Goal: Task Accomplishment & Management: Manage account settings

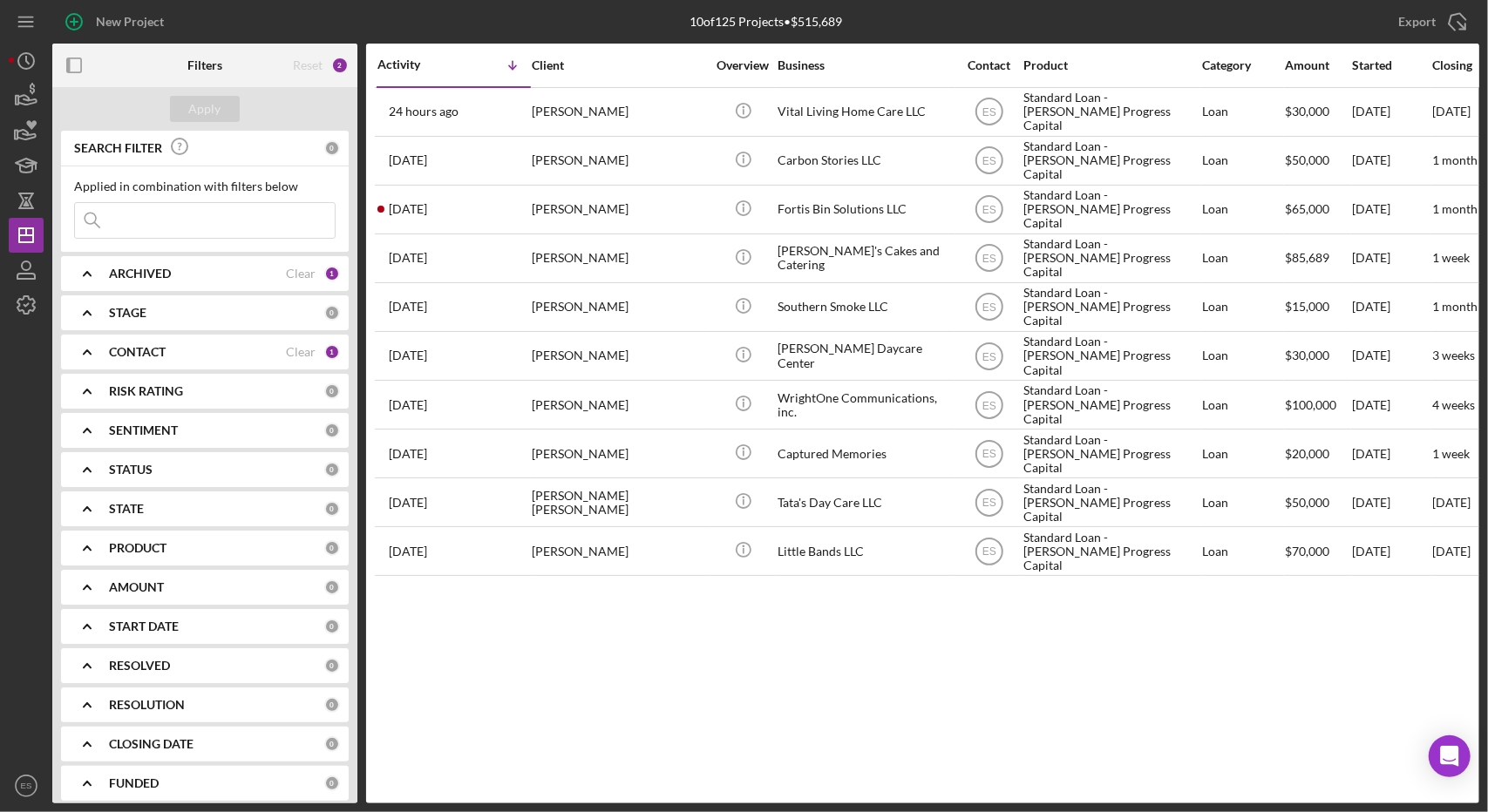
click at [617, 656] on div "Activity Icon/Table Sort Arrow Client Overview Business Contact Product Categor…" at bounding box center [923, 423] width 1114 height 760
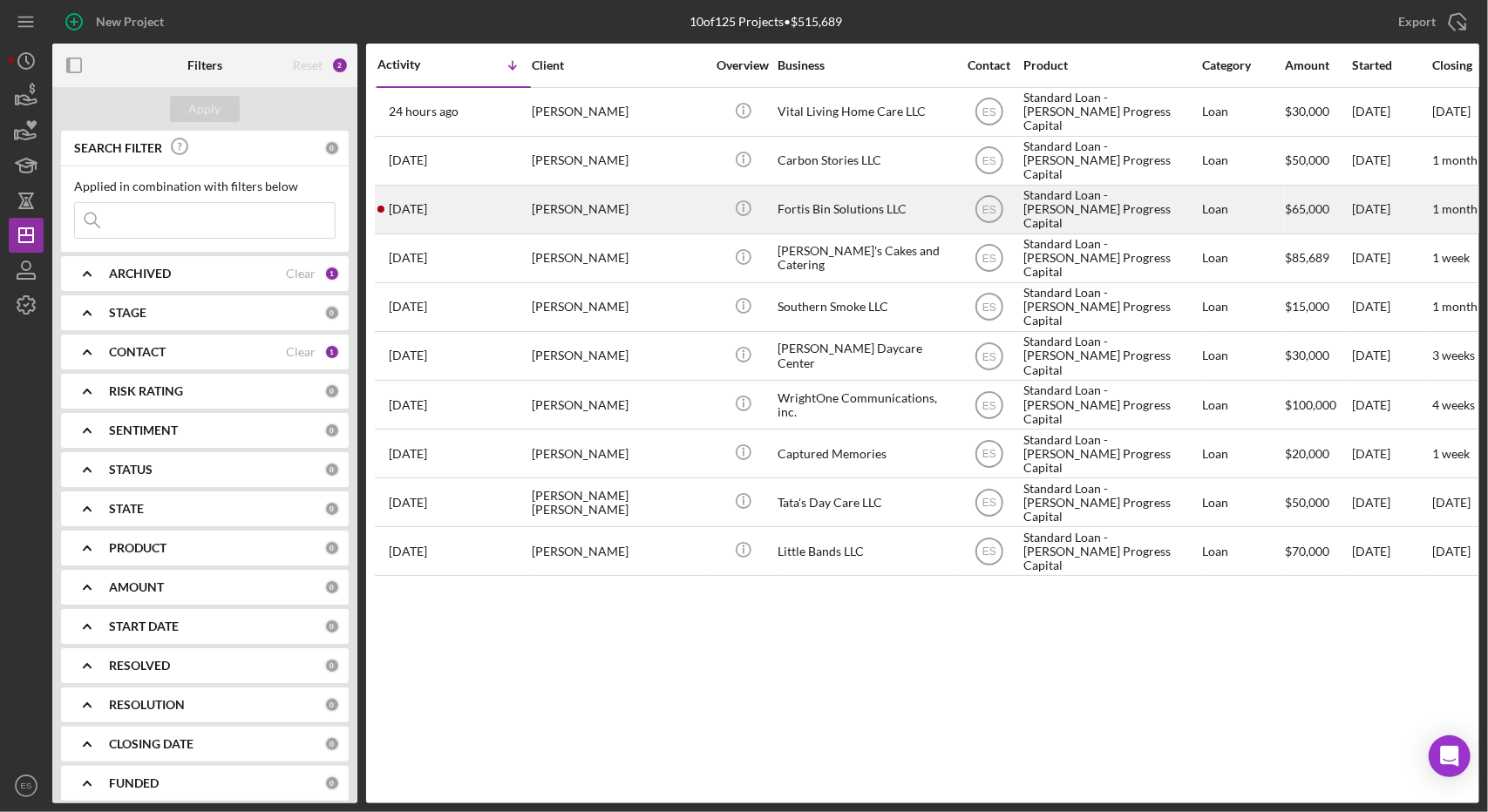
click at [938, 209] on div "Fortis Bin Solutions LLC" at bounding box center [865, 209] width 174 height 47
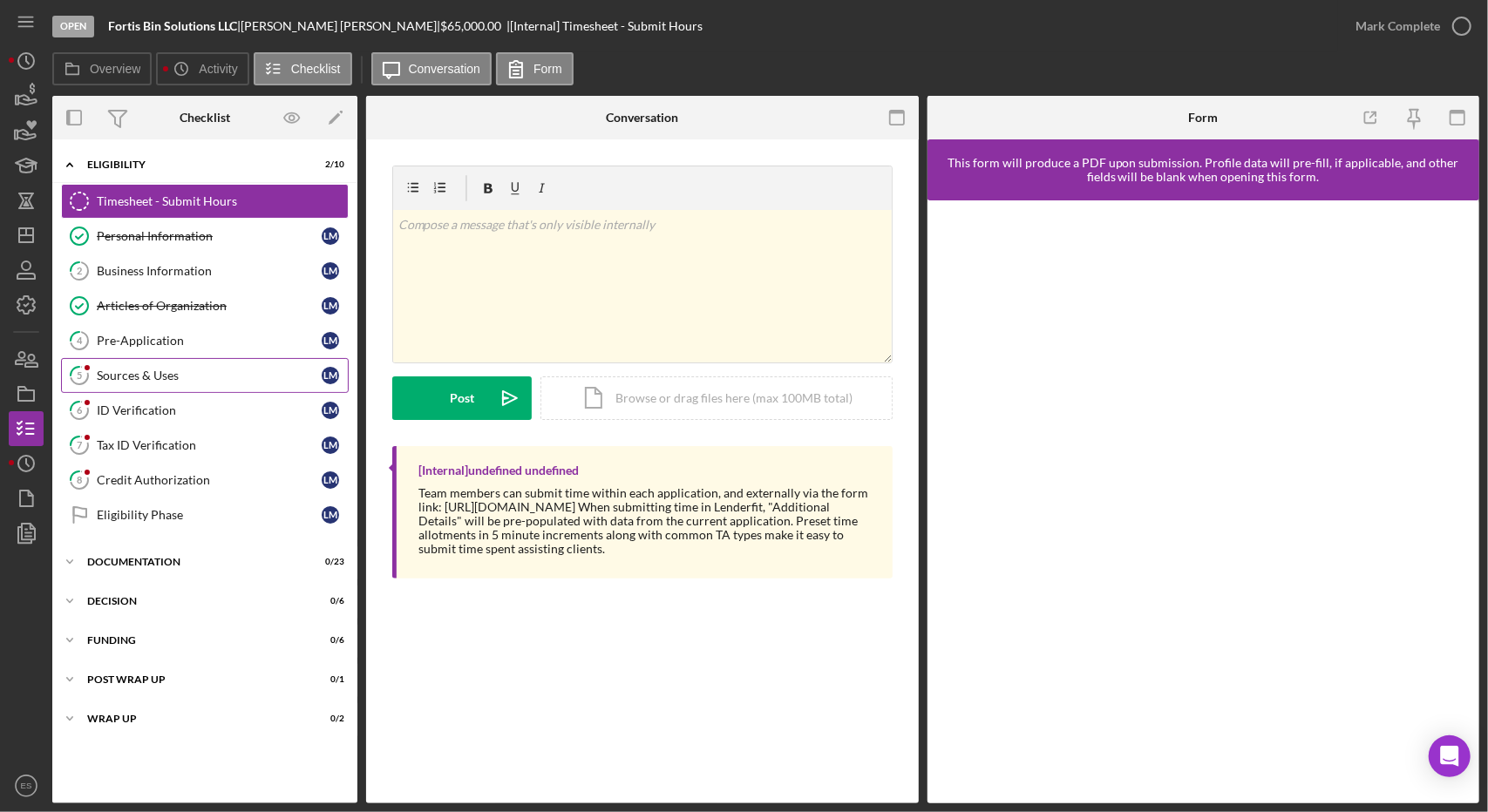
click at [210, 383] on link "5 Sources & Uses [PERSON_NAME]" at bounding box center [204, 376] width 288 height 35
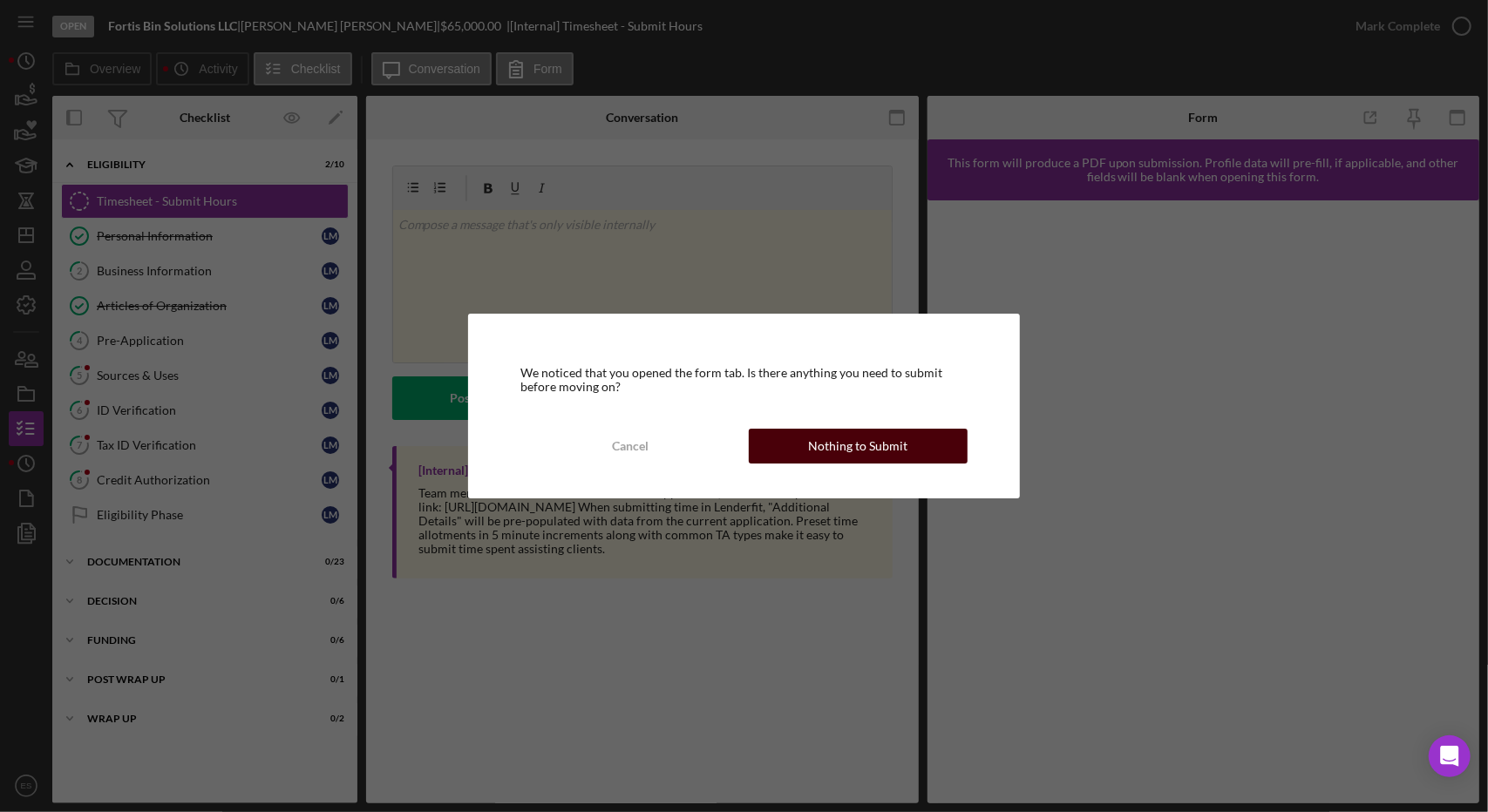
click at [762, 456] on button "Nothing to Submit" at bounding box center [858, 446] width 219 height 35
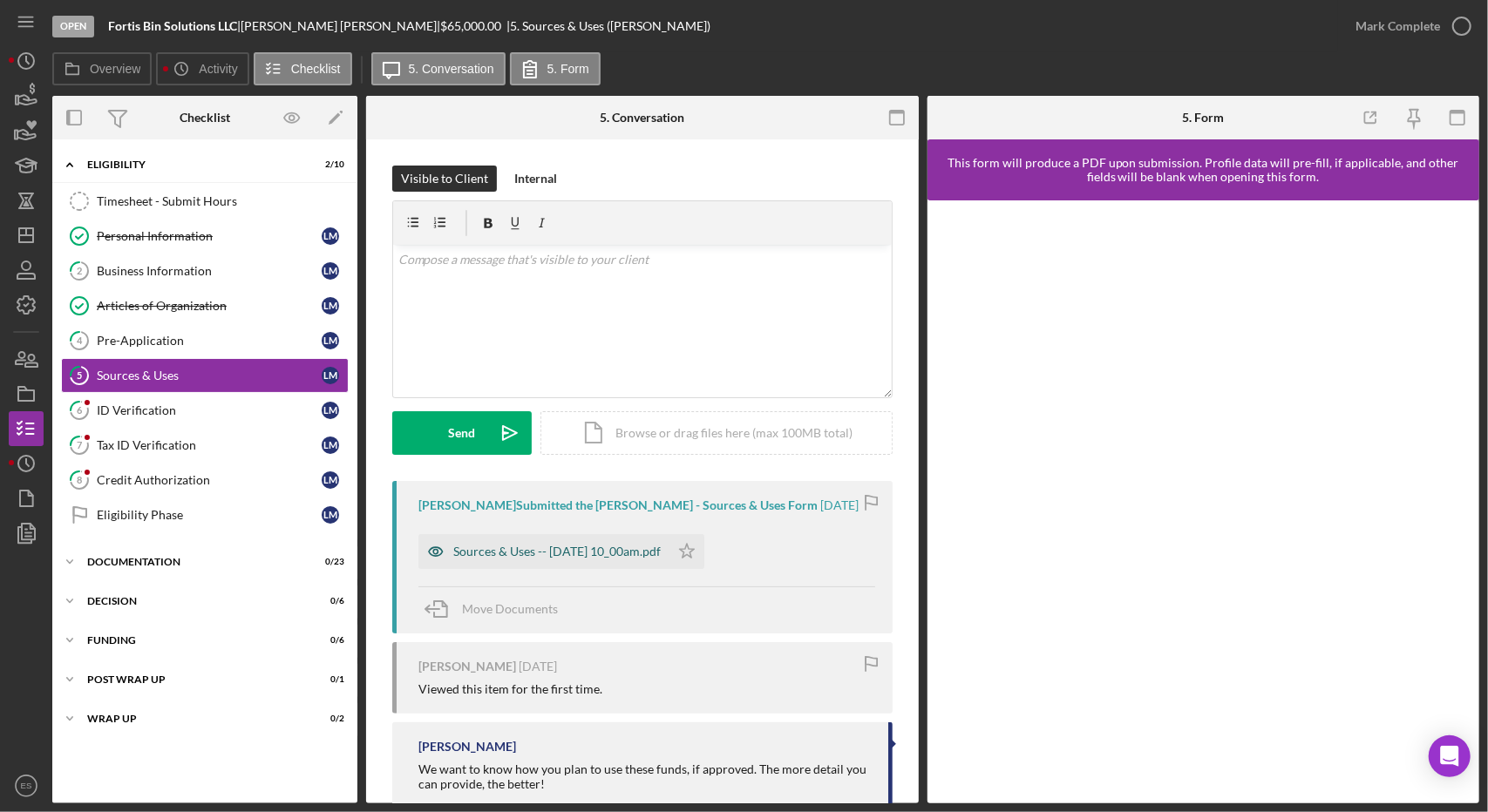
click at [619, 547] on div "Sources & Uses -- [DATE] 10_00am.pdf" at bounding box center [557, 551] width 207 height 14
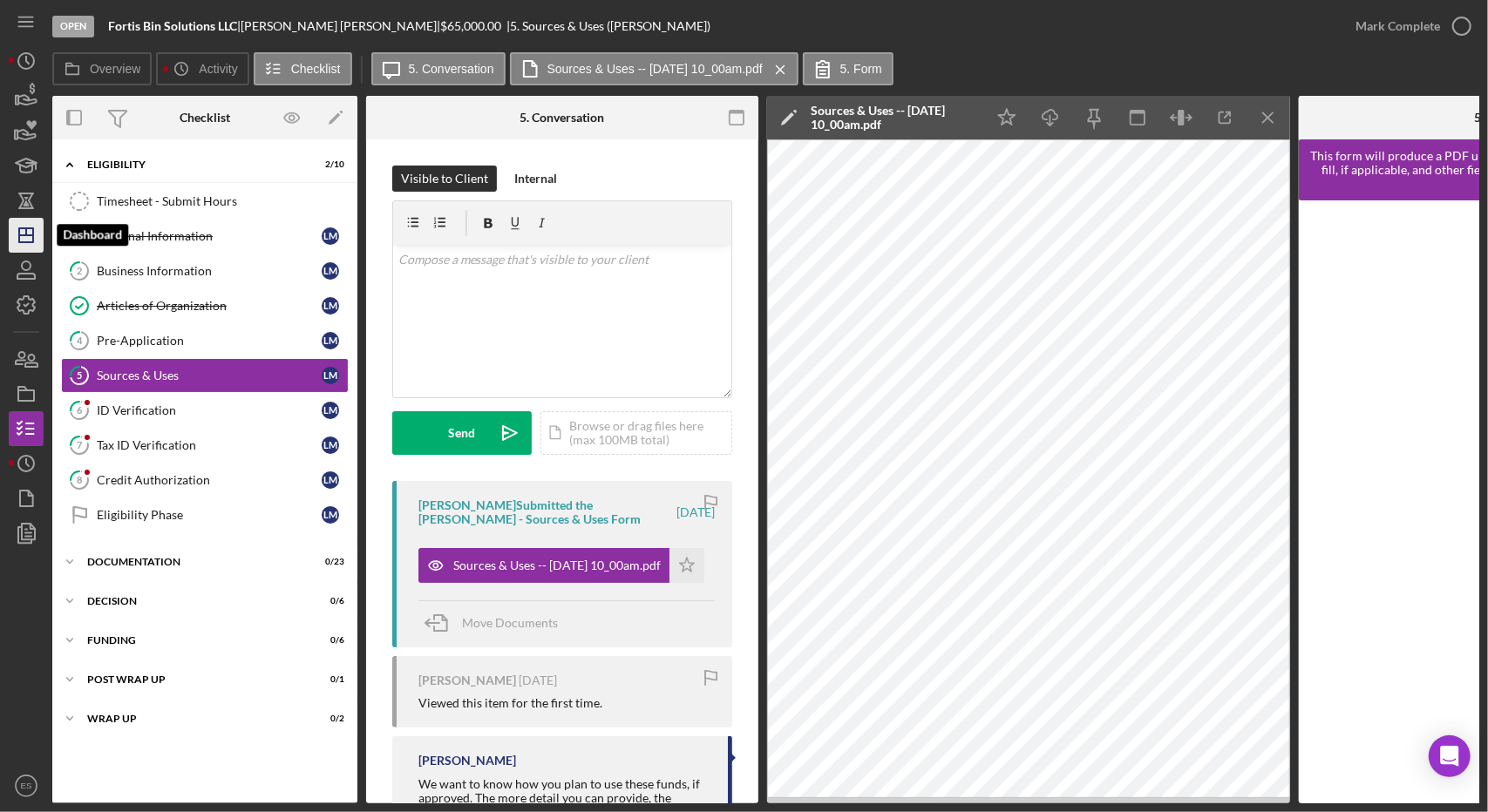
click at [25, 231] on icon "Icon/Dashboard" at bounding box center [26, 235] width 44 height 44
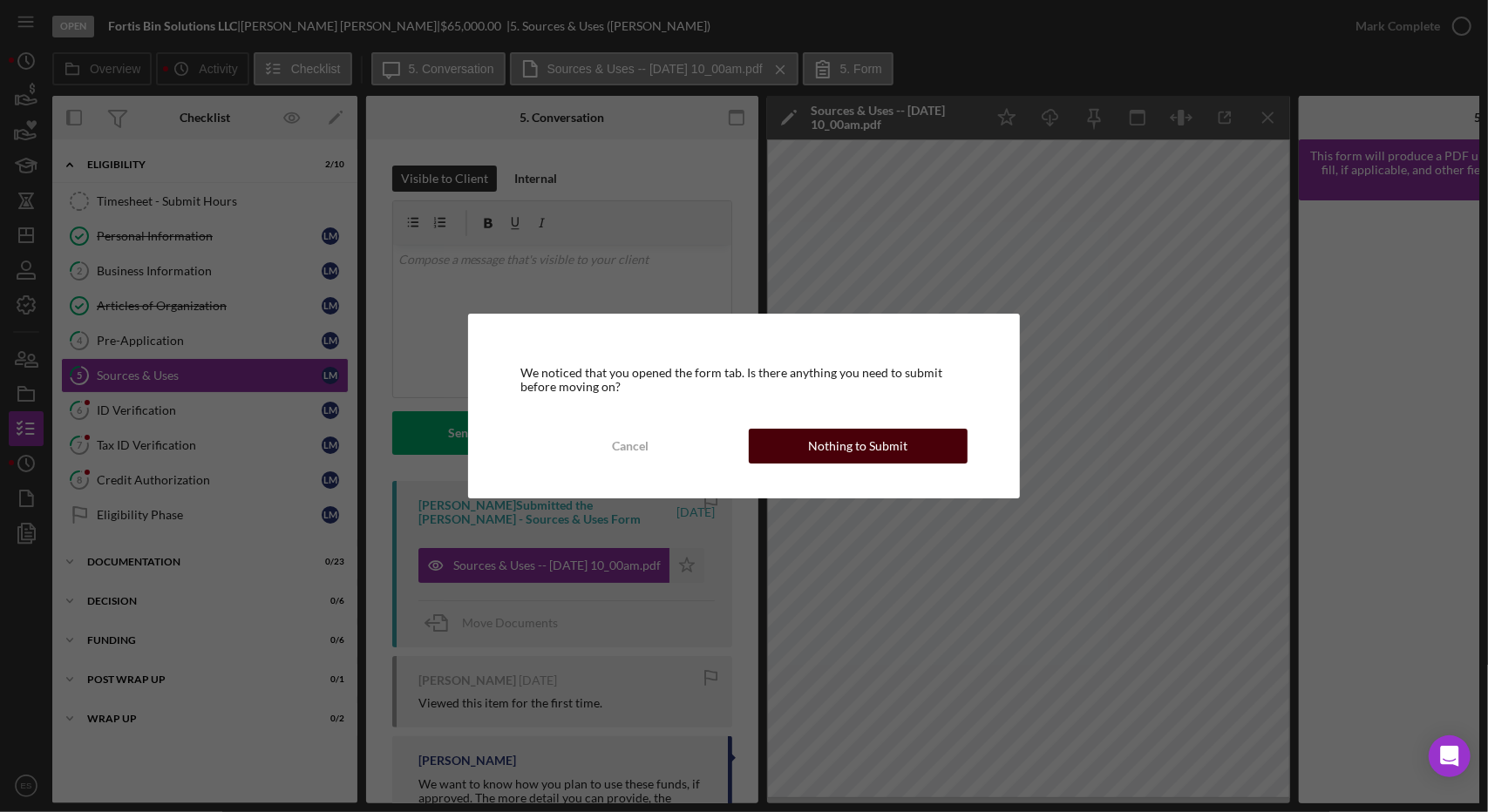
click at [872, 441] on div "Nothing to Submit" at bounding box center [857, 446] width 100 height 35
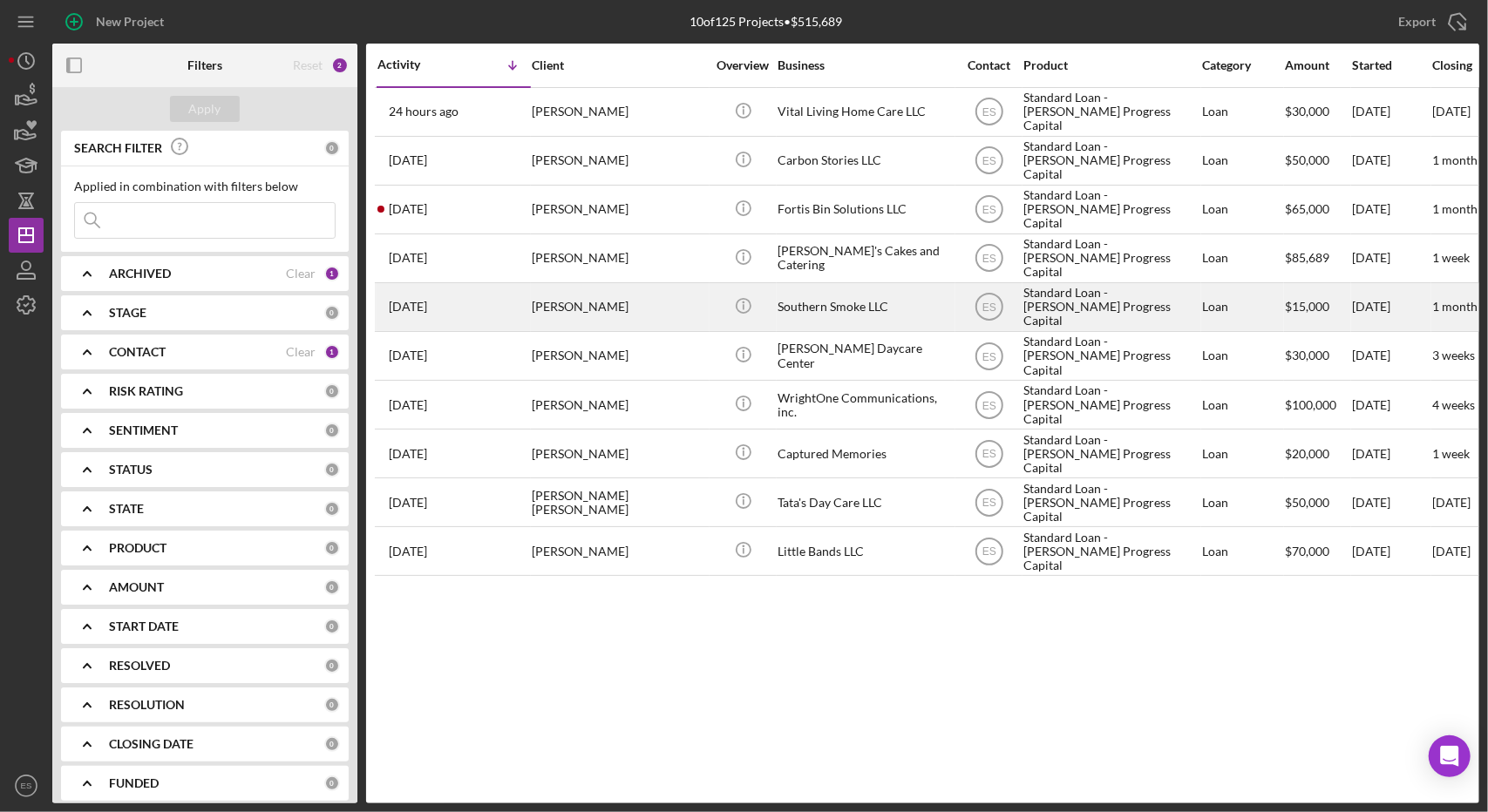
click at [937, 300] on div "Southern Smoke LLC" at bounding box center [865, 307] width 174 height 47
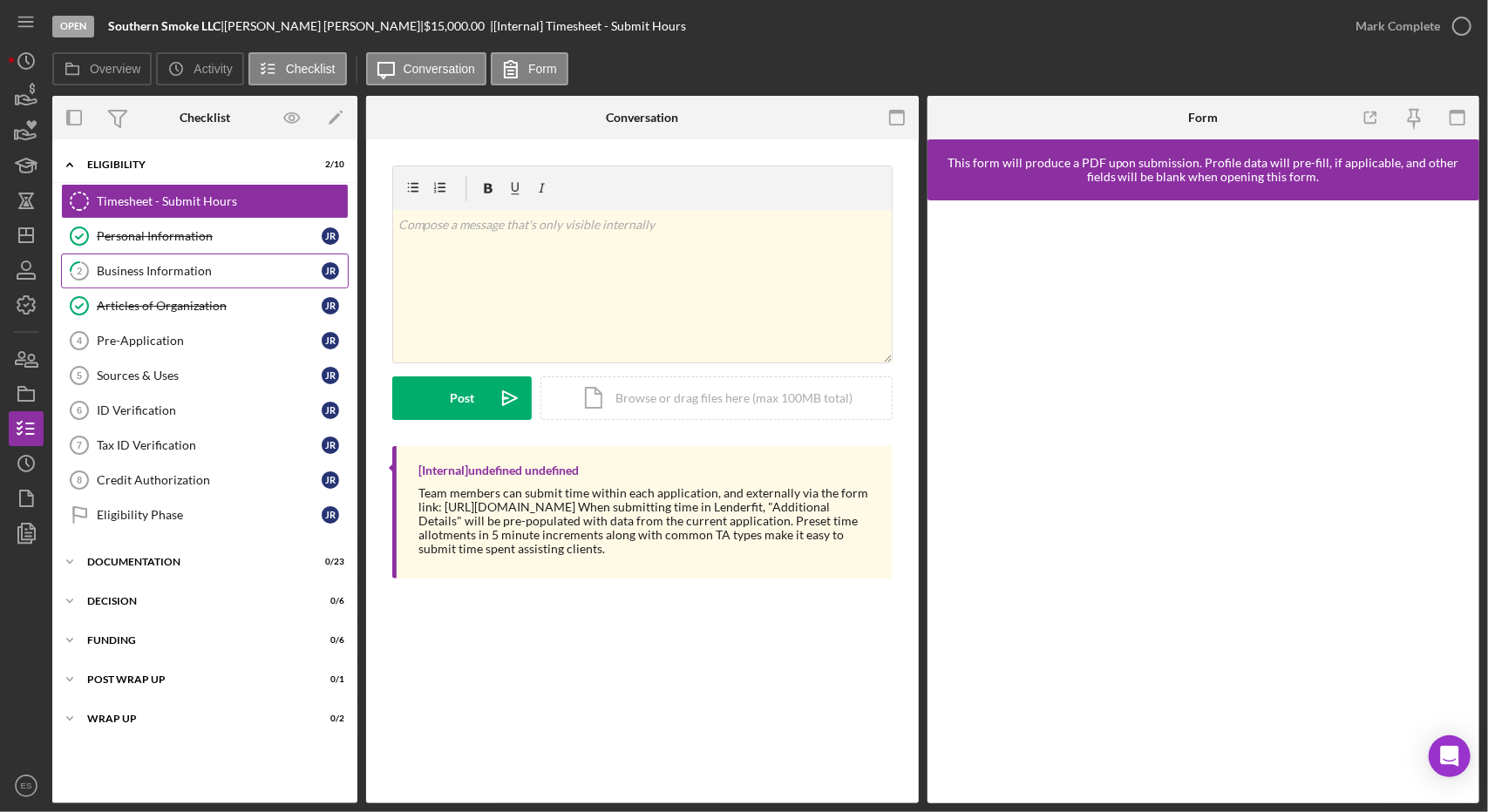
click at [130, 276] on div "Business Information" at bounding box center [209, 270] width 225 height 14
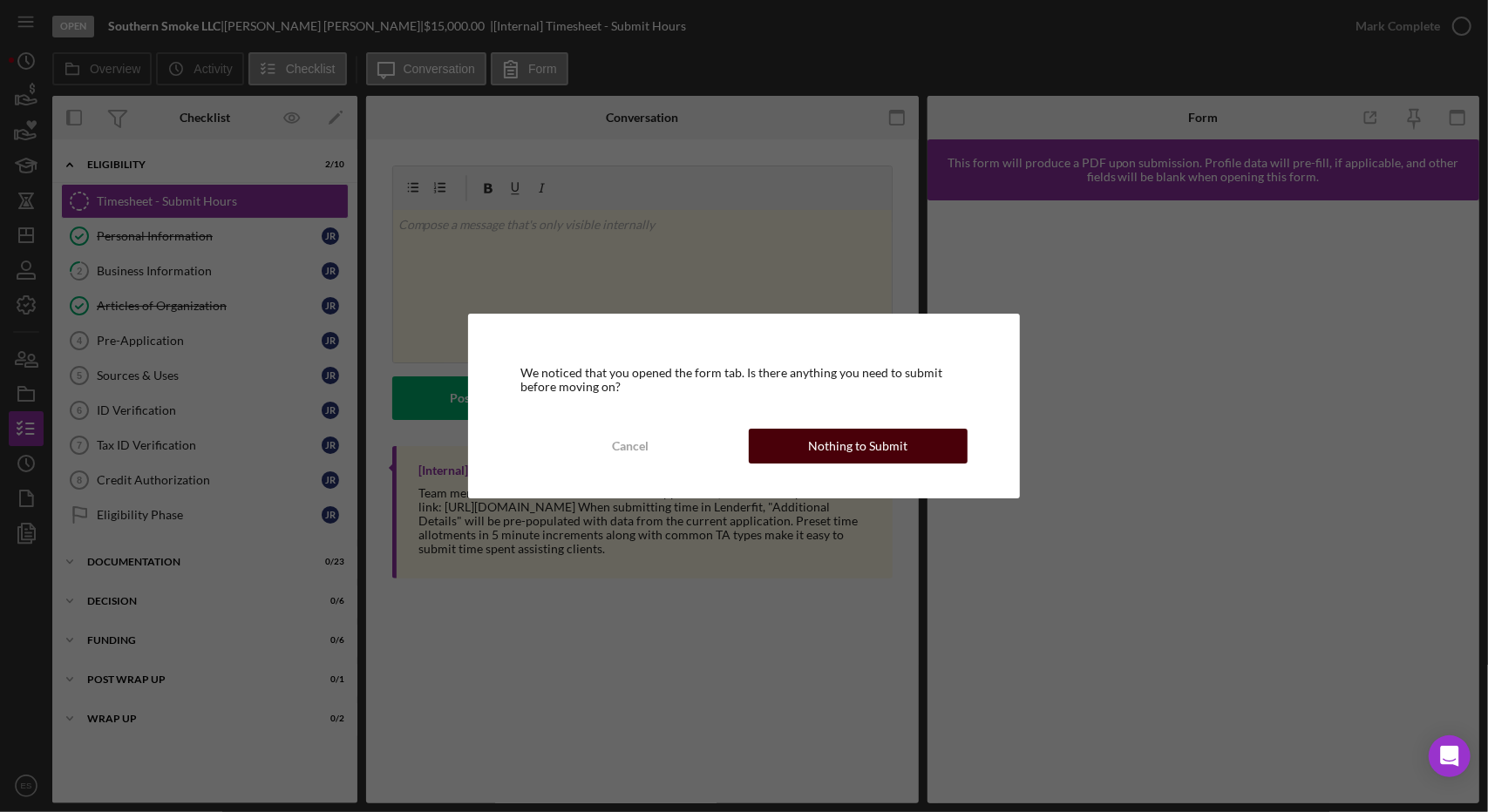
click at [825, 453] on div "Nothing to Submit" at bounding box center [857, 446] width 100 height 35
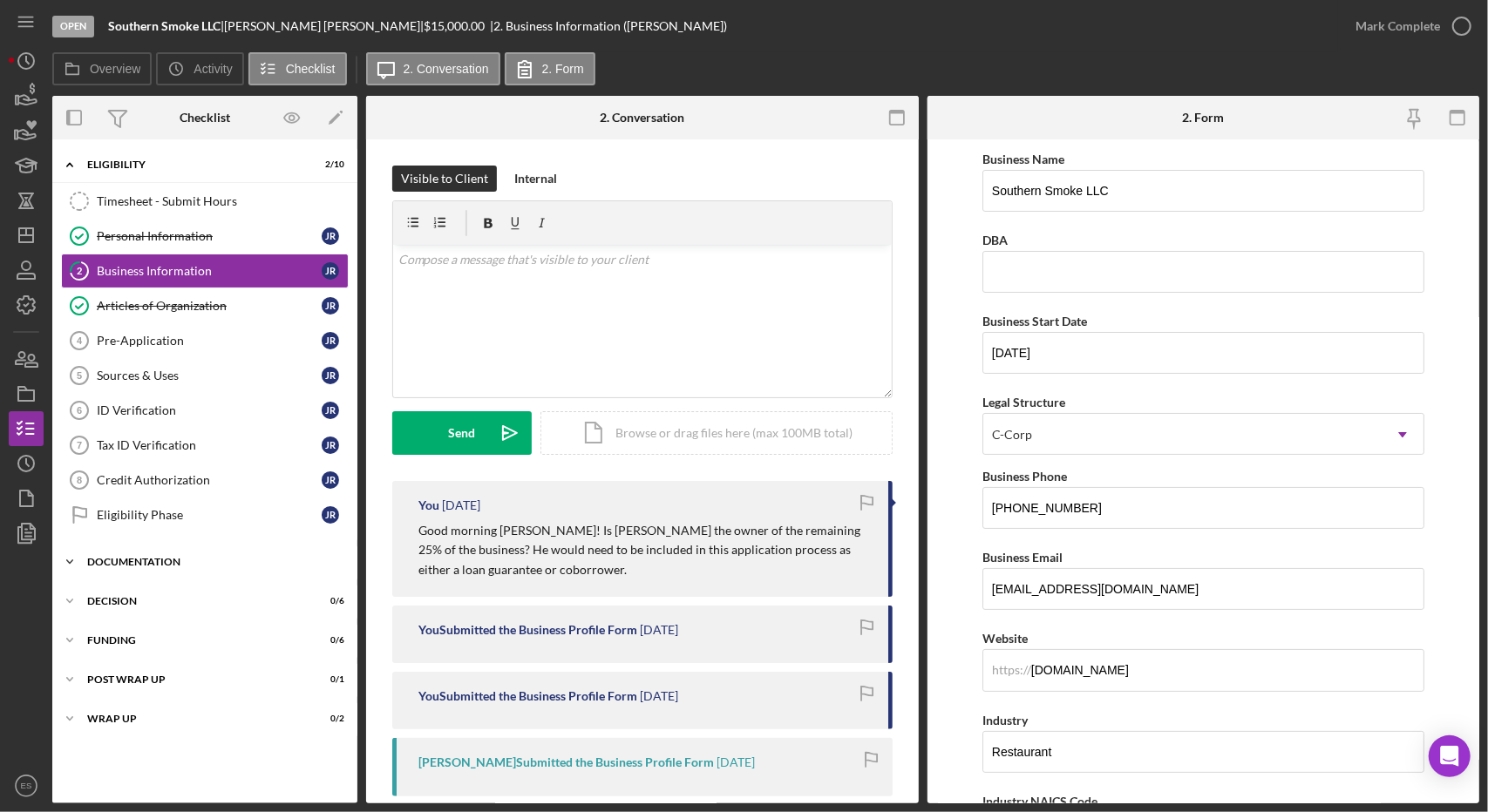
click at [121, 557] on div "Documentation" at bounding box center [212, 561] width 248 height 10
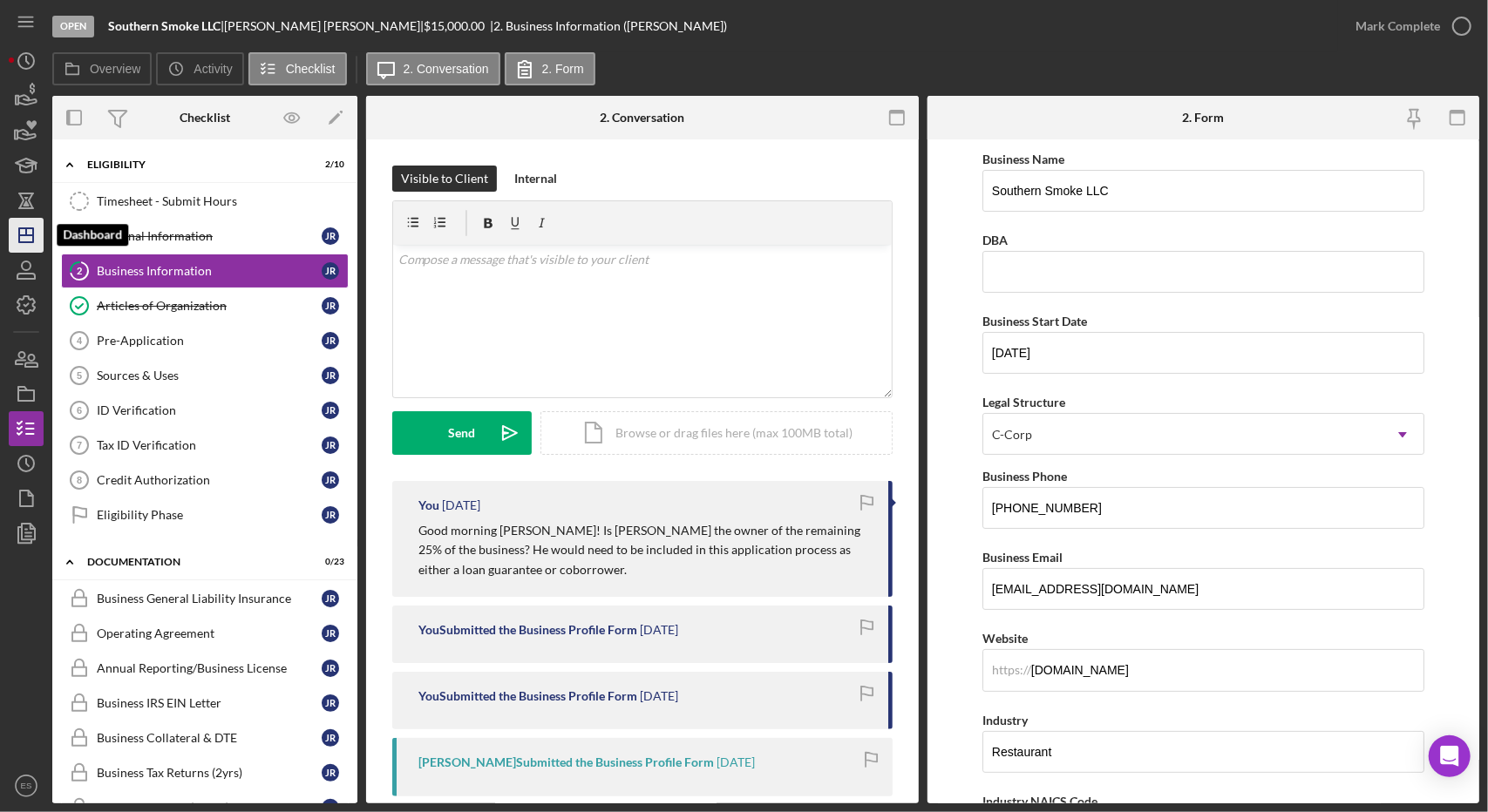
click at [31, 235] on line "button" at bounding box center [26, 235] width 14 height 0
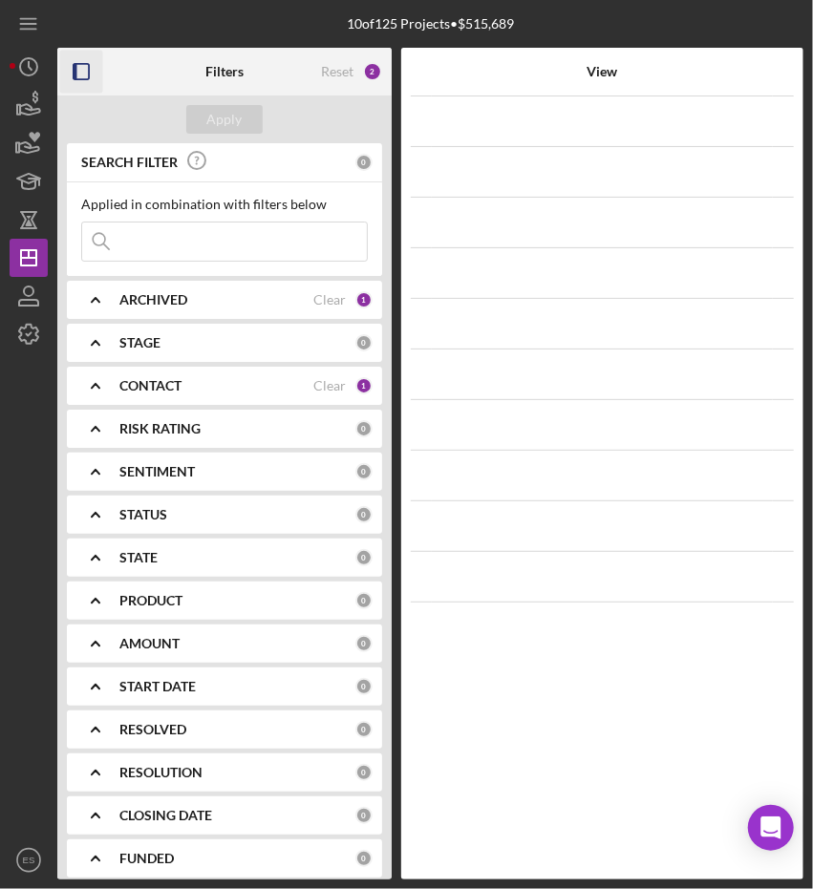
click at [74, 73] on rect "button" at bounding box center [81, 71] width 15 height 15
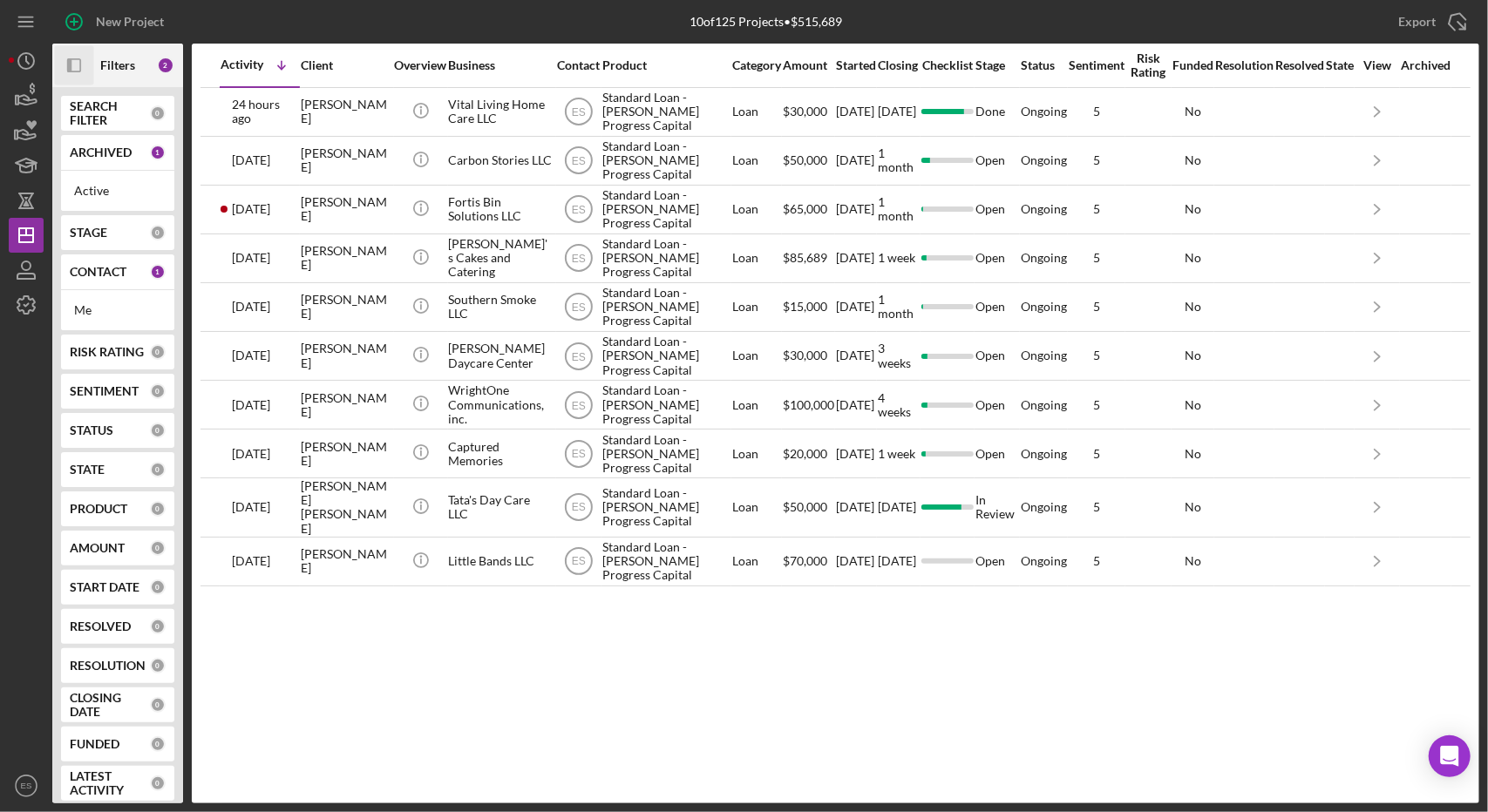
click at [887, 685] on div "Activity Icon/Table Sort Arrow Client Overview Business Contact Product Categor…" at bounding box center [835, 423] width 1288 height 760
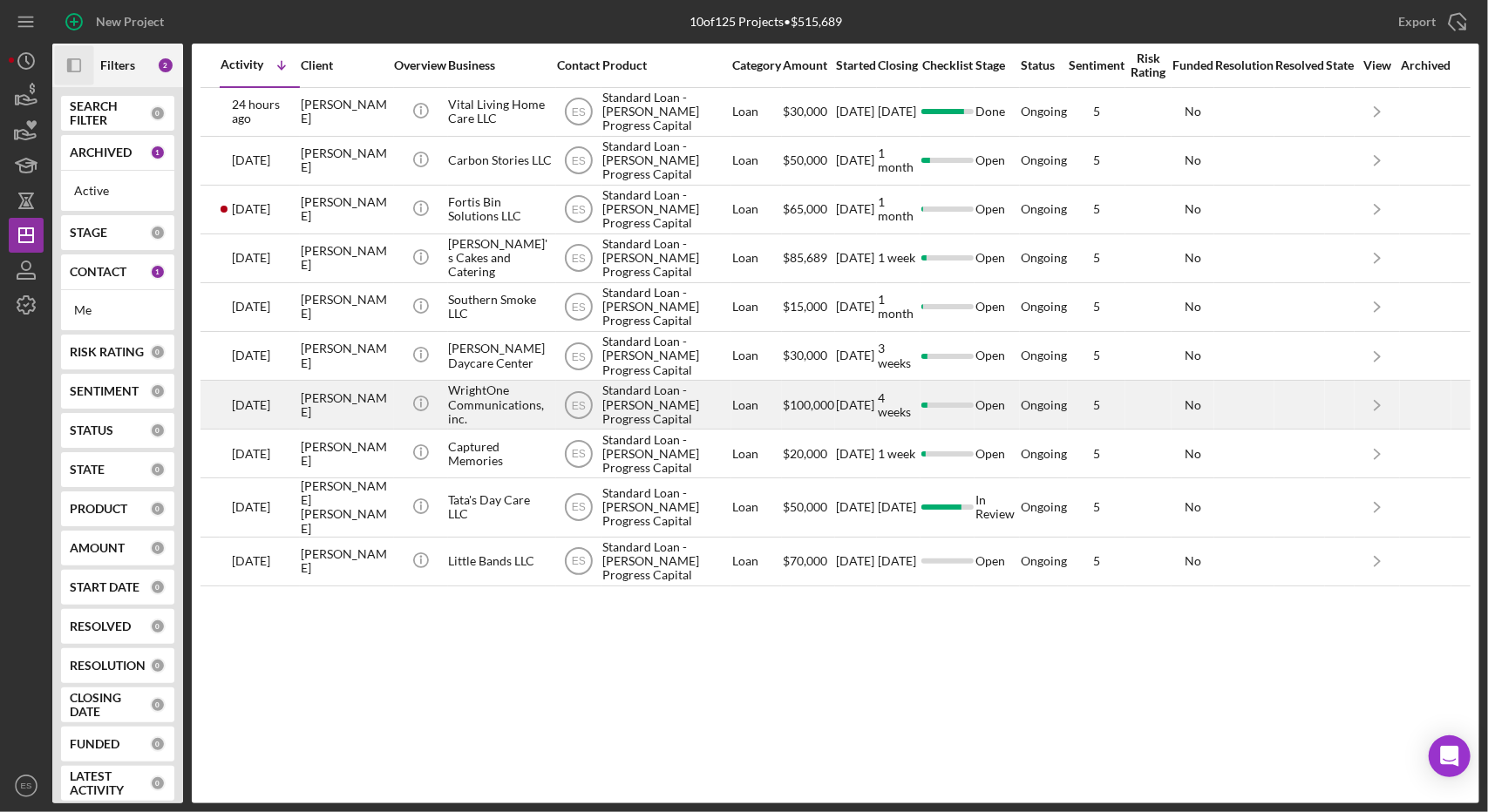
click at [488, 400] on div "WrightOne Communications, inc." at bounding box center [501, 404] width 104 height 47
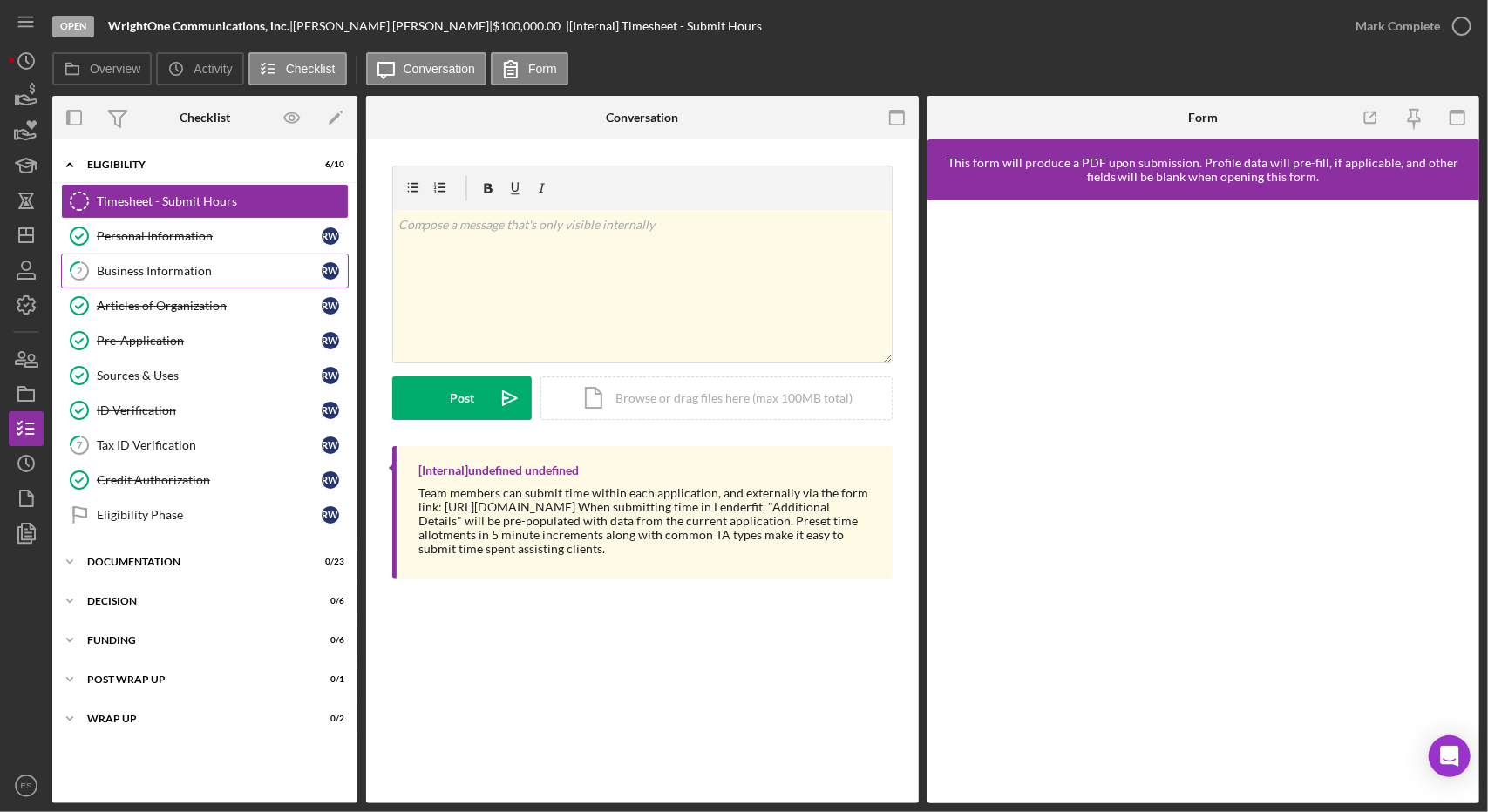
click at [223, 271] on div "Business Information" at bounding box center [209, 270] width 225 height 14
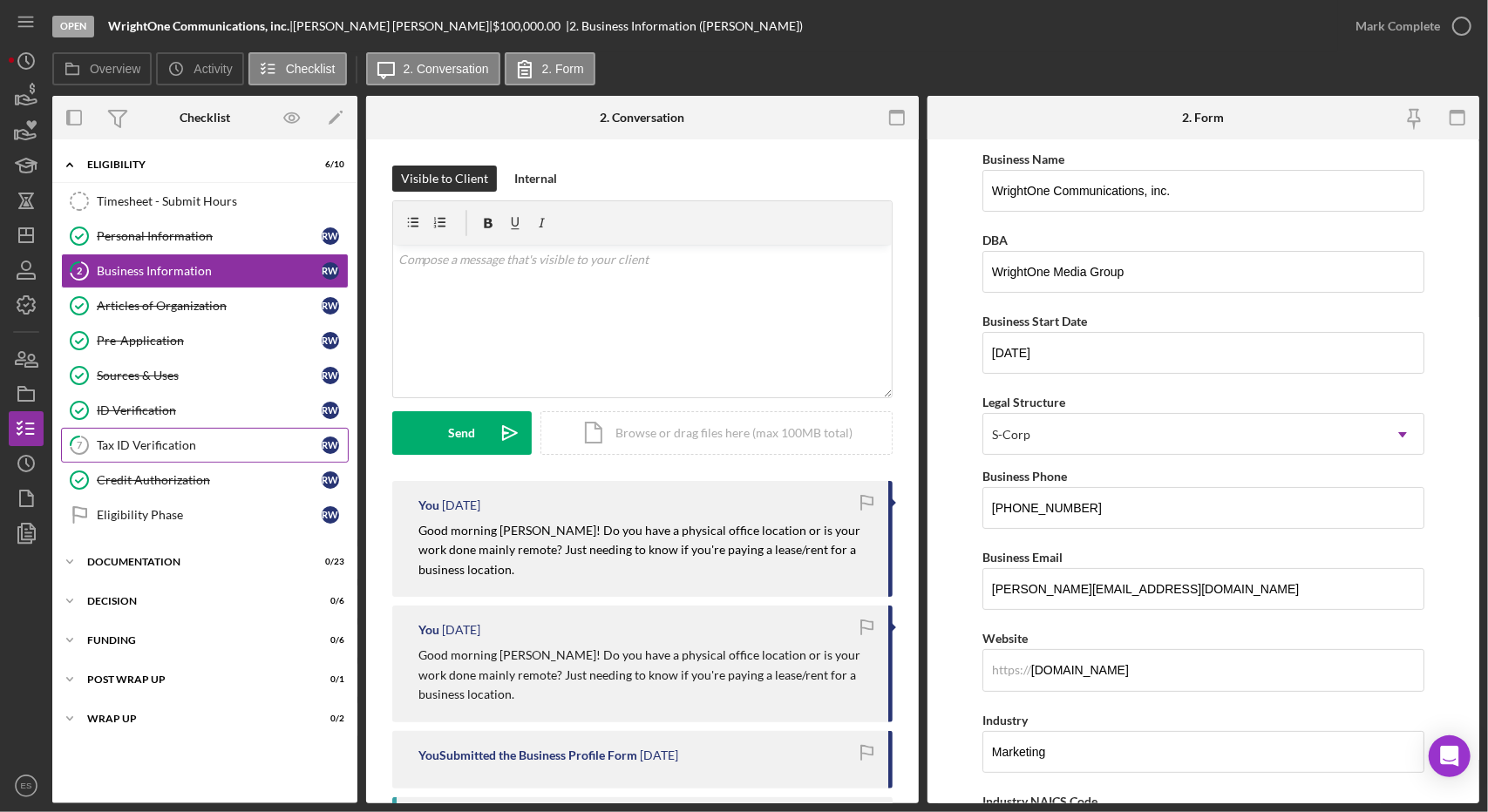
click at [234, 438] on div "Tax ID Verification" at bounding box center [209, 444] width 225 height 14
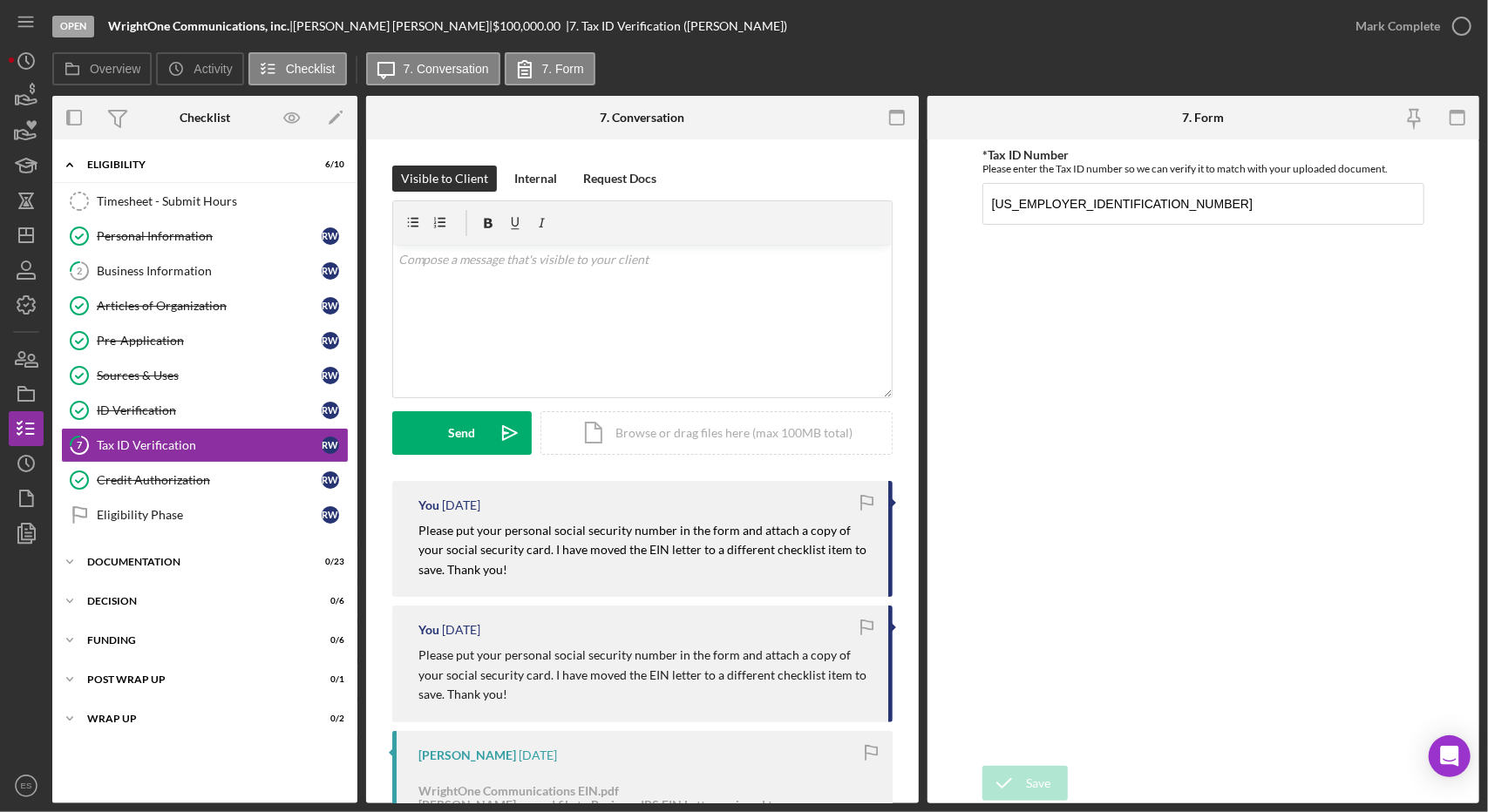
click at [840, 597] on div "You [DATE] Please put your personal social security number in the form and atta…" at bounding box center [643, 822] width 500 height 683
click at [17, 240] on icon "Icon/Dashboard" at bounding box center [26, 235] width 44 height 44
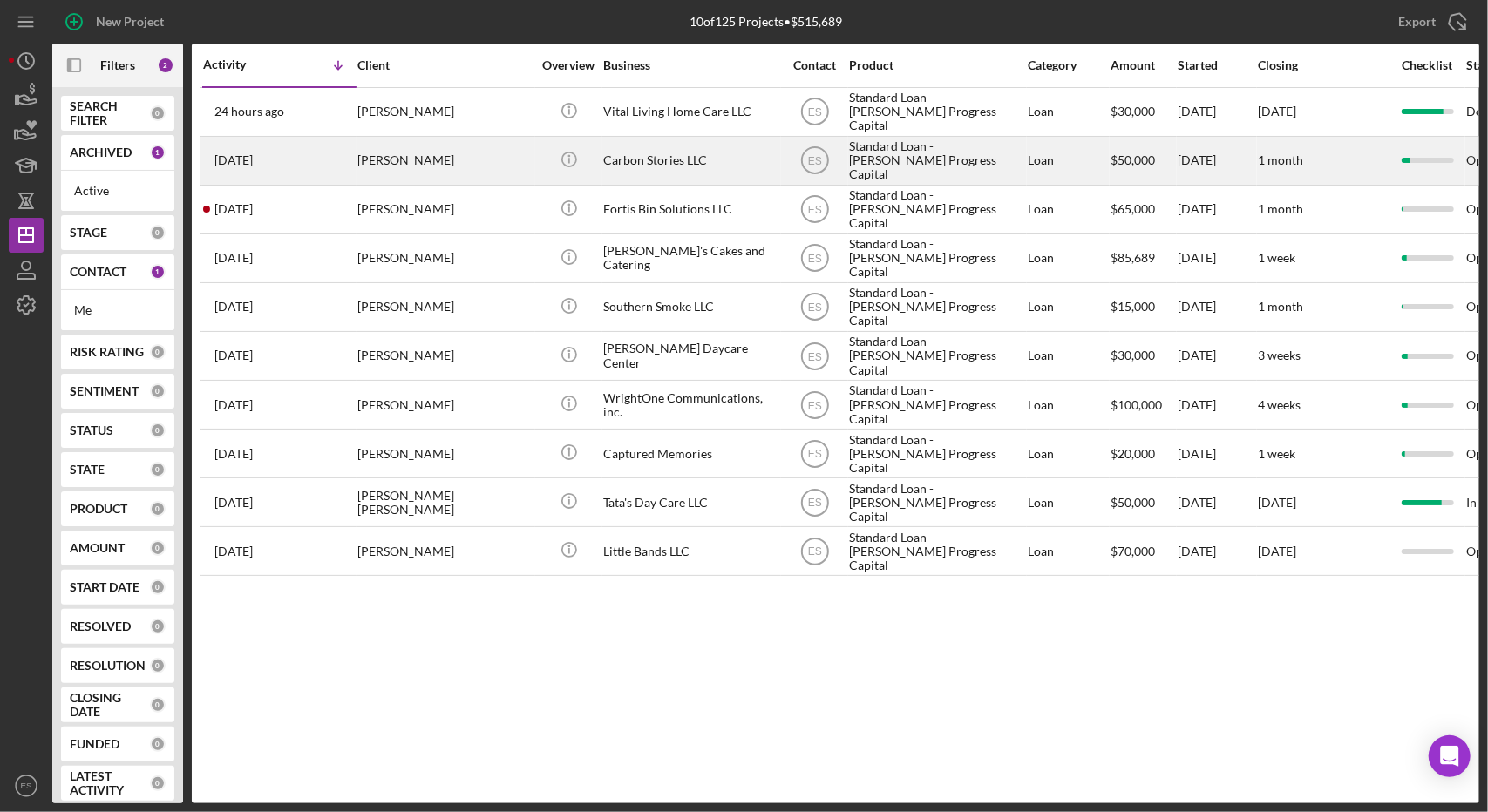
click at [771, 170] on div "Carbon Stories LLC" at bounding box center [690, 161] width 174 height 47
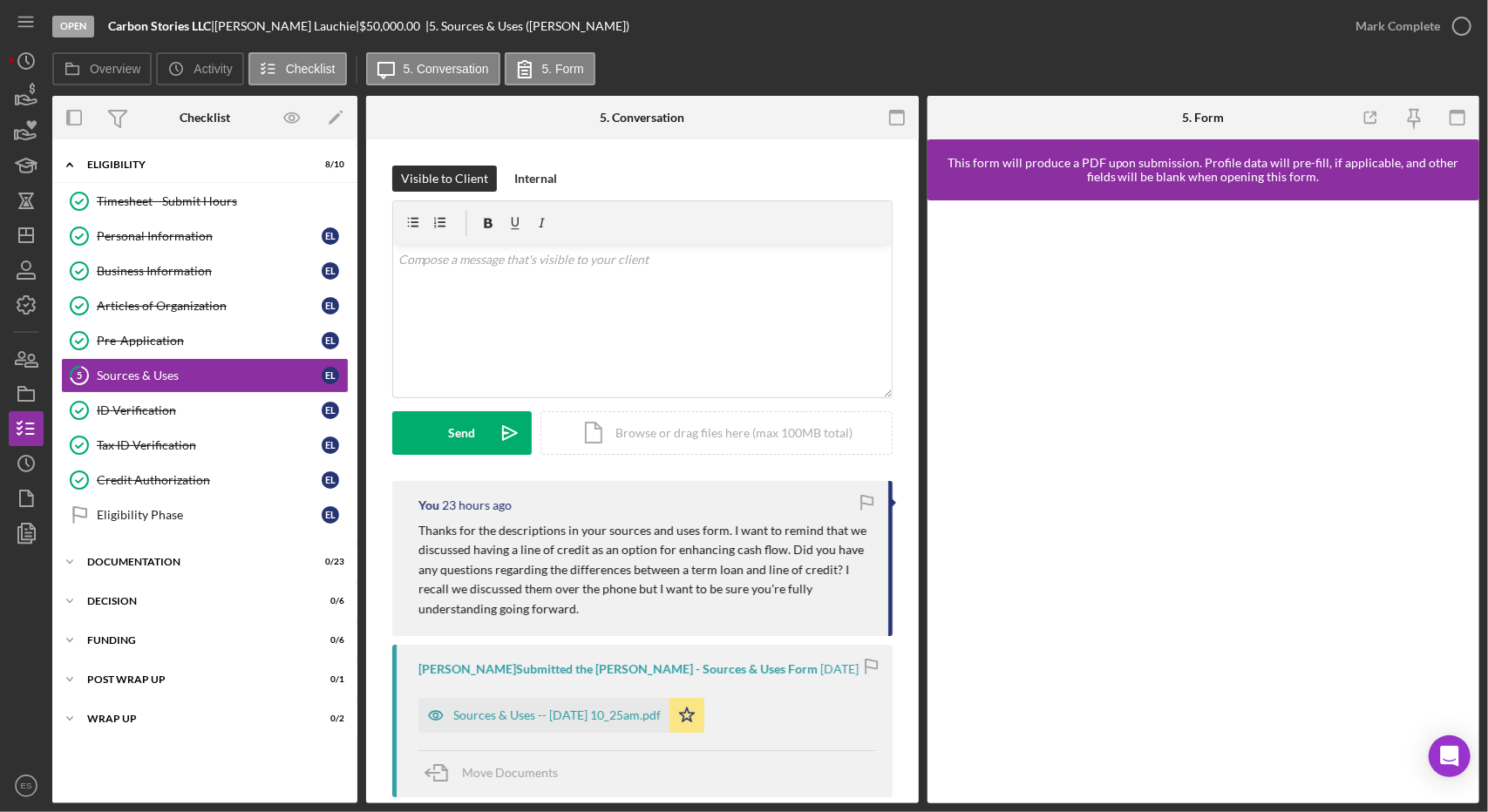
click at [829, 474] on div "Visible to Client Internal v Color teal Color pink Remove color Add row above A…" at bounding box center [643, 323] width 500 height 316
click at [31, 229] on icon "Icon/Dashboard" at bounding box center [26, 235] width 44 height 44
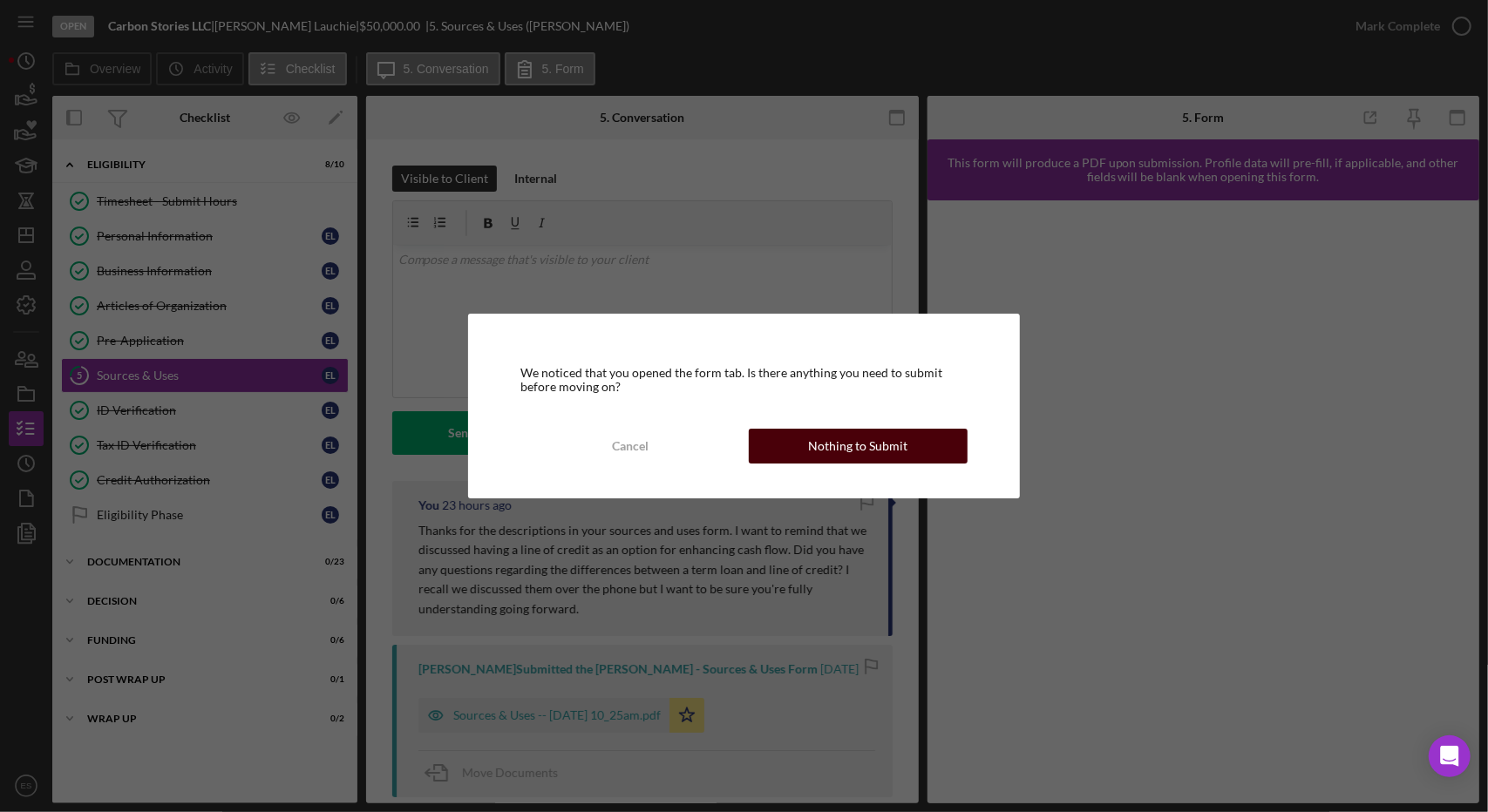
click at [814, 453] on div "Nothing to Submit" at bounding box center [857, 446] width 100 height 35
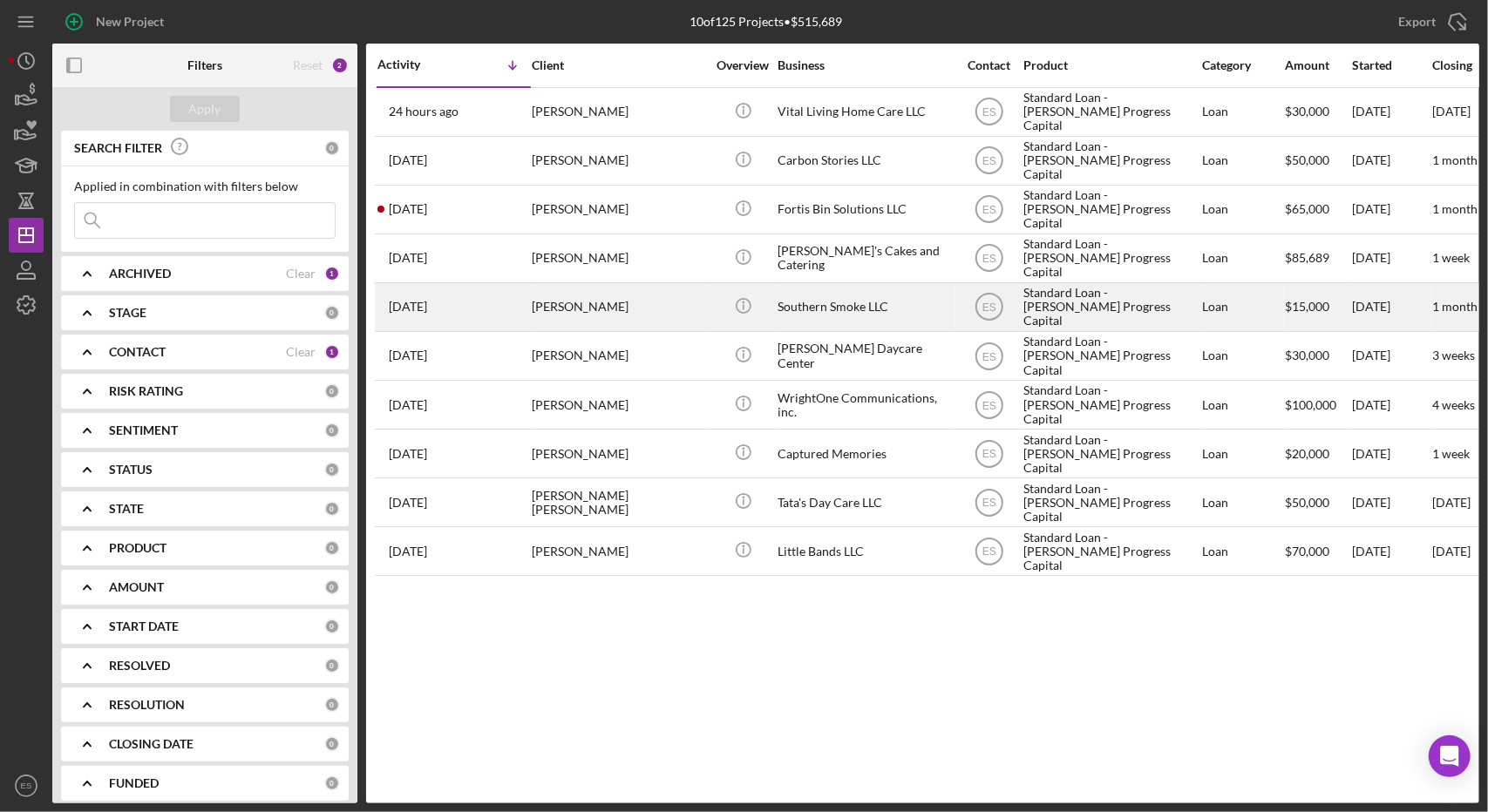
click at [940, 311] on div "Southern Smoke LLC" at bounding box center [865, 307] width 174 height 47
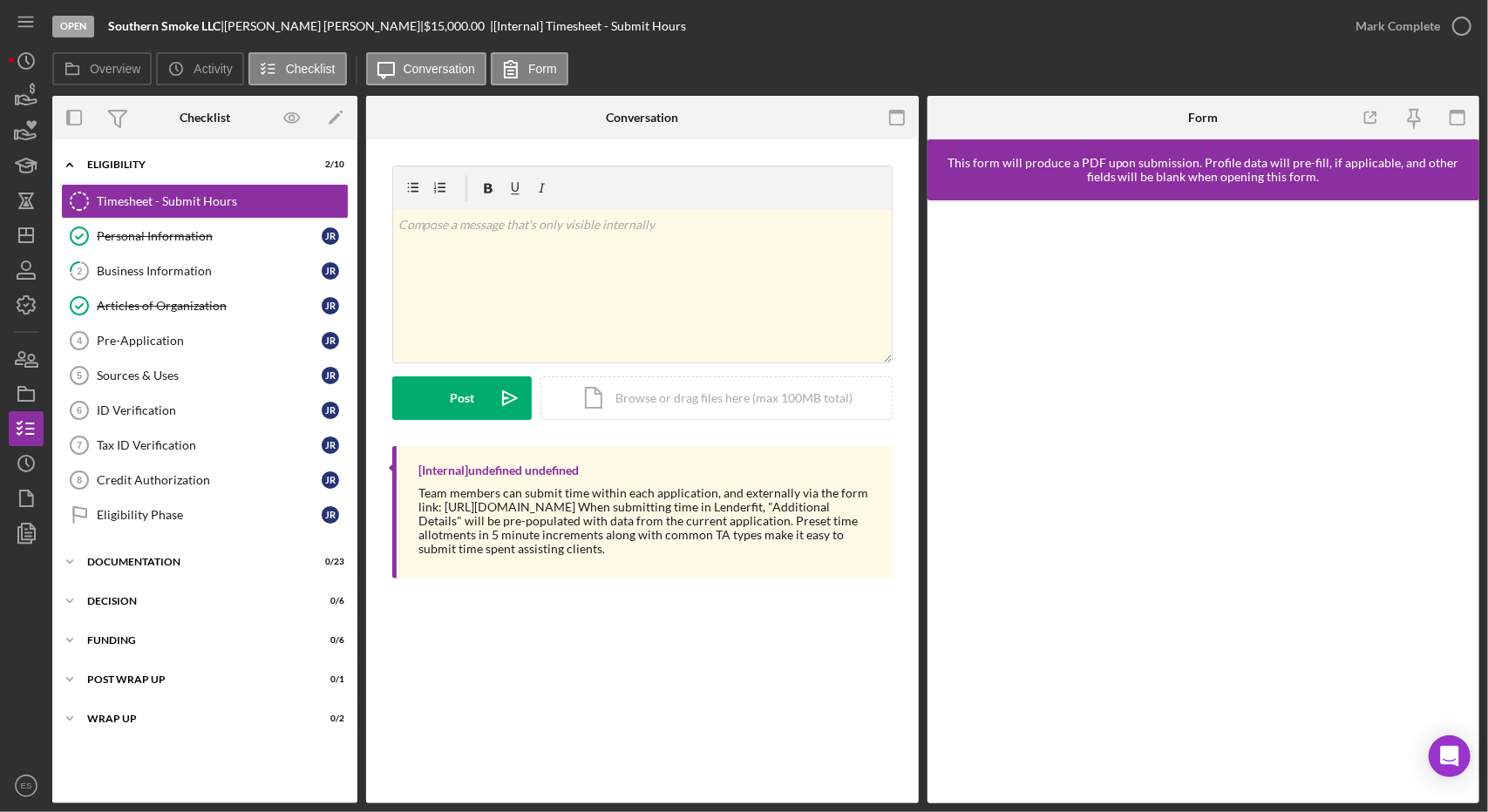
click at [815, 432] on div "v Color teal Color pink Remove color Add row above Add row below Add column bef…" at bounding box center [643, 306] width 500 height 281
click at [174, 299] on div "Articles of Organization" at bounding box center [209, 306] width 225 height 14
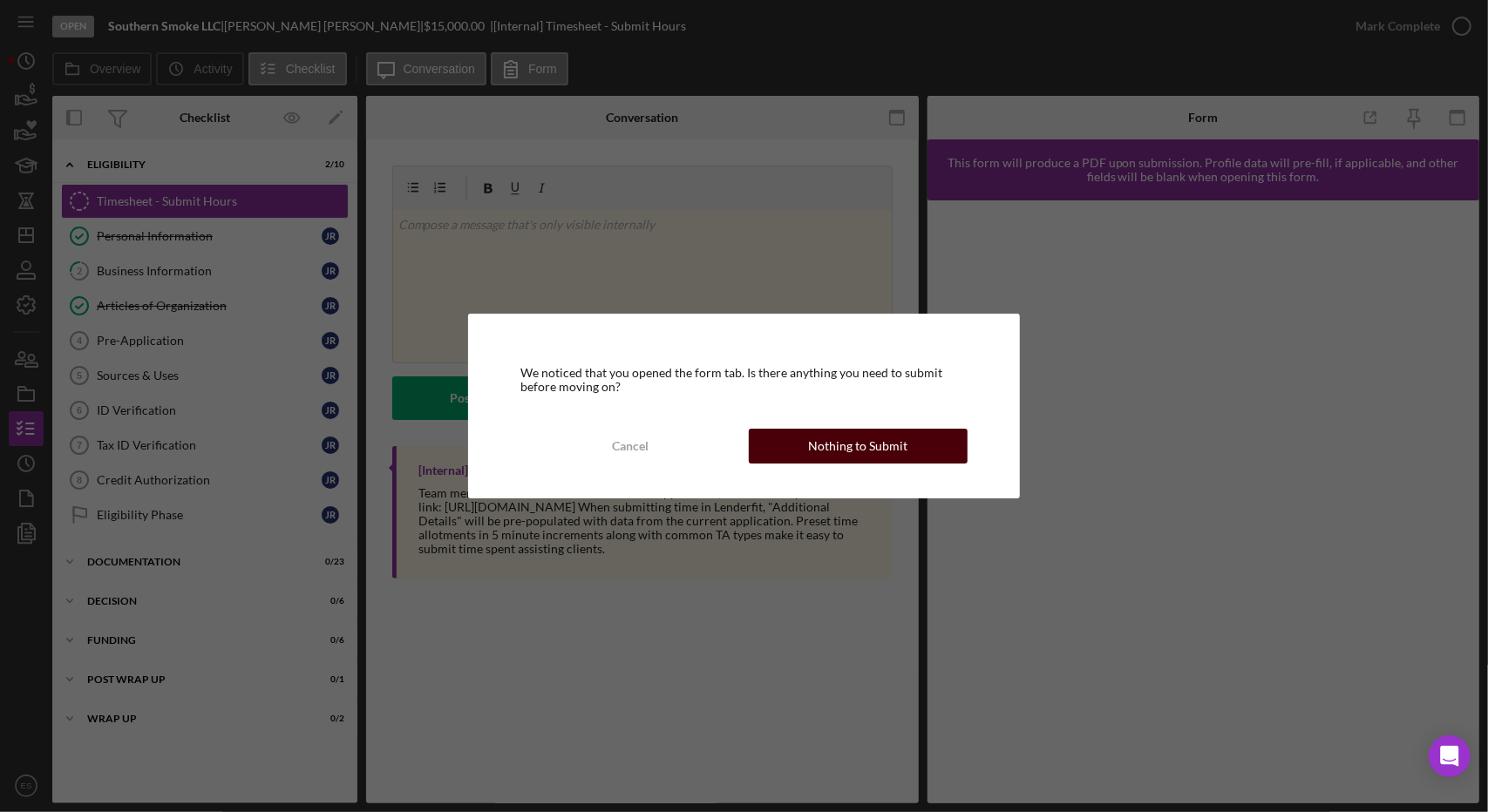
click at [829, 452] on div "Nothing to Submit" at bounding box center [857, 446] width 100 height 35
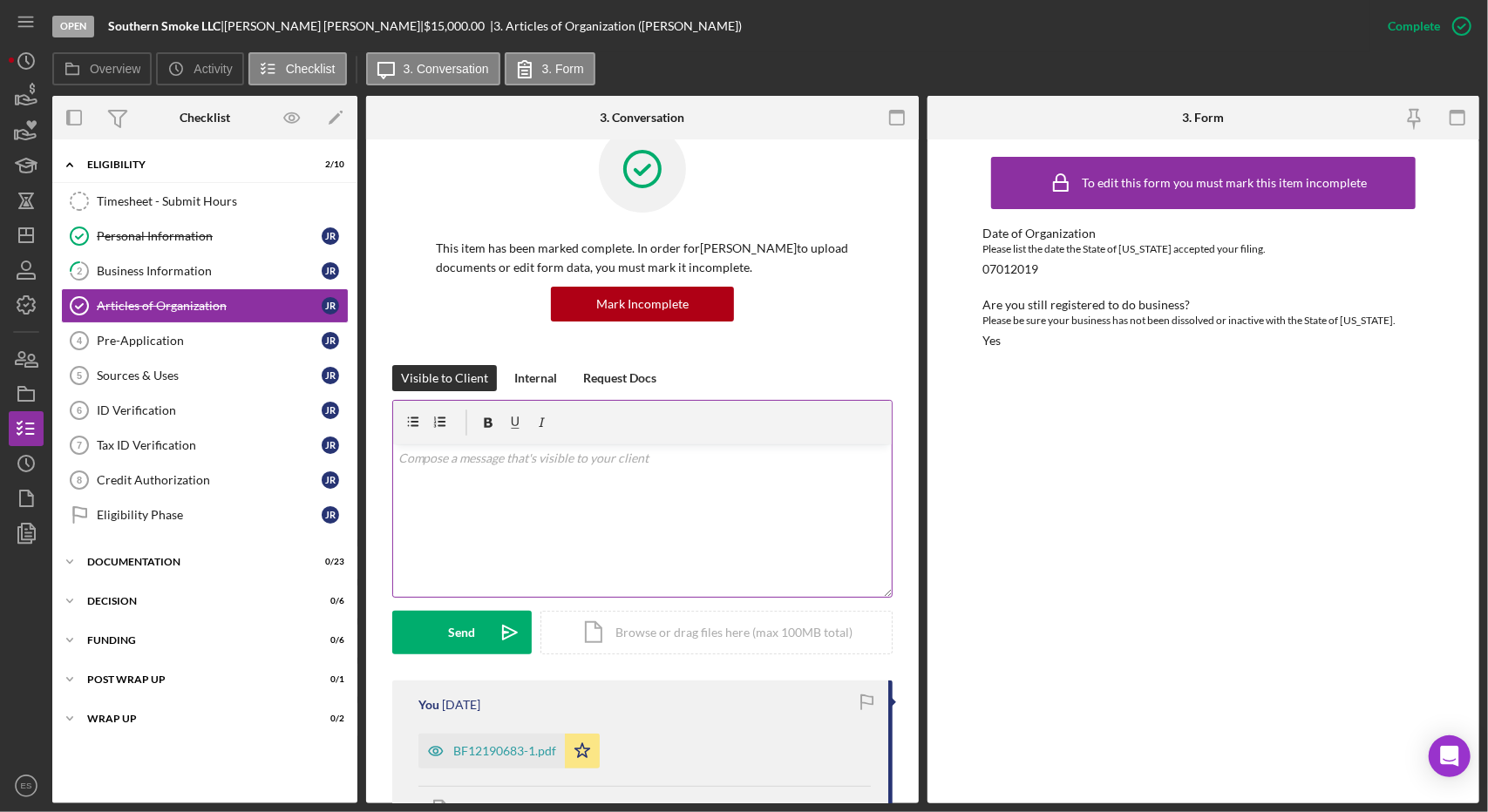
scroll to position [25, 0]
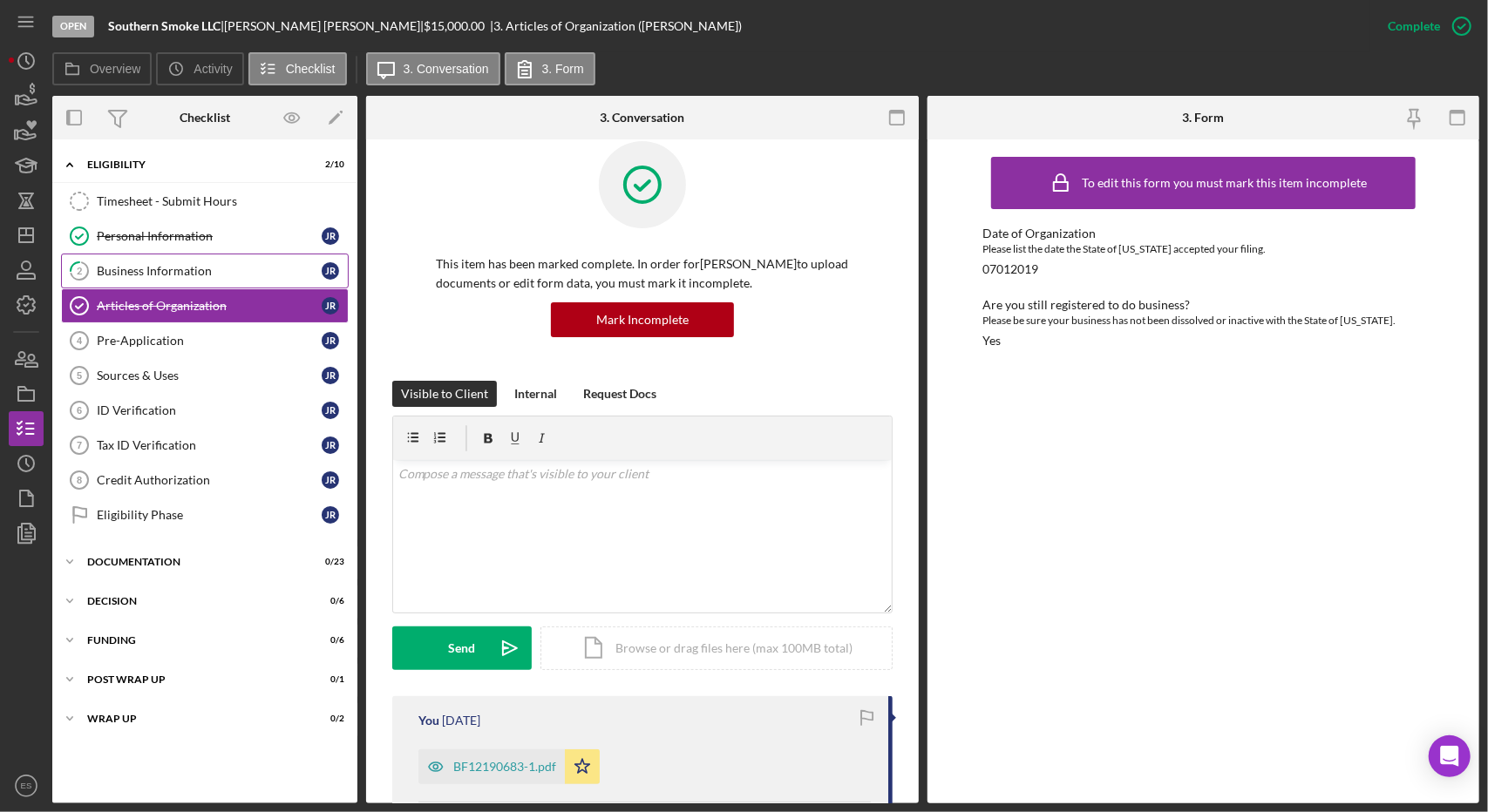
click at [169, 280] on link "2 Business Information J R" at bounding box center [204, 271] width 288 height 35
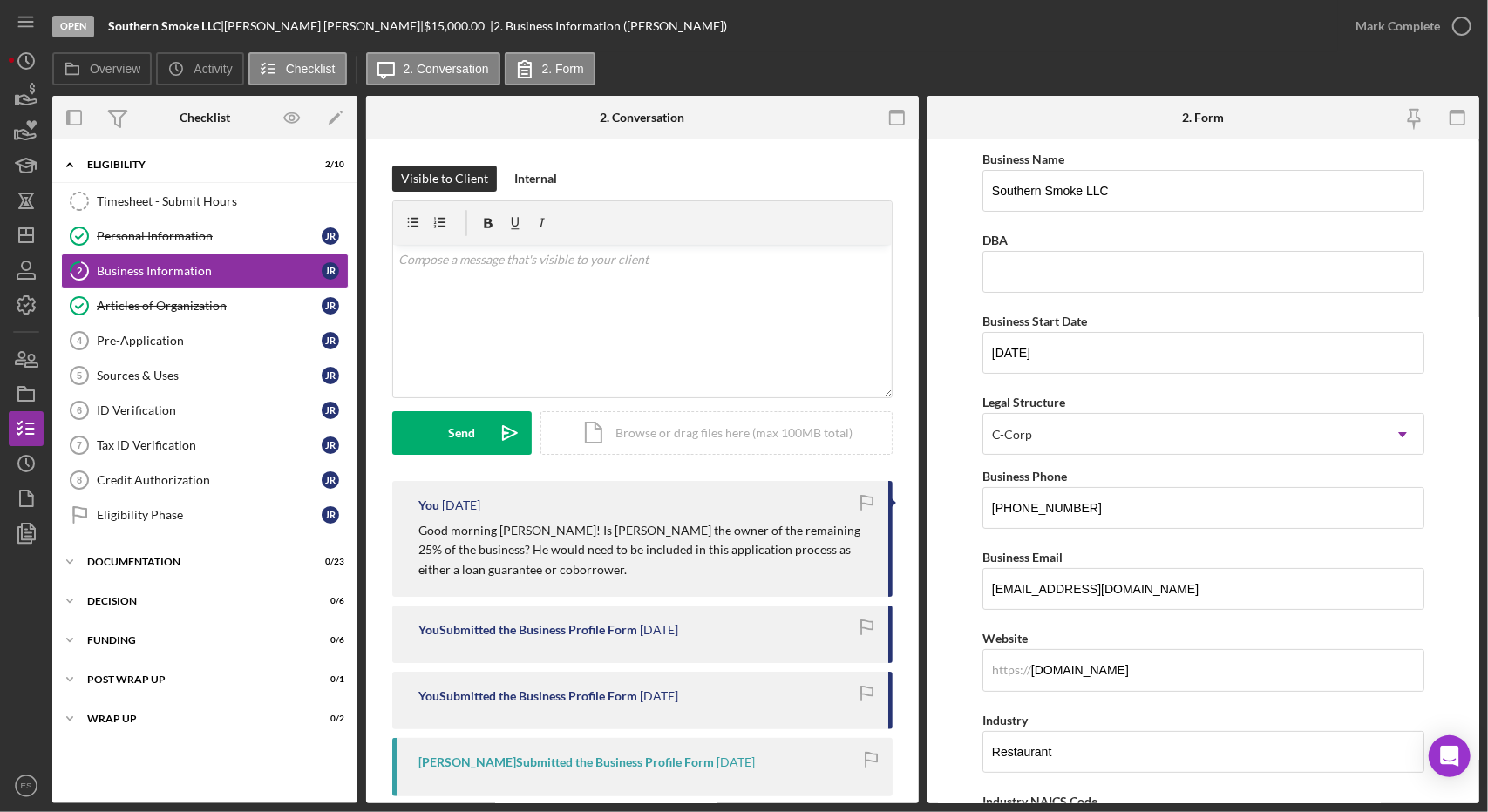
click at [798, 492] on div "You [DATE] Good morning [PERSON_NAME]! Is [PERSON_NAME] the owner of the remain…" at bounding box center [643, 538] width 500 height 116
click at [26, 228] on line "button" at bounding box center [26, 232] width 0 height 7
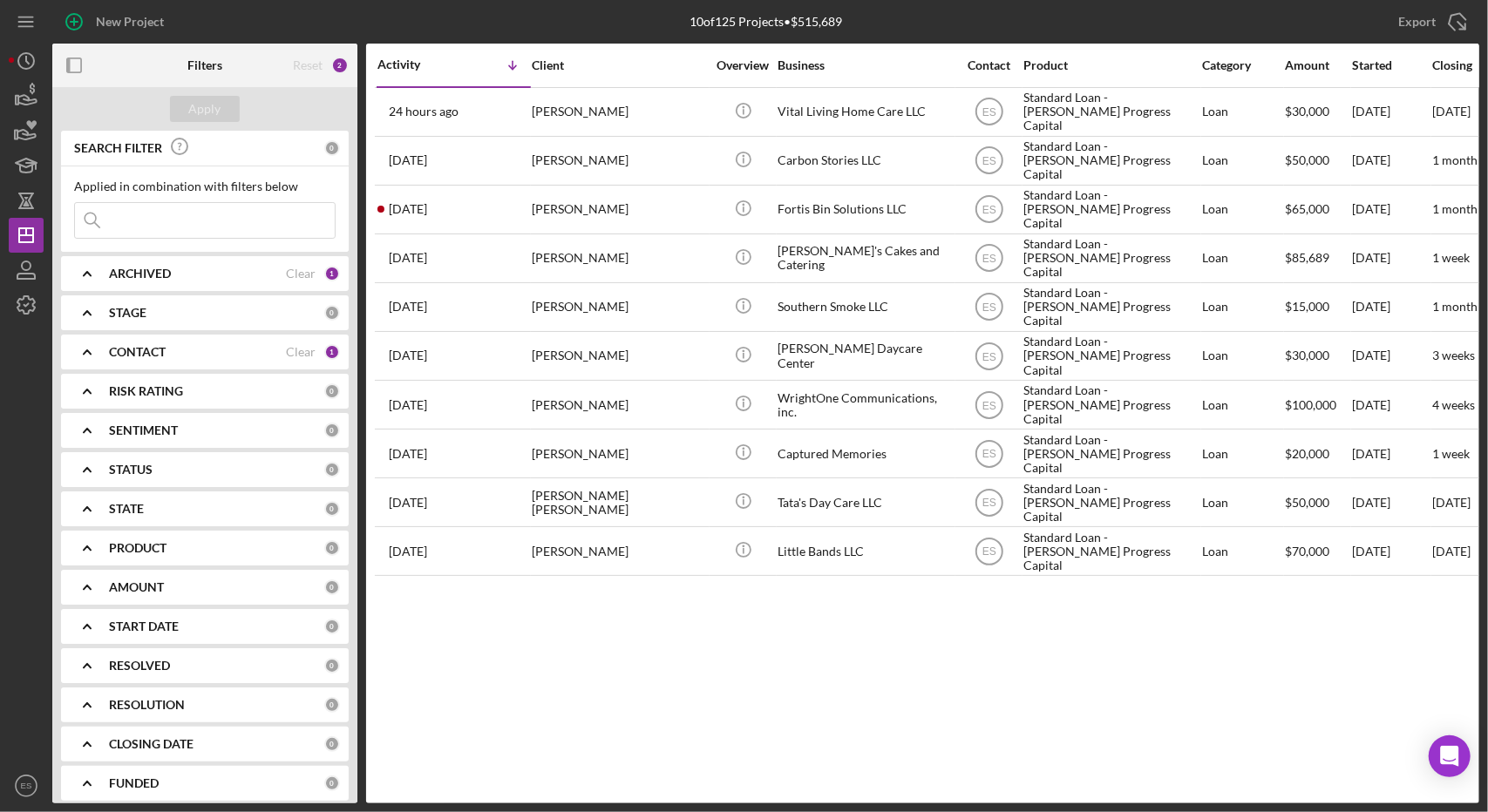
click at [912, 619] on div "Activity Icon/Table Sort Arrow Client Overview Business Contact Product Categor…" at bounding box center [923, 423] width 1114 height 760
click at [1026, 680] on div "Activity Icon/Table Sort Arrow Client Overview Business Contact Product Categor…" at bounding box center [923, 423] width 1114 height 760
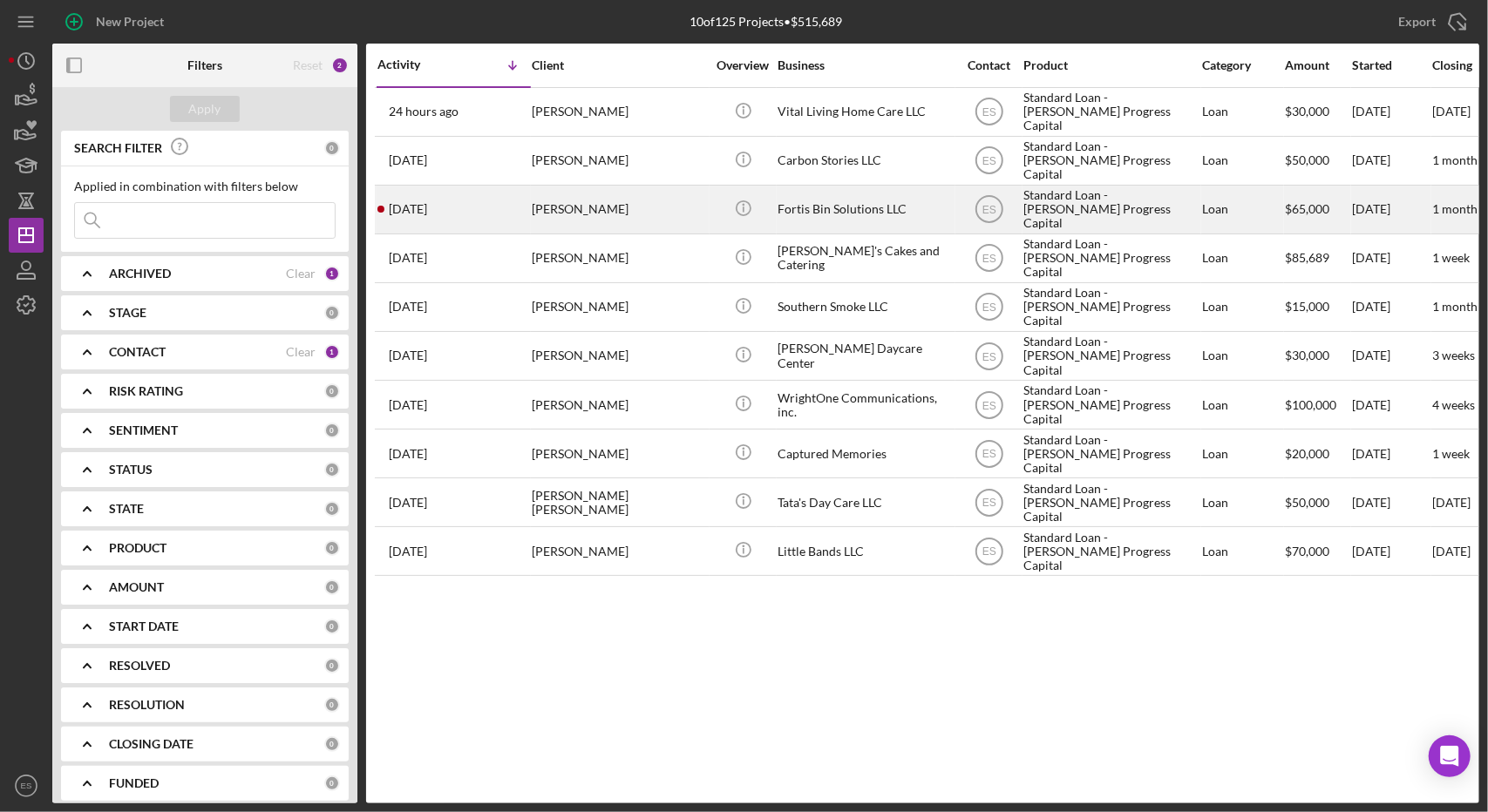
click at [603, 196] on div "[PERSON_NAME]" at bounding box center [619, 209] width 174 height 47
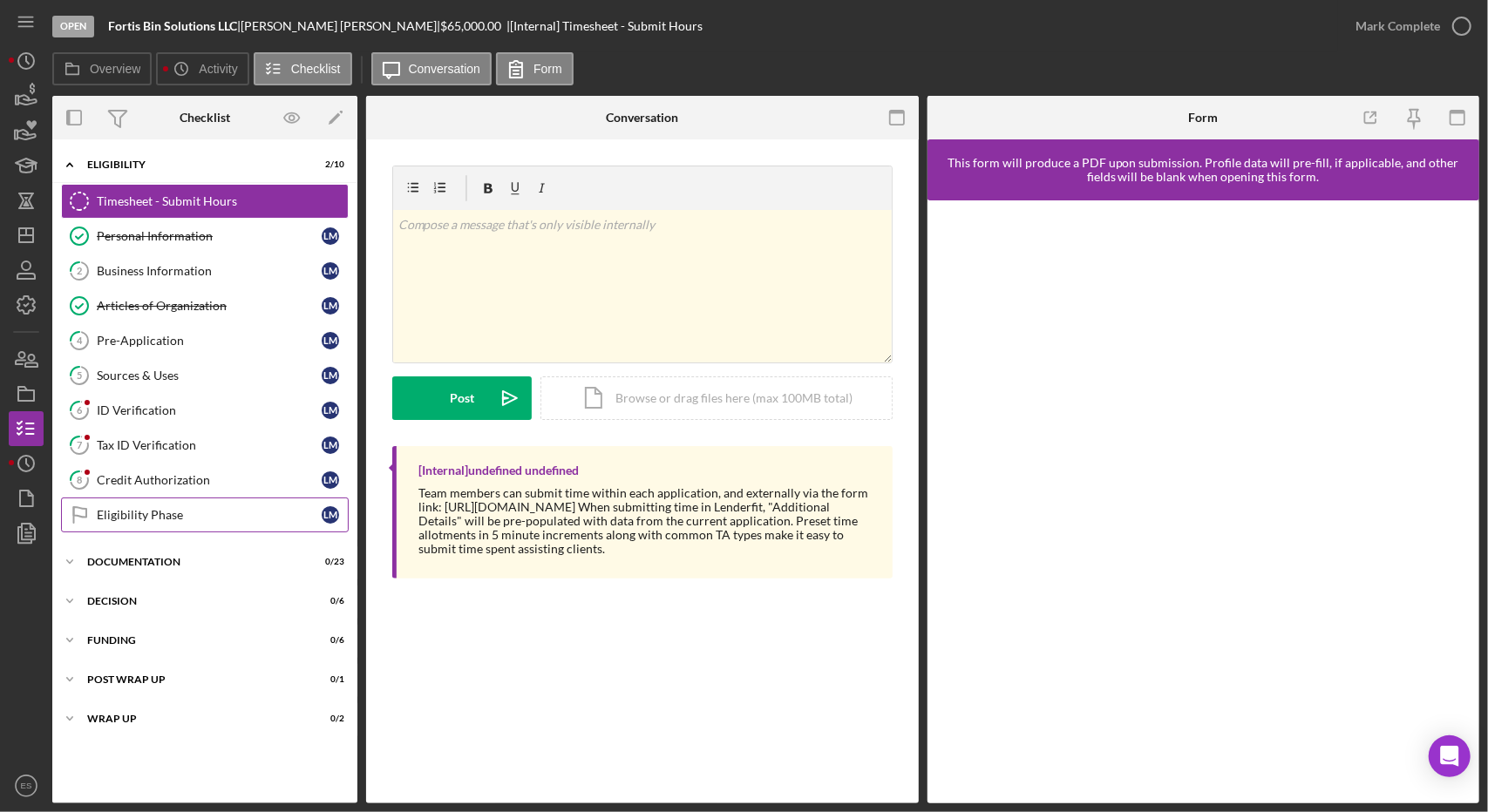
click at [281, 499] on link "Eligibility Phase Eligibility Phase [PERSON_NAME]" at bounding box center [204, 515] width 288 height 35
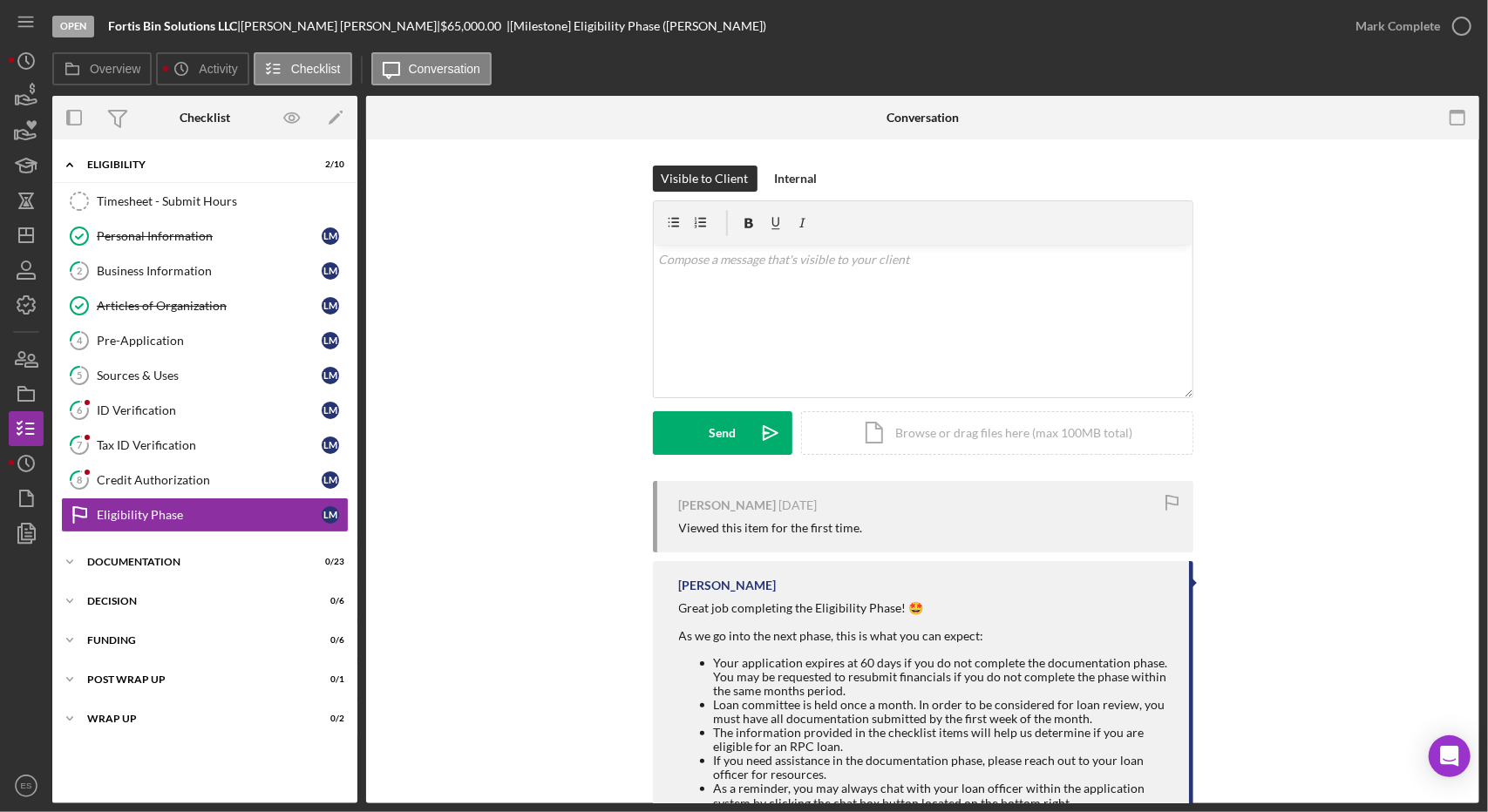
click at [976, 609] on div "Great job completing the Eligibility Phase! 🤩" at bounding box center [926, 608] width 493 height 14
click at [178, 276] on div "Business Information" at bounding box center [209, 270] width 225 height 14
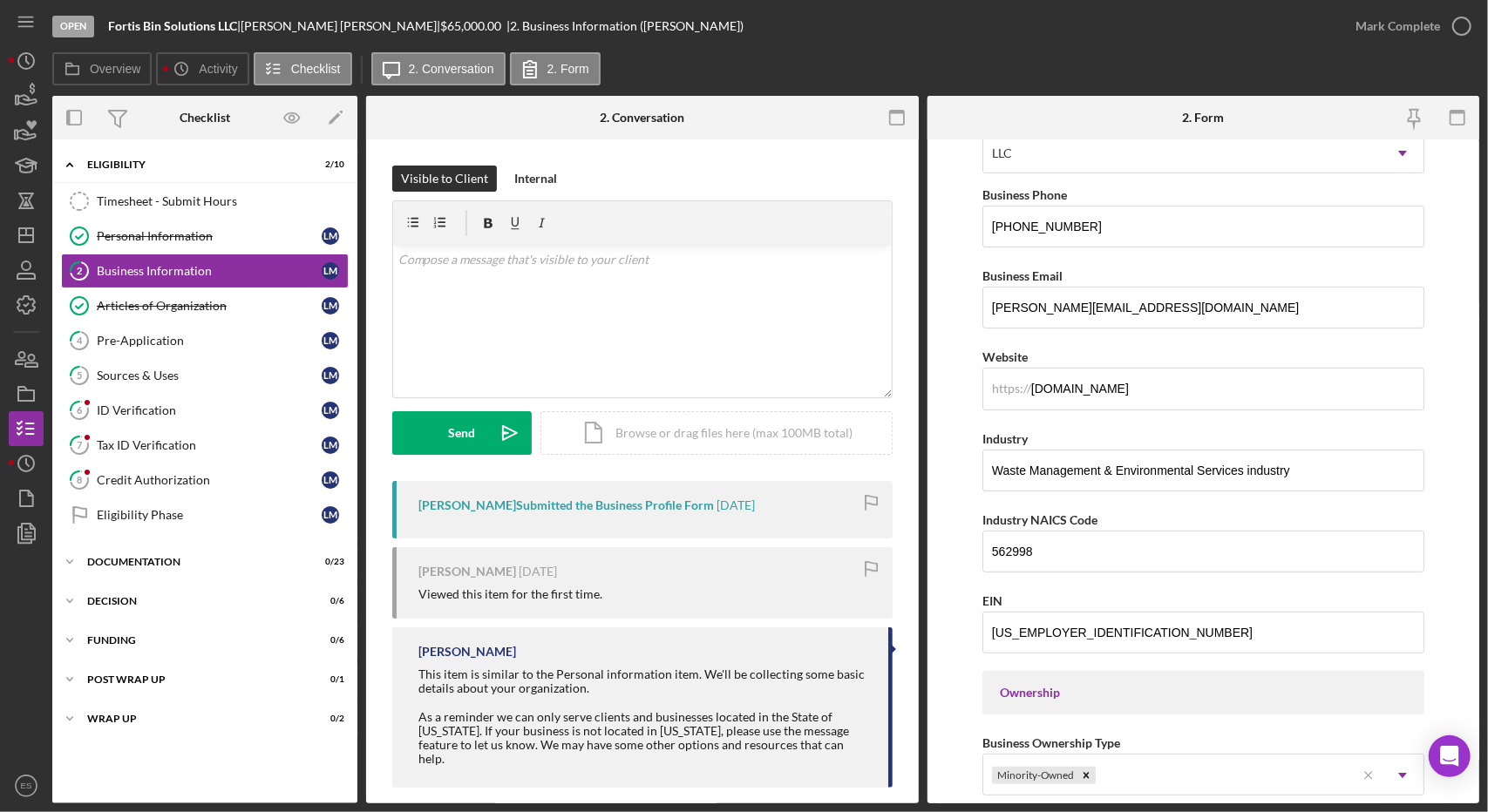
scroll to position [283, 0]
click at [173, 338] on div "Pre-Application" at bounding box center [209, 340] width 225 height 14
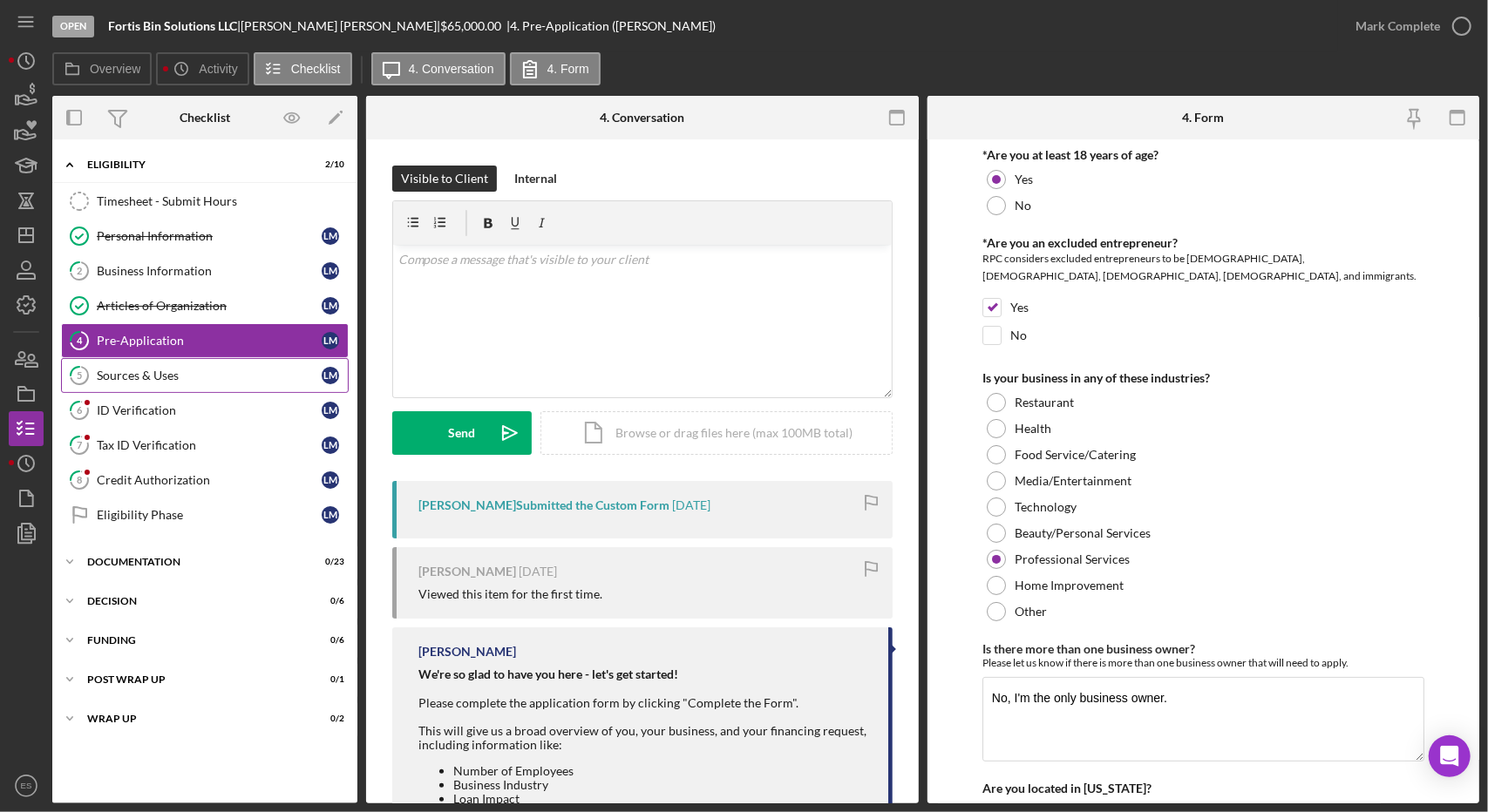
click at [177, 372] on div "Sources & Uses" at bounding box center [209, 375] width 225 height 14
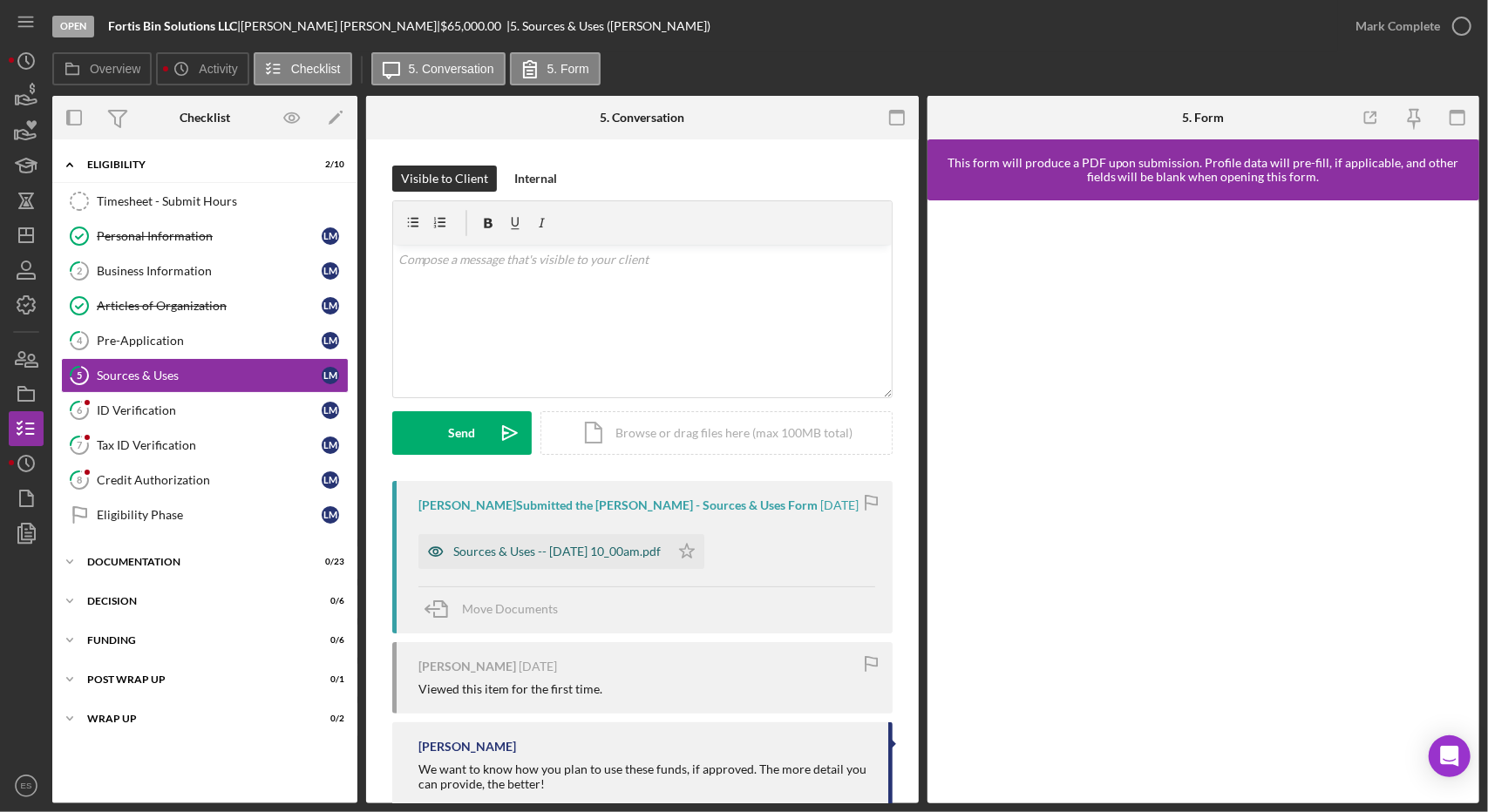
click at [592, 550] on div "Sources & Uses -- [DATE] 10_00am.pdf" at bounding box center [557, 551] width 207 height 14
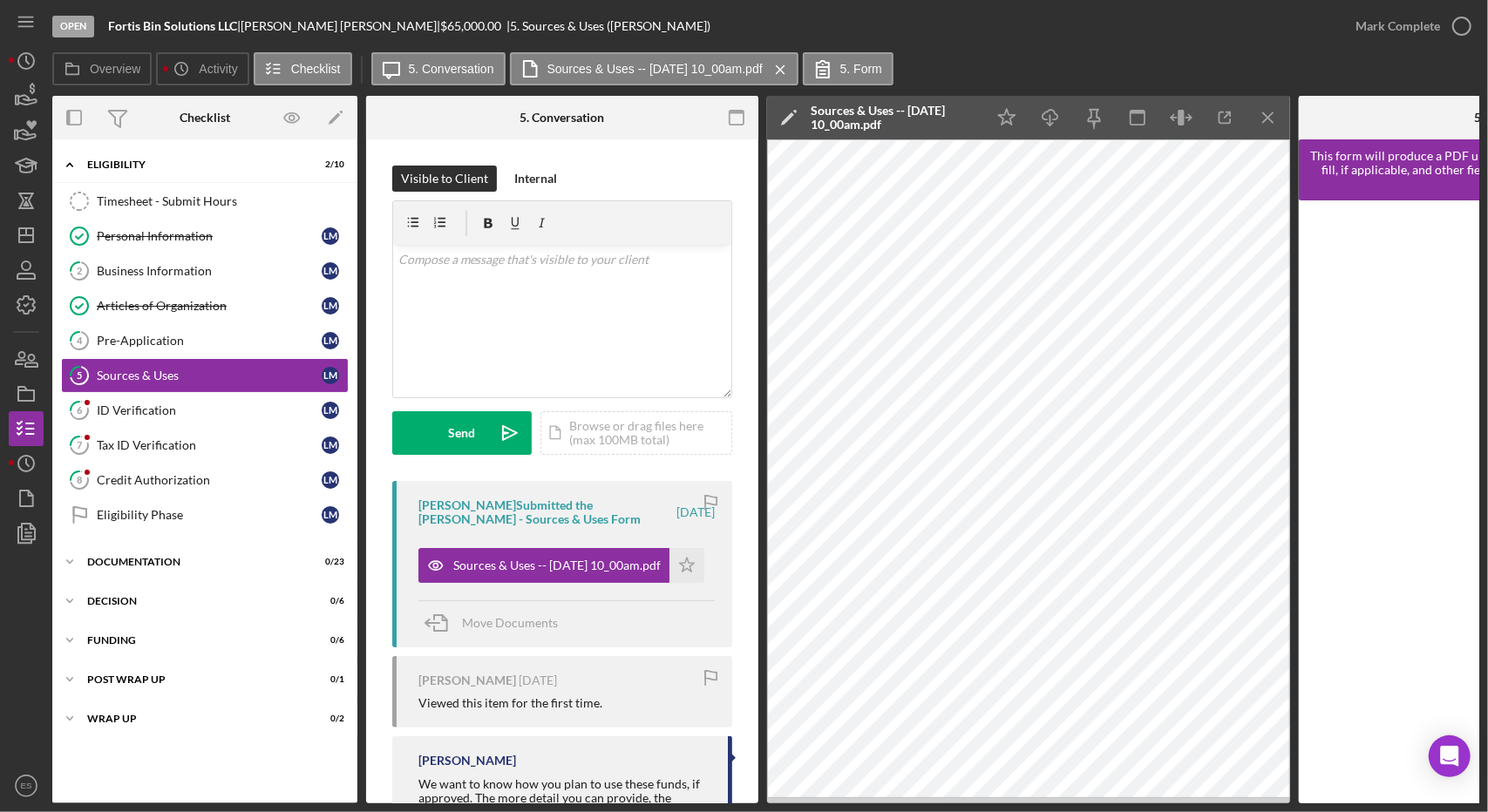
click at [16, 667] on div at bounding box center [26, 660] width 35 height 218
click at [203, 476] on div "Credit Authorization" at bounding box center [209, 480] width 225 height 14
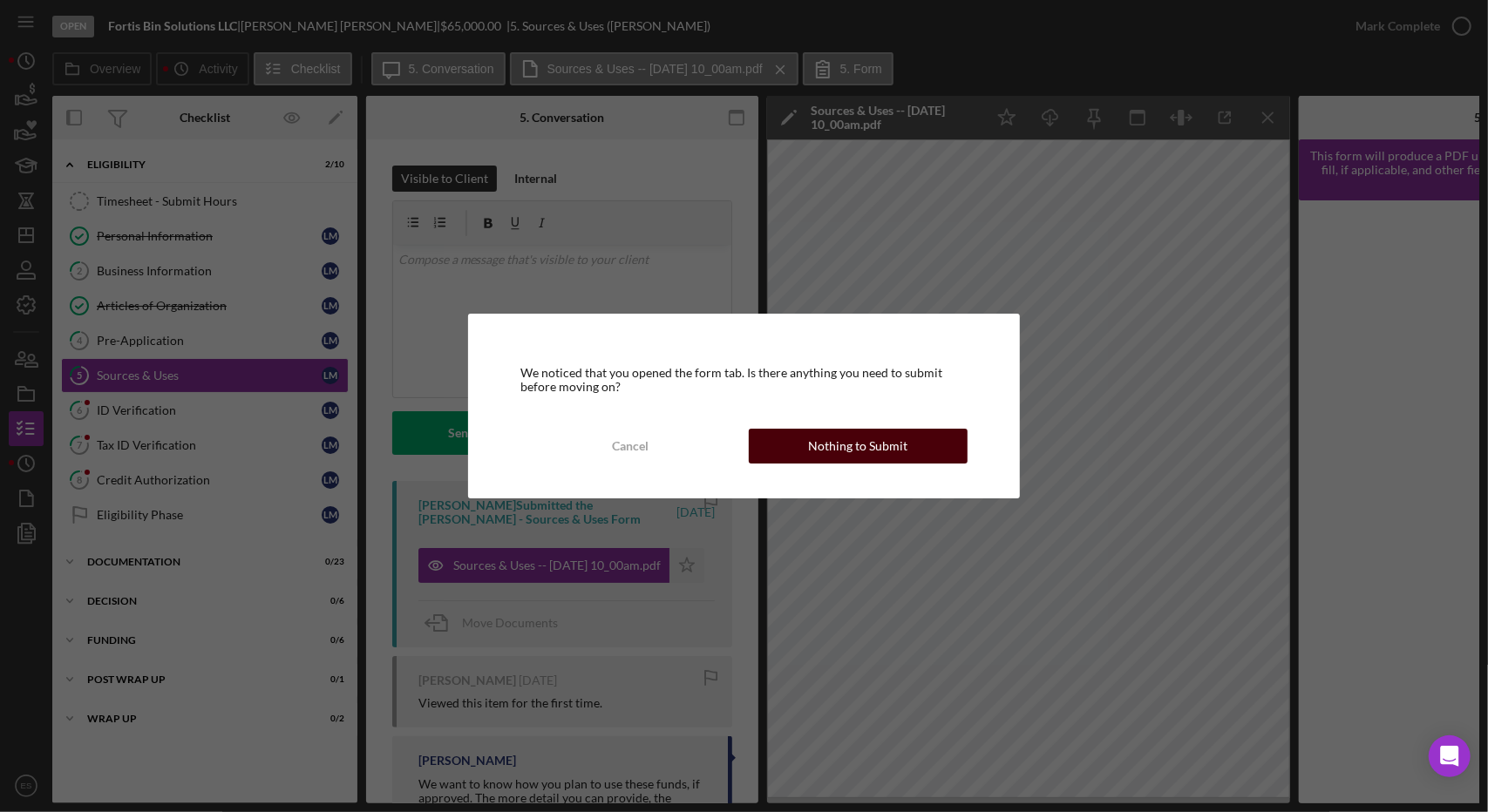
click at [839, 448] on div "Nothing to Submit" at bounding box center [857, 446] width 100 height 35
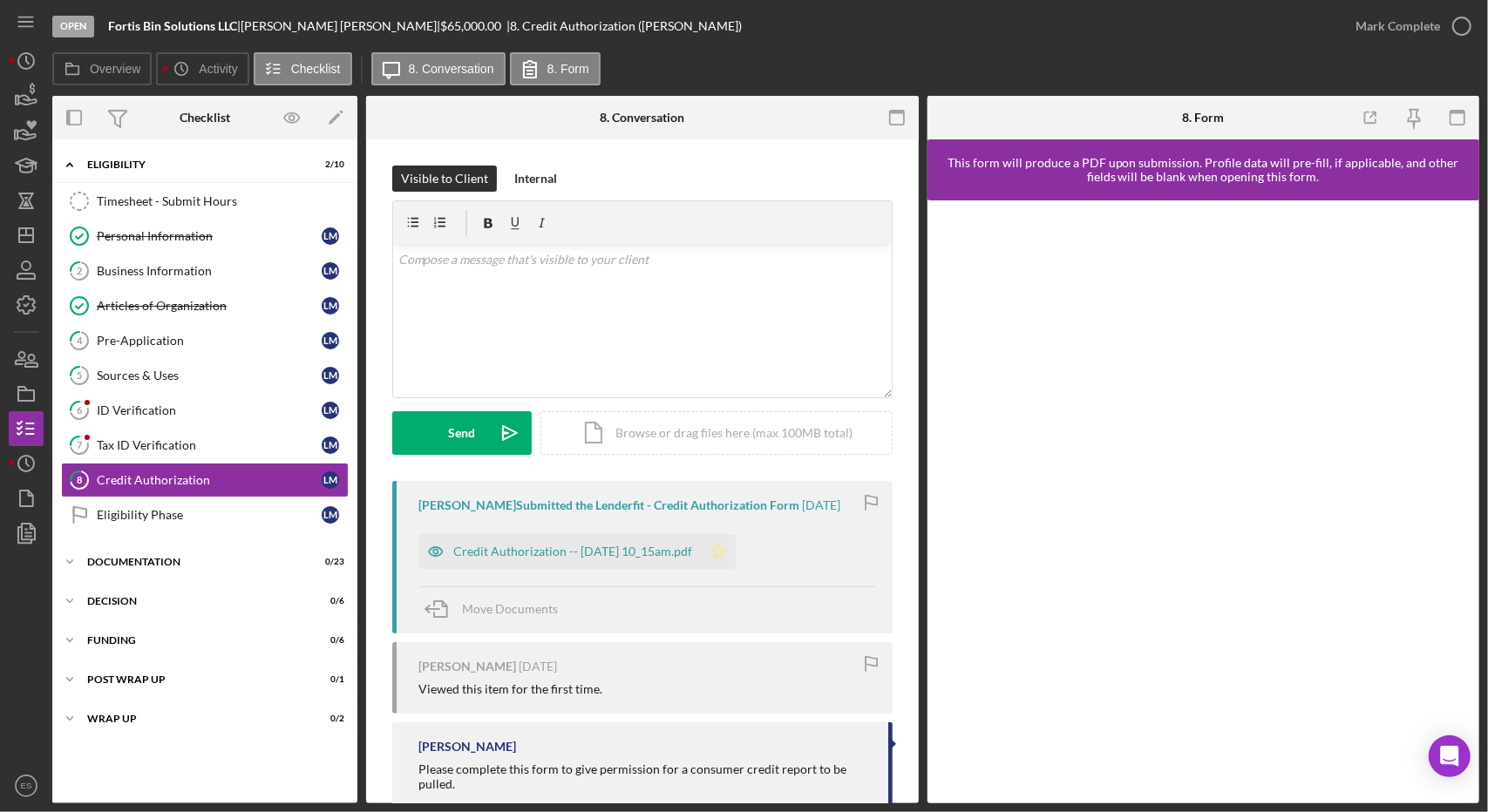
click at [736, 547] on icon "Icon/Star" at bounding box center [718, 552] width 35 height 35
click at [1468, 22] on icon "button" at bounding box center [1462, 26] width 44 height 44
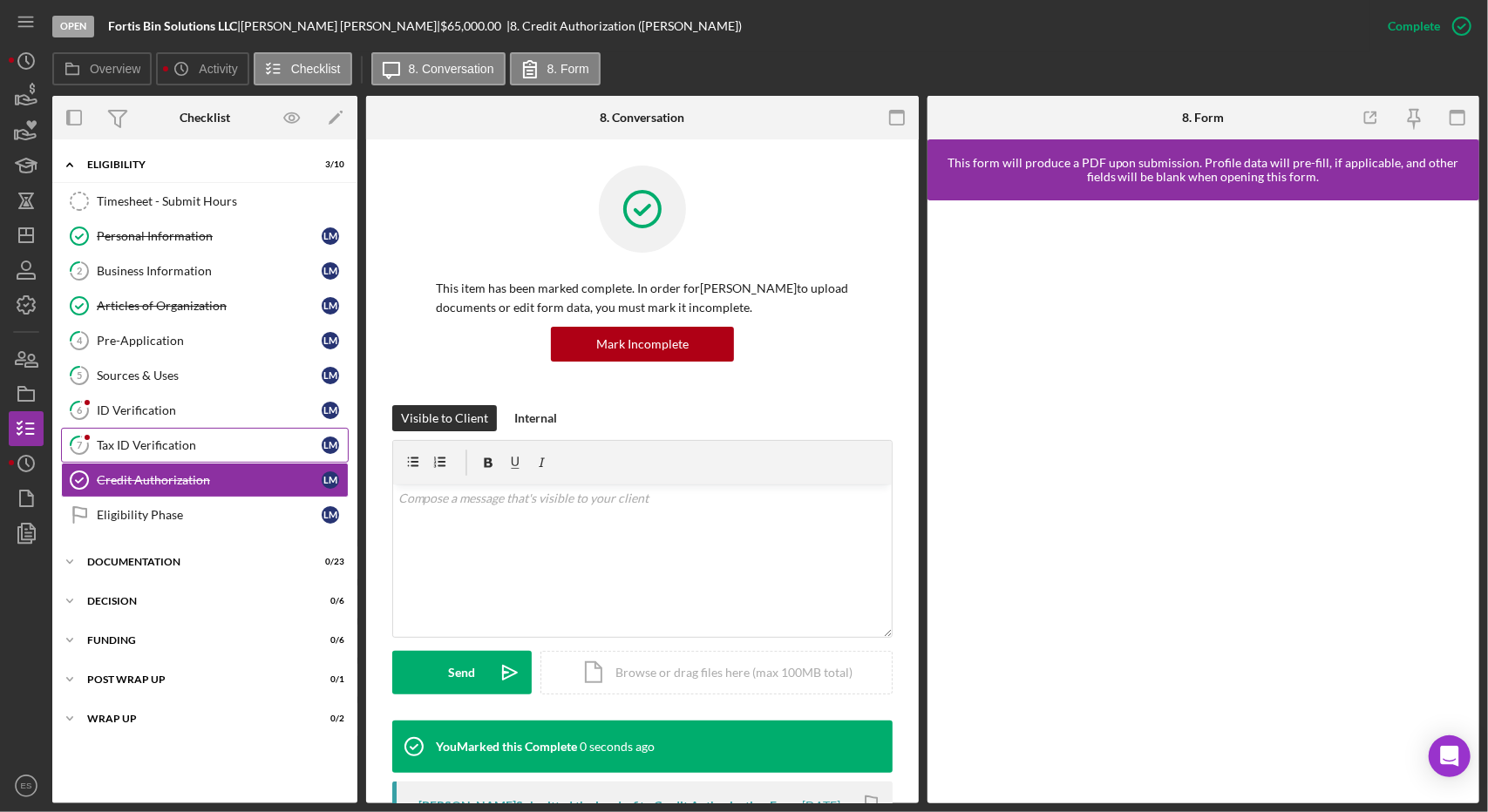
click at [196, 446] on div "Tax ID Verification" at bounding box center [209, 444] width 225 height 14
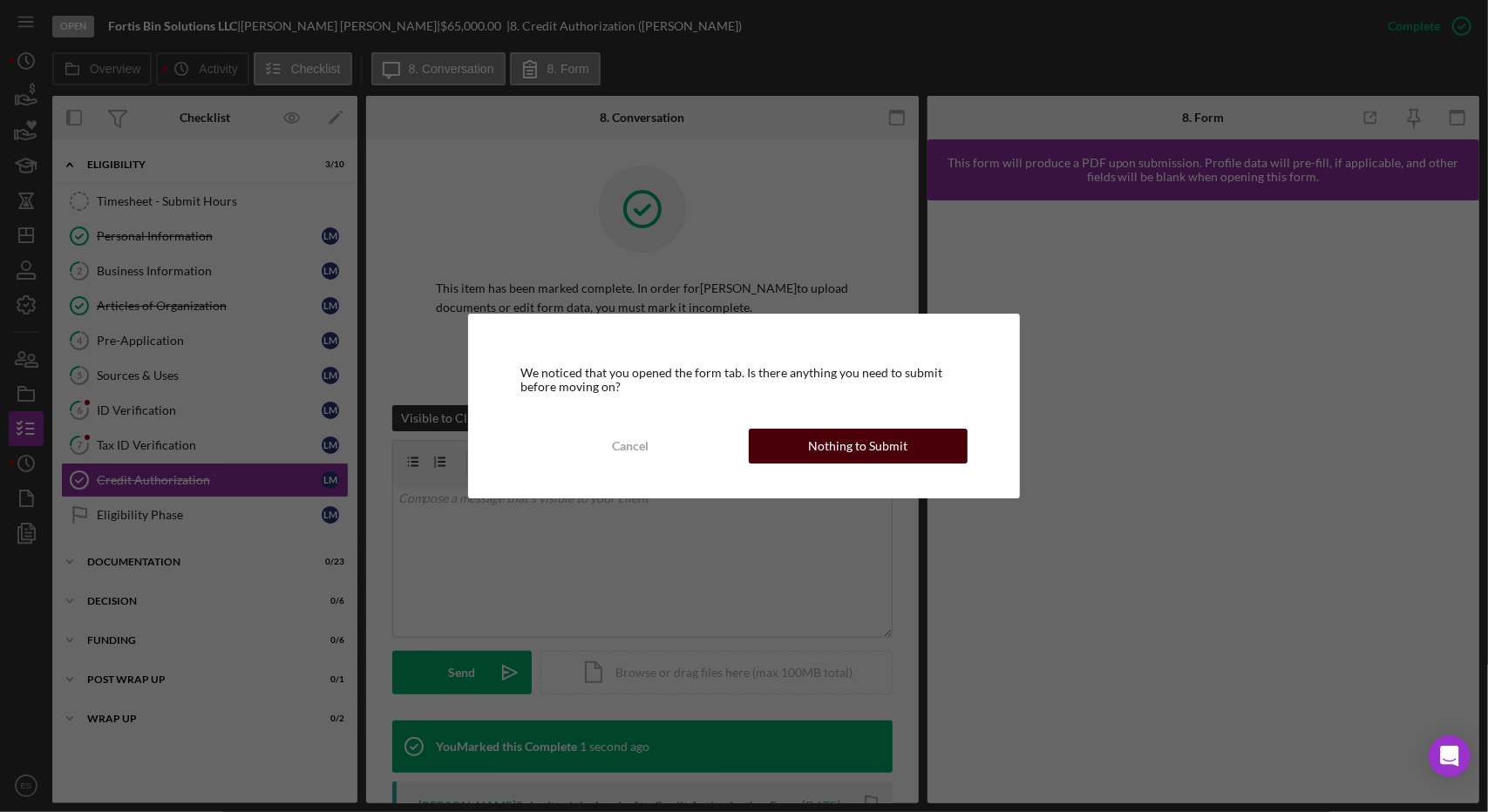
click at [828, 443] on div "Nothing to Submit" at bounding box center [857, 446] width 100 height 35
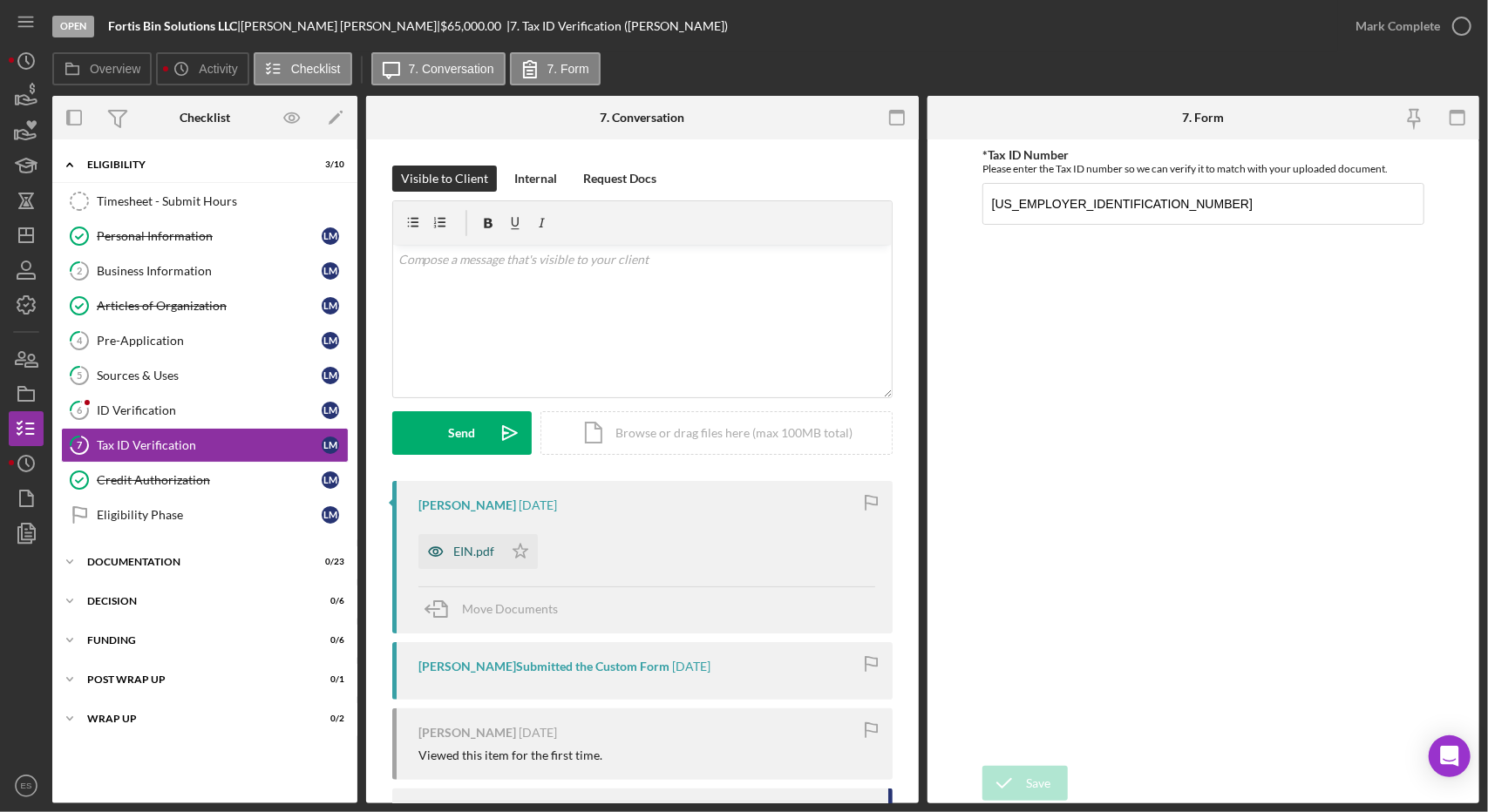
click at [485, 550] on div "EIN.pdf" at bounding box center [474, 551] width 41 height 14
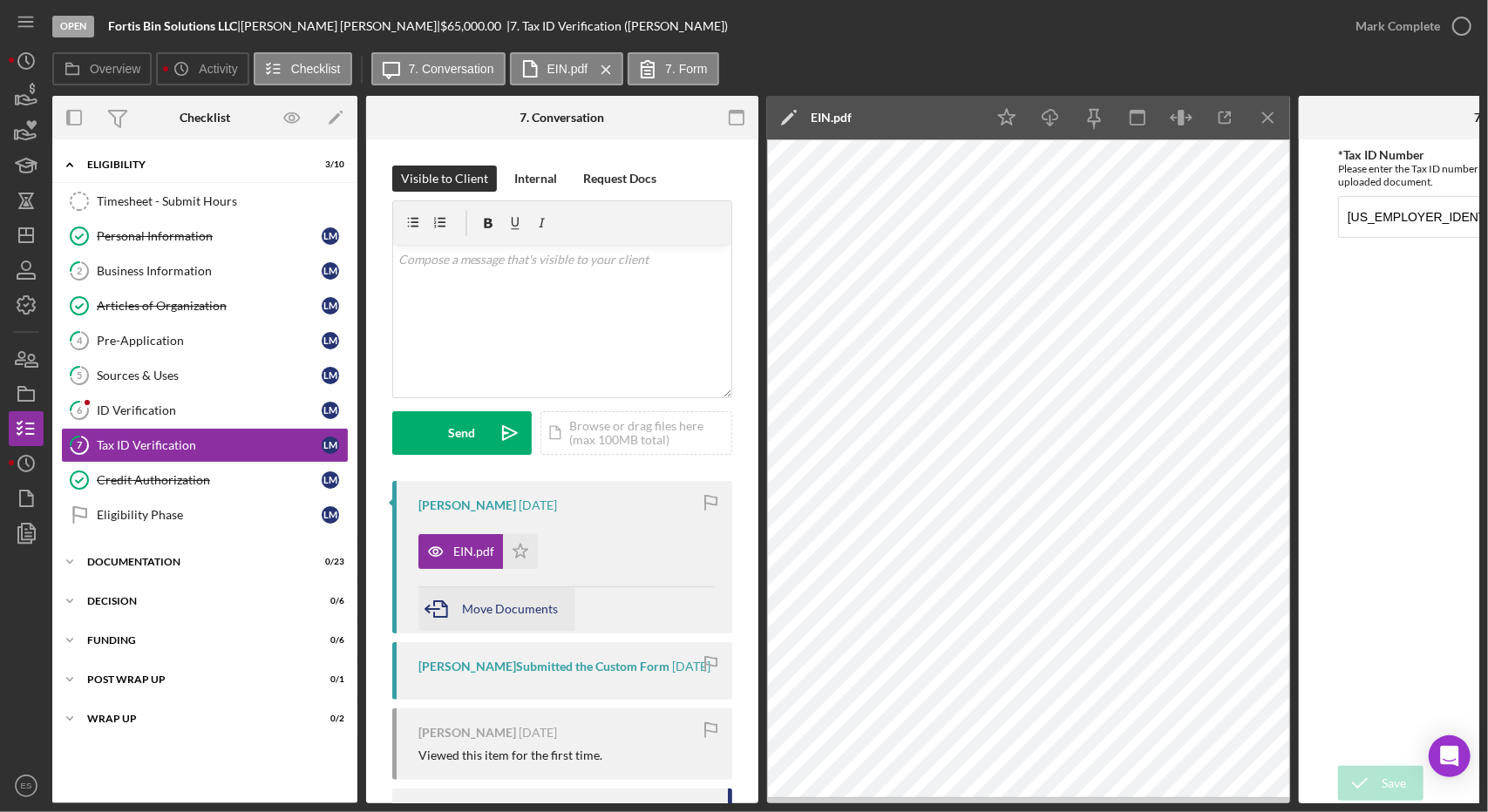
click at [535, 604] on span "Move Documents" at bounding box center [509, 609] width 96 height 15
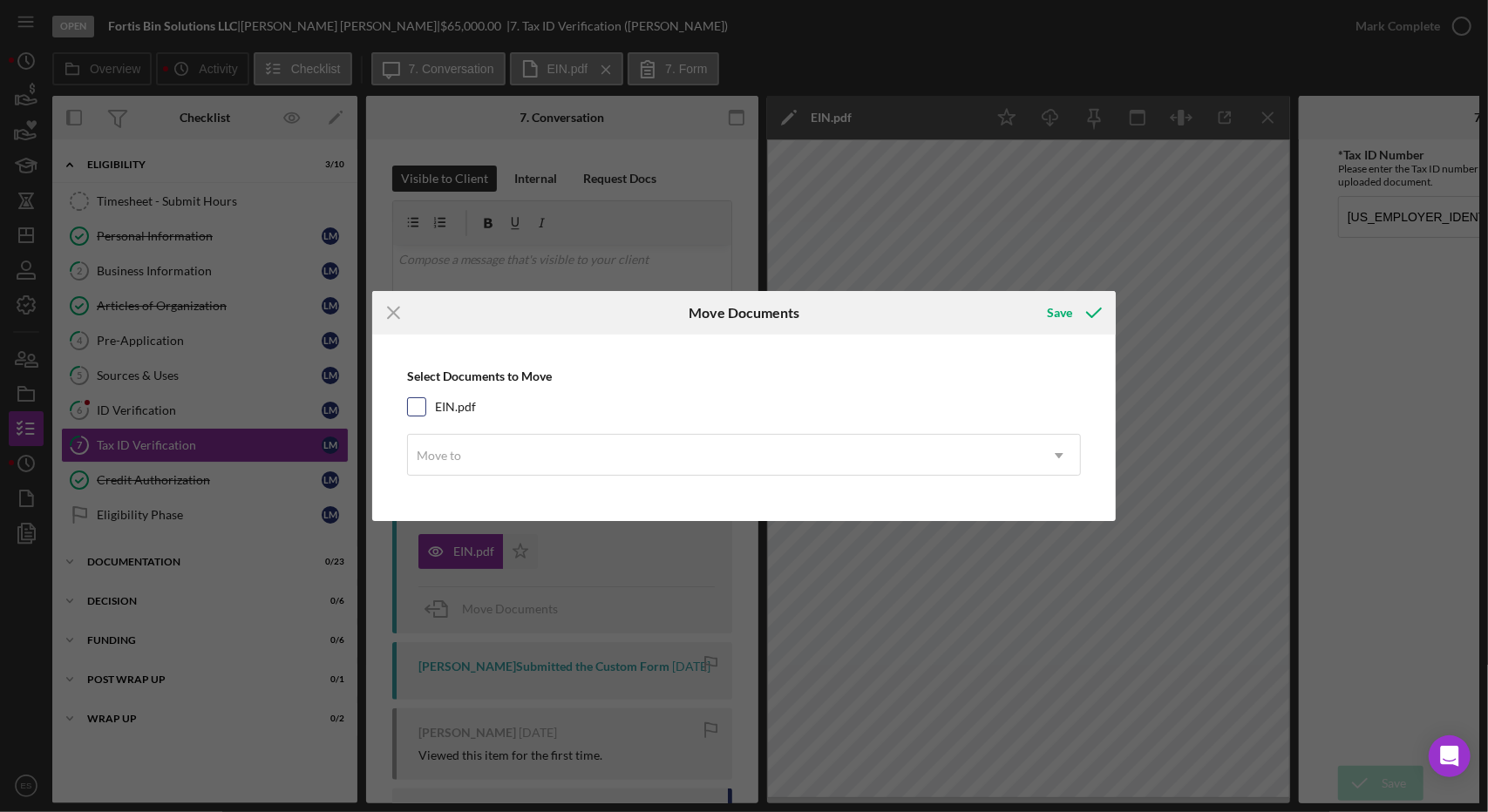
click at [417, 412] on input "EIN.pdf" at bounding box center [416, 407] width 17 height 17
checkbox input "true"
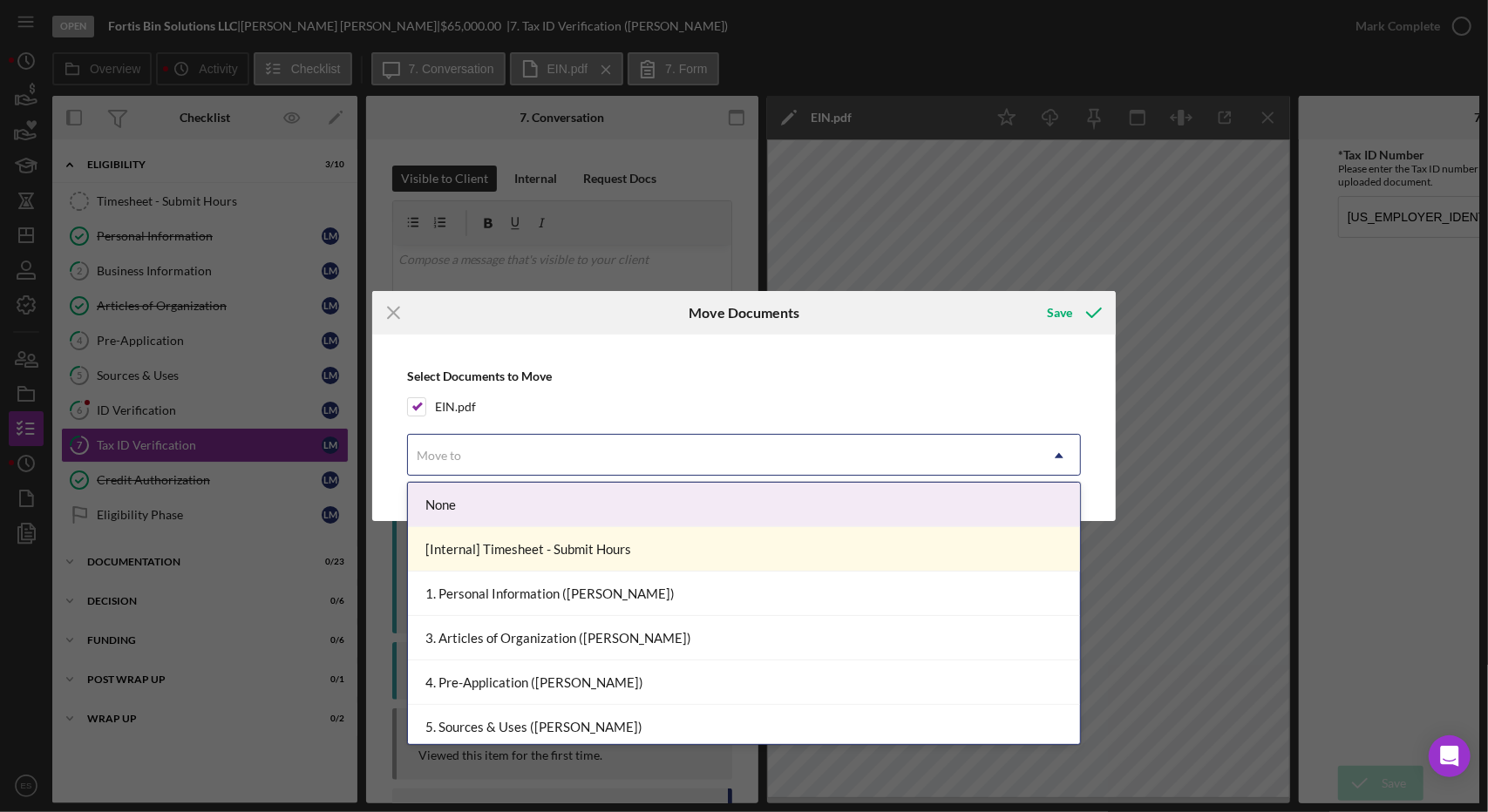
click at [470, 466] on div "Move to" at bounding box center [724, 456] width 632 height 40
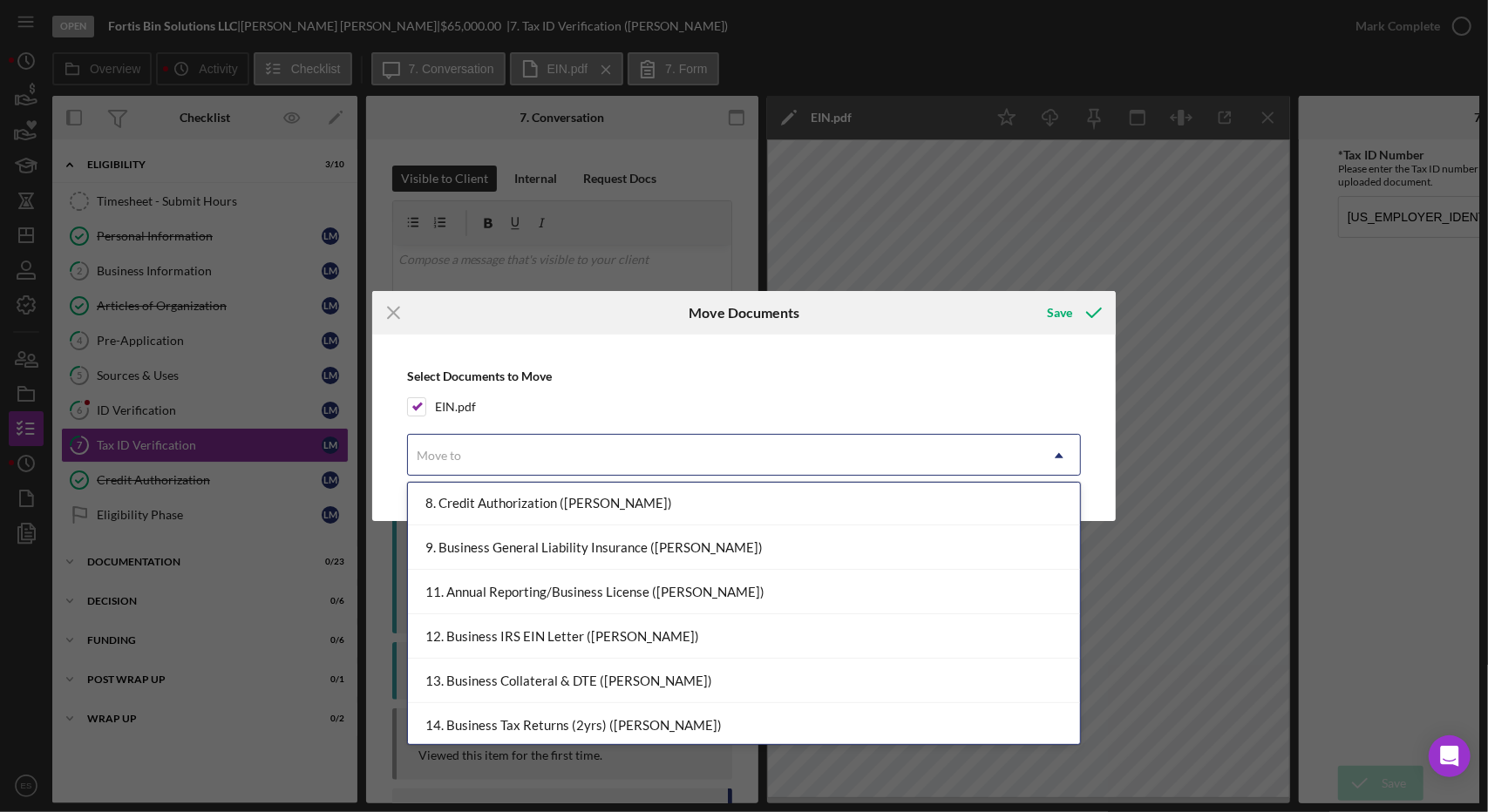
scroll to position [314, 0]
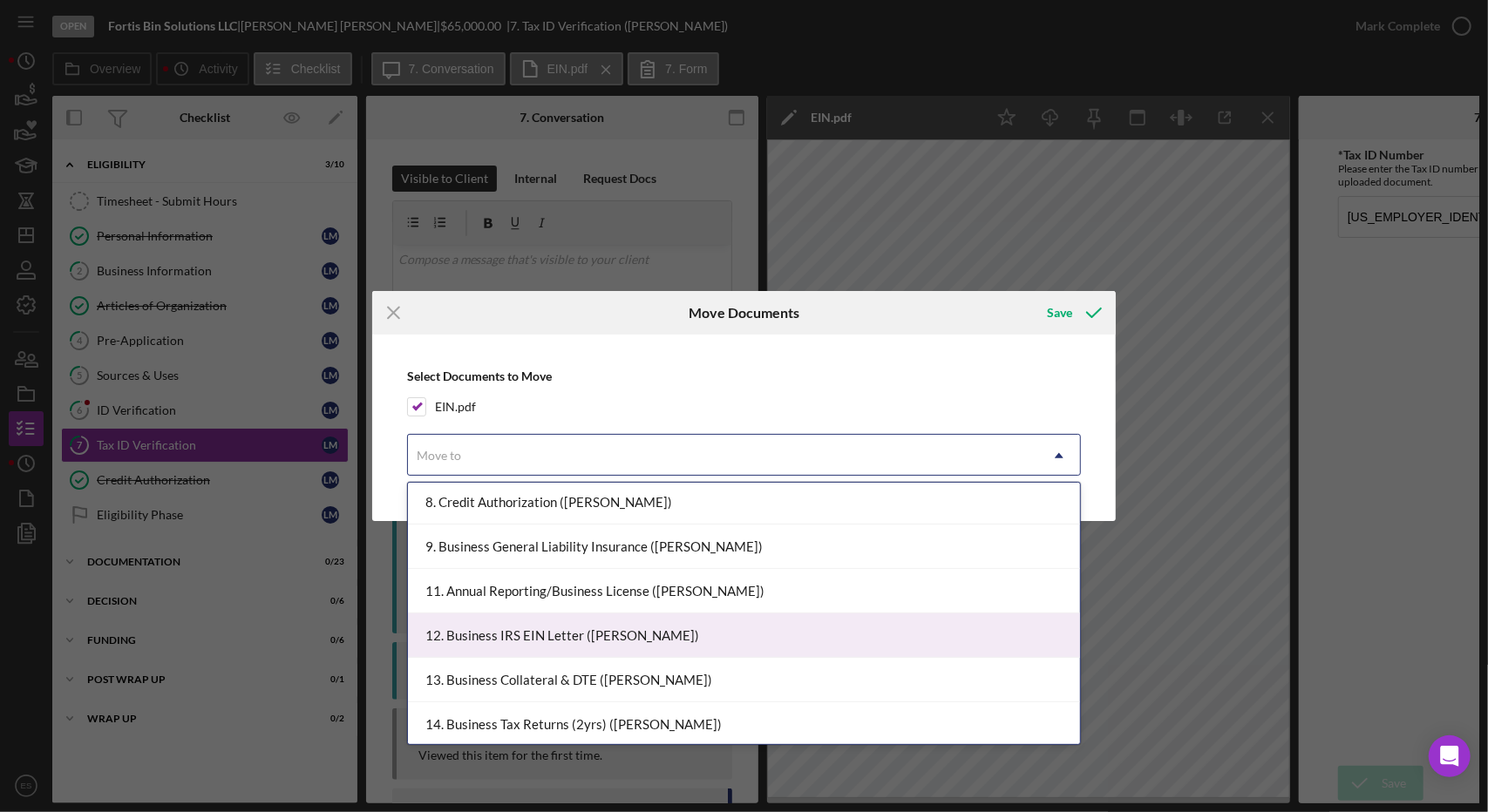
click at [526, 633] on div "12. Business IRS EIN Letter ([PERSON_NAME])" at bounding box center [744, 635] width 673 height 45
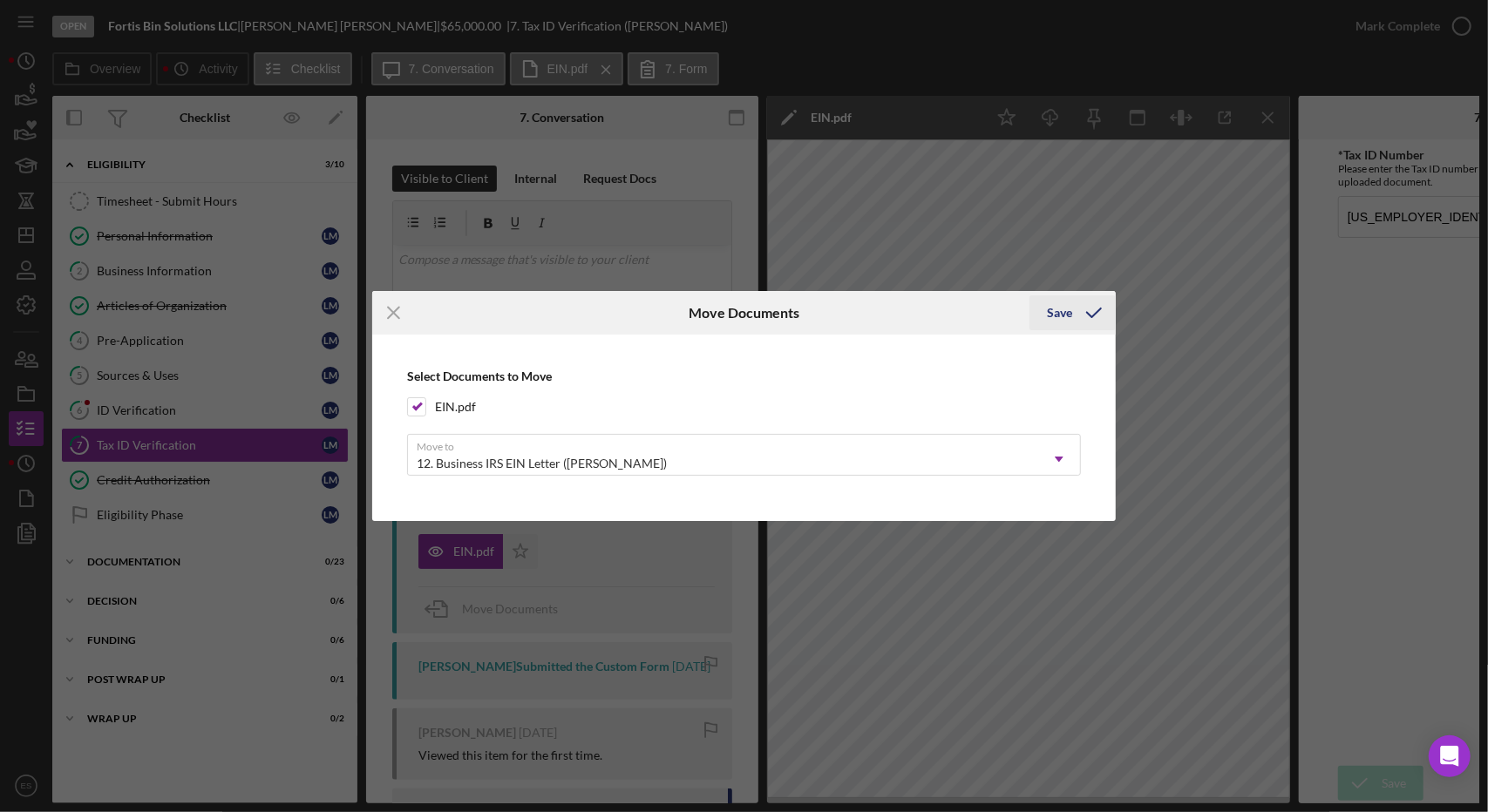
click at [1070, 317] on div "Save" at bounding box center [1060, 313] width 26 height 35
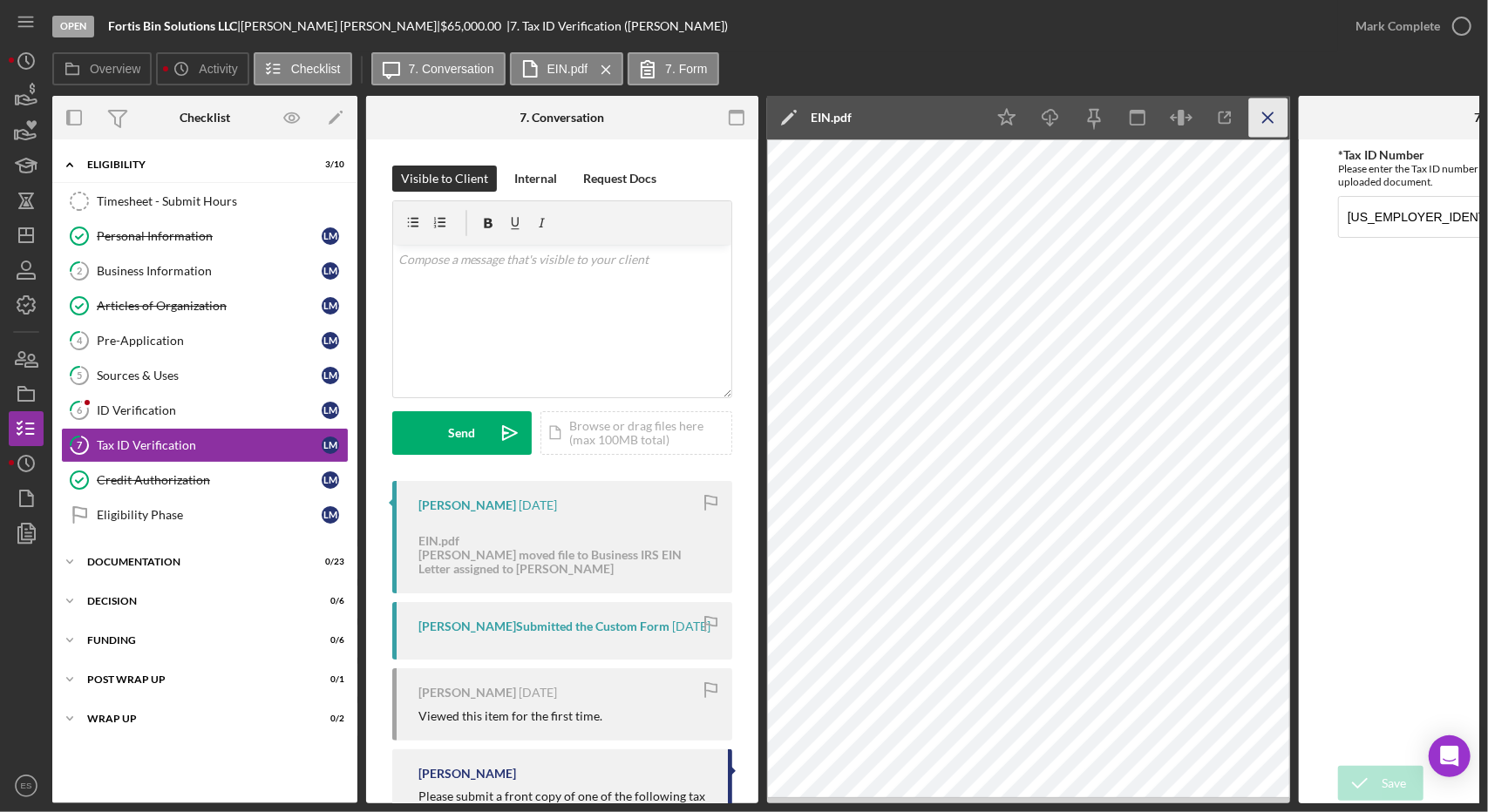
click at [1267, 110] on icon "Icon/Menu Close" at bounding box center [1269, 118] width 39 height 39
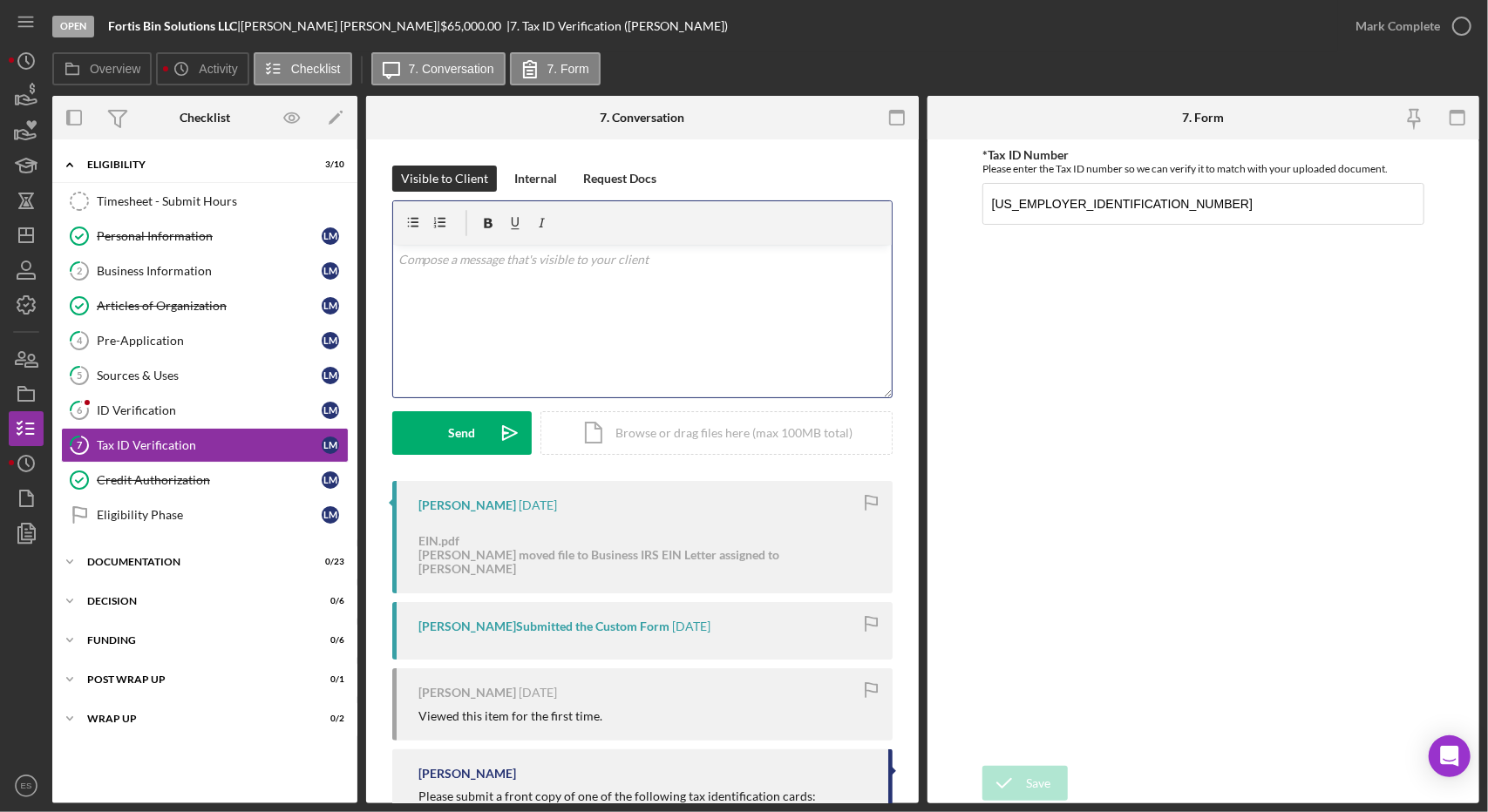
click at [588, 359] on div "v Color teal Color pink Remove color Add row above Add row below Add column bef…" at bounding box center [643, 320] width 498 height 152
click at [715, 284] on div "v Color teal Color pink Remove color Add row above Add row below Add column bef…" at bounding box center [643, 320] width 498 height 152
click at [1079, 406] on div "*Tax ID Number Please enter the Tax ID number so we can verify it to match with…" at bounding box center [1203, 453] width 442 height 609
click at [201, 334] on div "Pre-Application" at bounding box center [209, 340] width 225 height 14
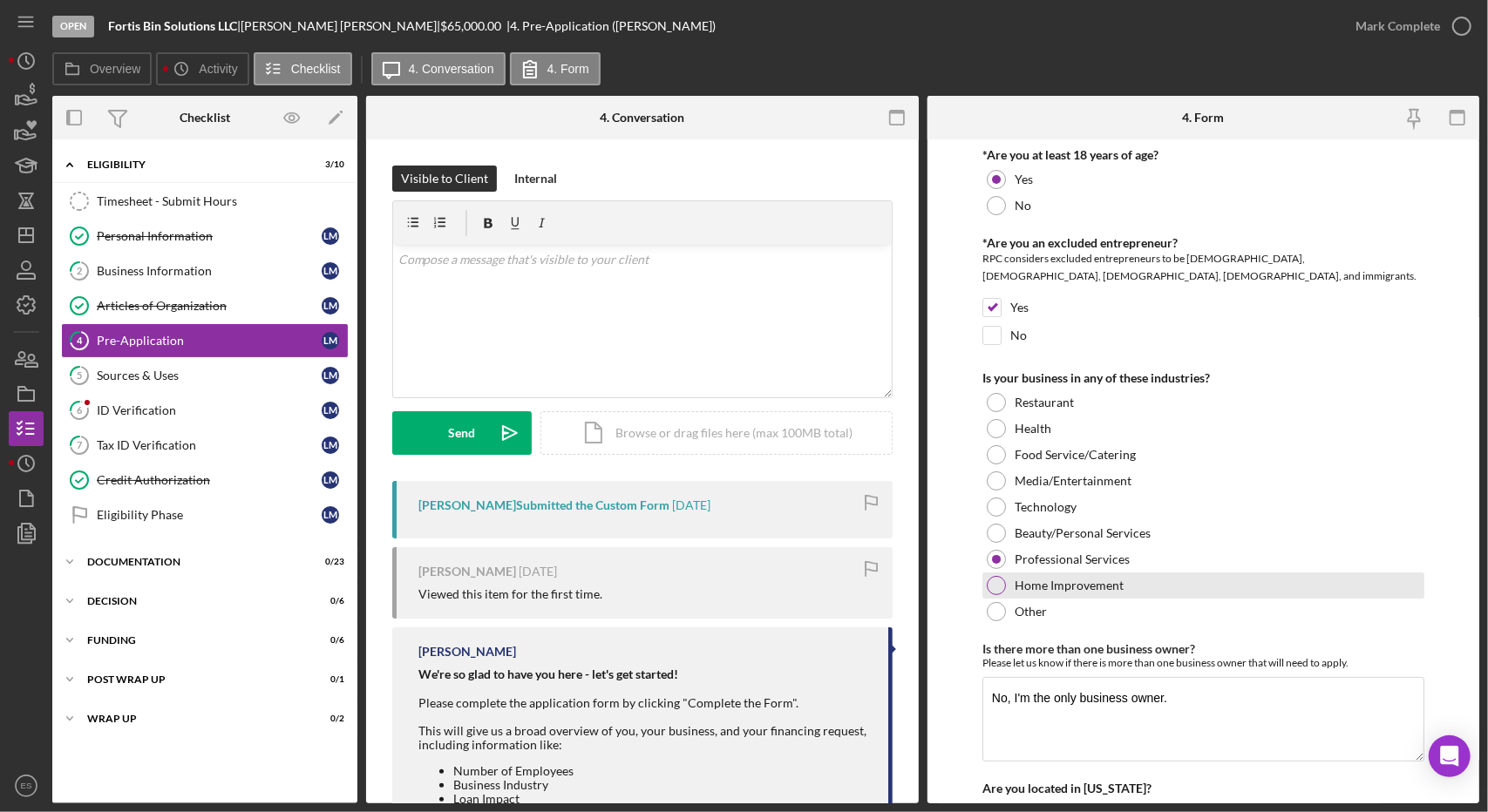
drag, startPoint x: 1034, startPoint y: 606, endPoint x: 1179, endPoint y: 583, distance: 146.8
click at [1034, 606] on label "Other" at bounding box center [1031, 611] width 32 height 14
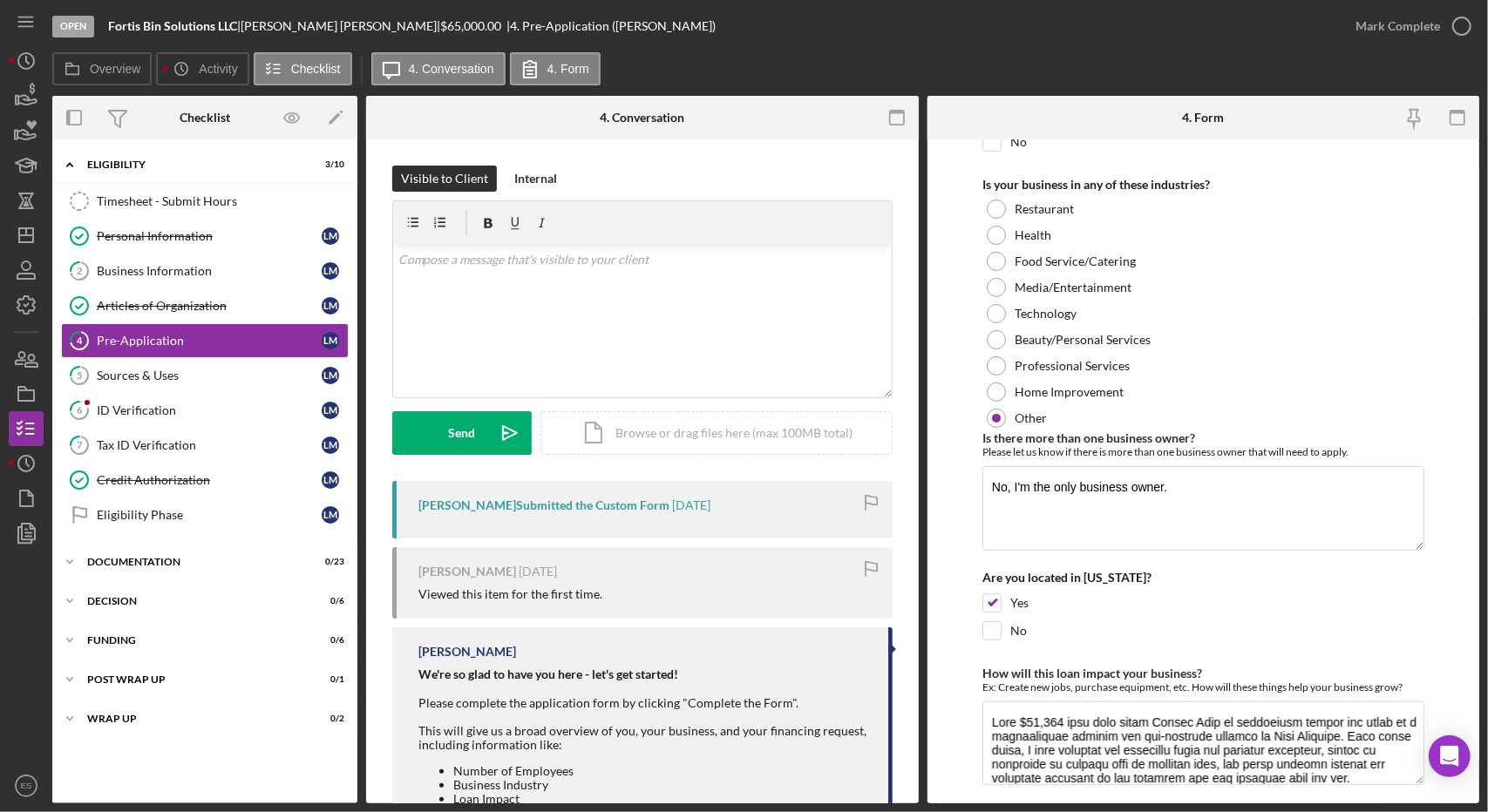
scroll to position [198, 0]
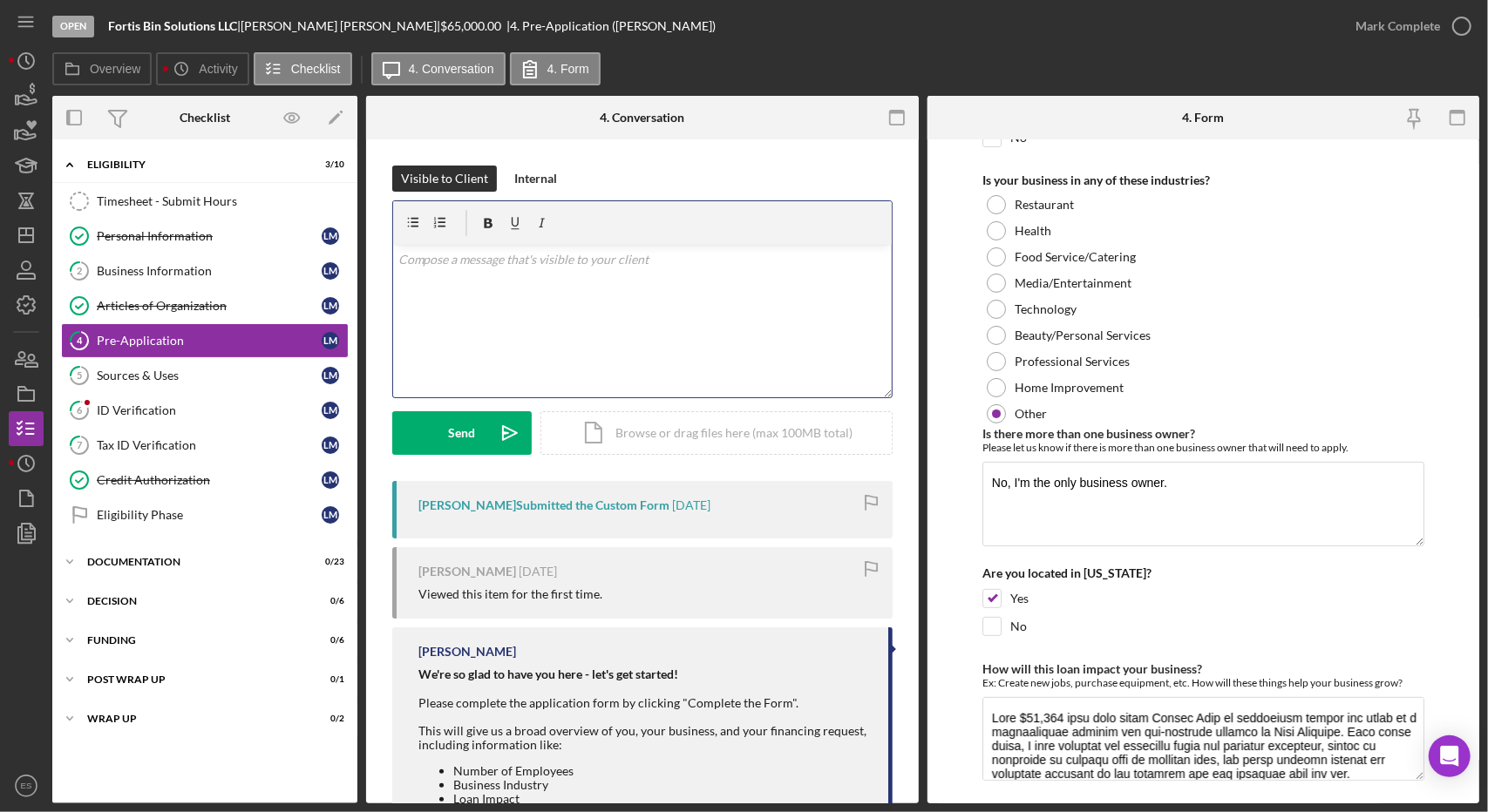
click at [574, 339] on div "v Color teal Color pink Remove color Add row above Add row below Add column bef…" at bounding box center [643, 320] width 498 height 152
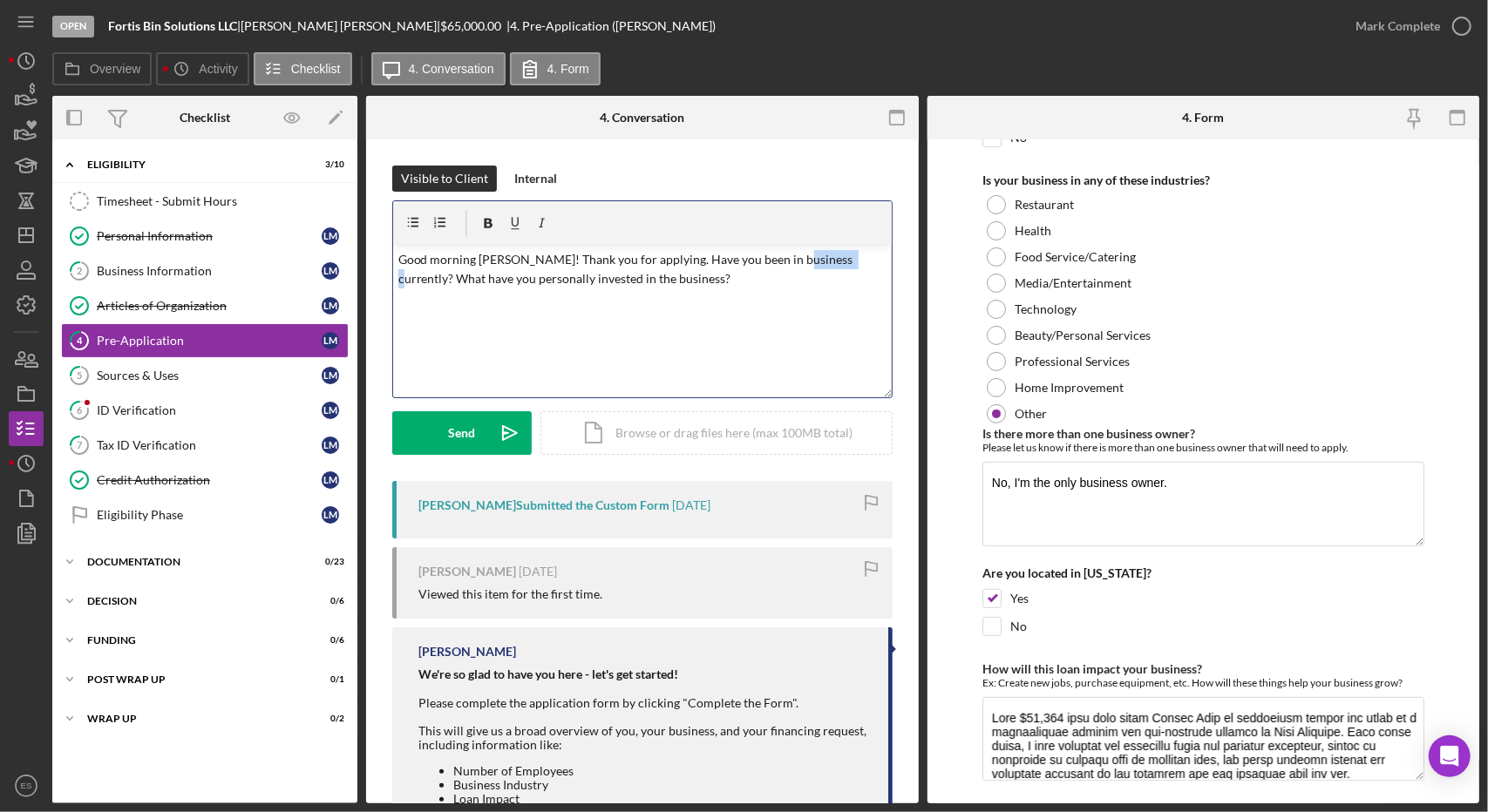
drag, startPoint x: 829, startPoint y: 262, endPoint x: 781, endPoint y: 262, distance: 48.0
click at [781, 262] on p "Good morning [PERSON_NAME]! Thank you for applying. Have you been in business c…" at bounding box center [643, 269] width 488 height 39
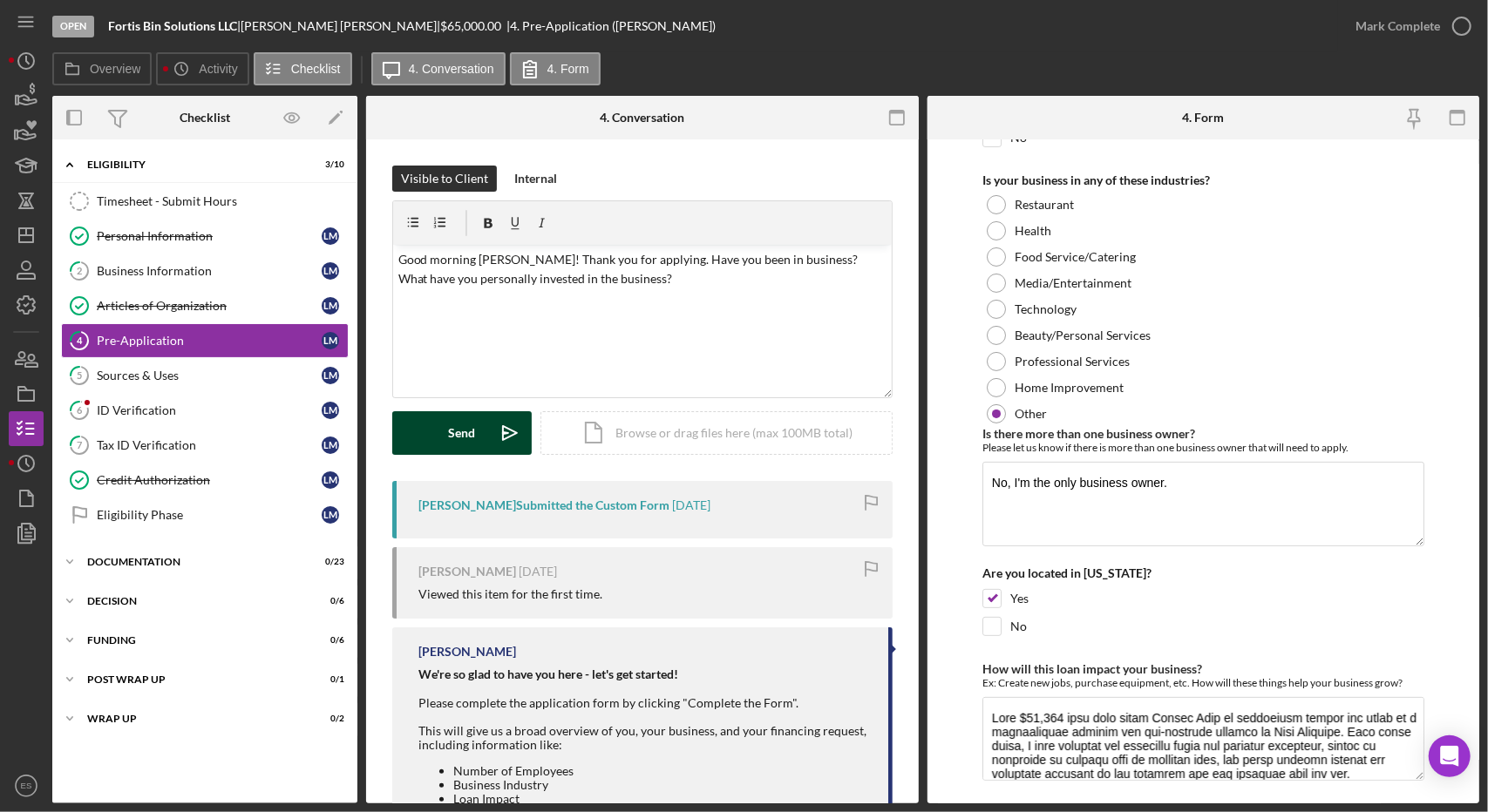
click at [492, 440] on icon "Icon/icon-invite-send" at bounding box center [510, 433] width 44 height 44
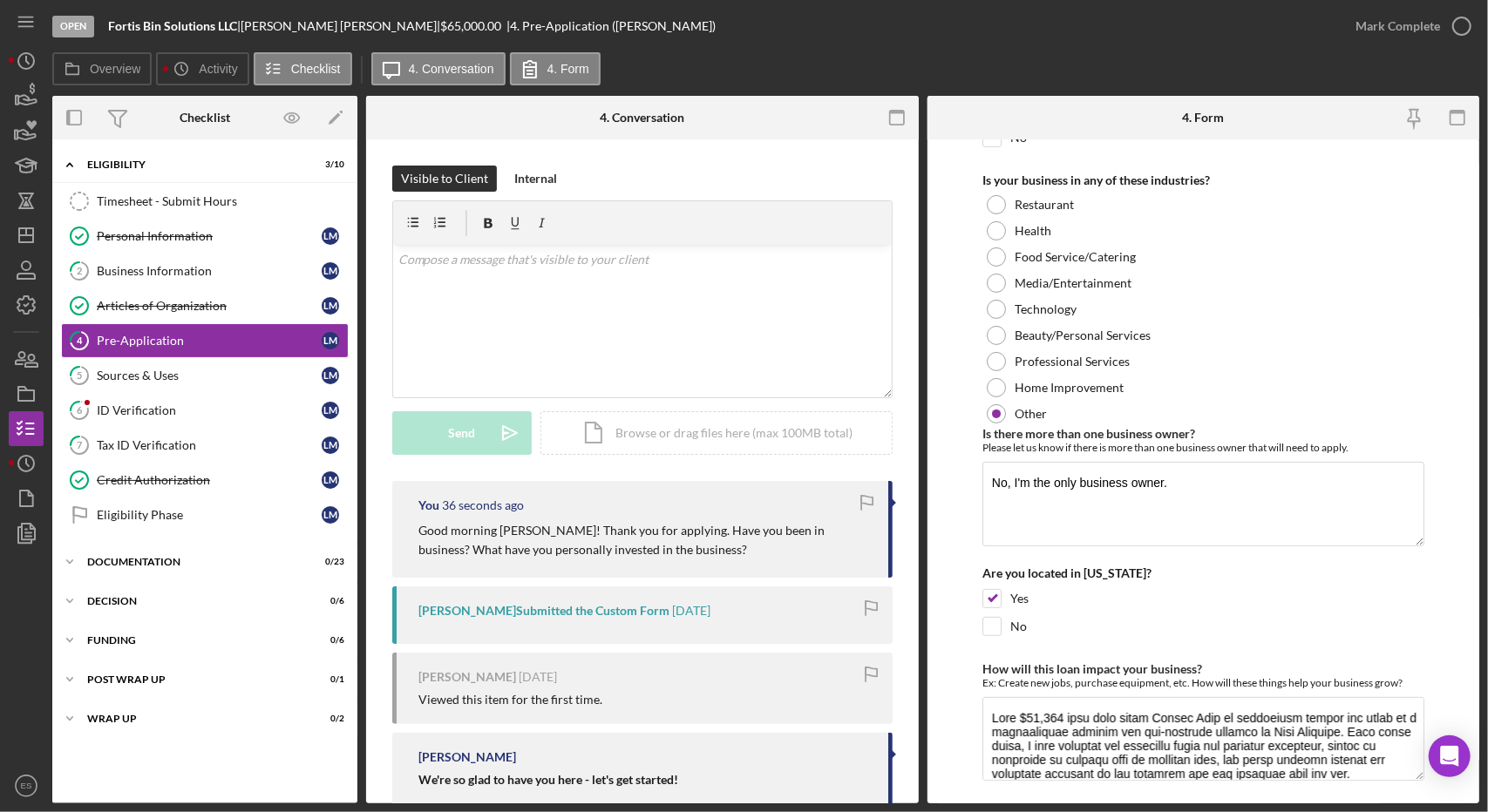
click at [0, 671] on div "Open Fortis Bin Solutions LLC | [PERSON_NAME] | $65,000.00 | 4. Pre-Application…" at bounding box center [744, 406] width 1488 height 812
click at [148, 403] on div "ID Verification" at bounding box center [209, 410] width 225 height 14
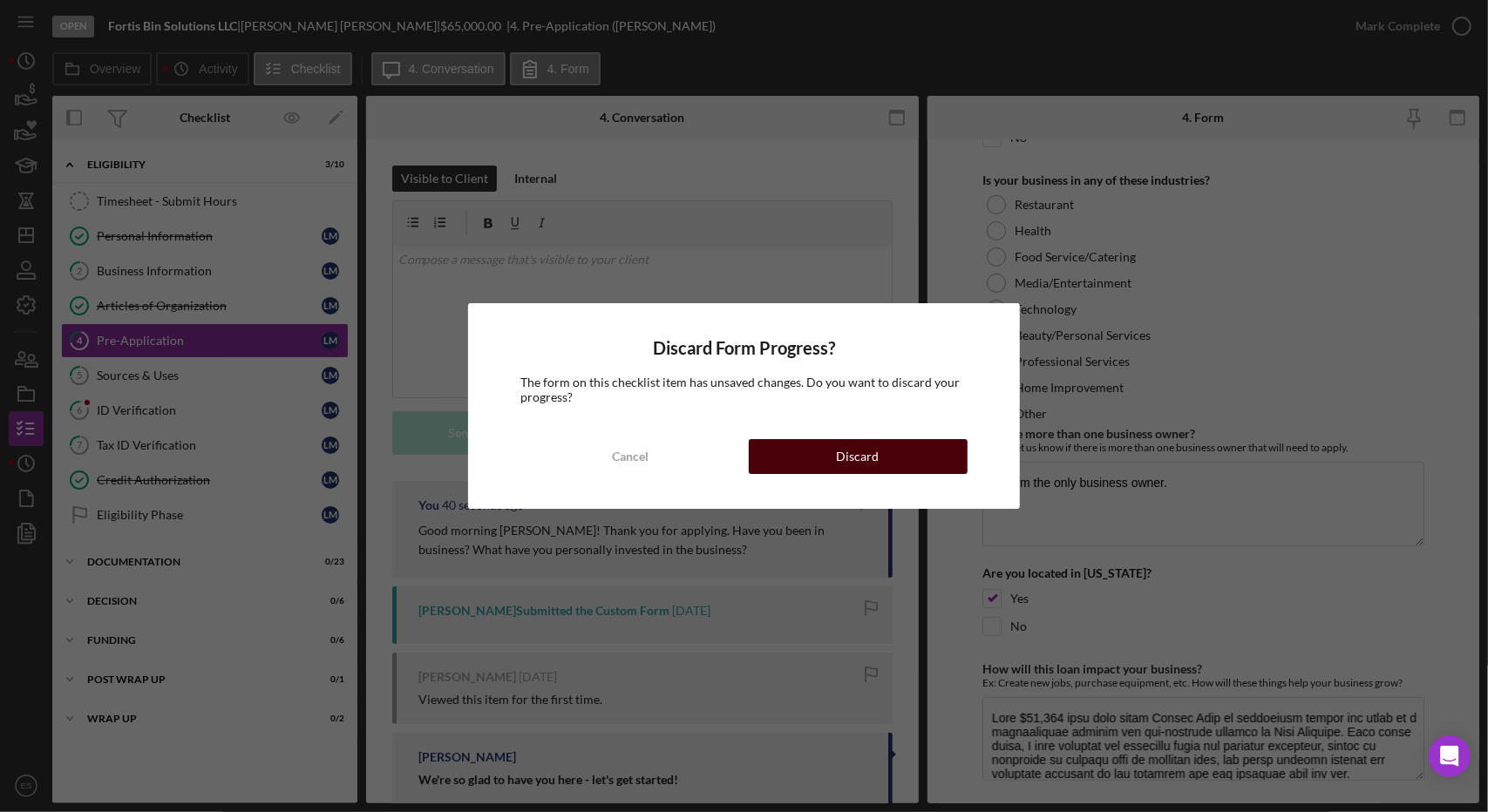
click at [806, 445] on button "Discard" at bounding box center [858, 456] width 219 height 35
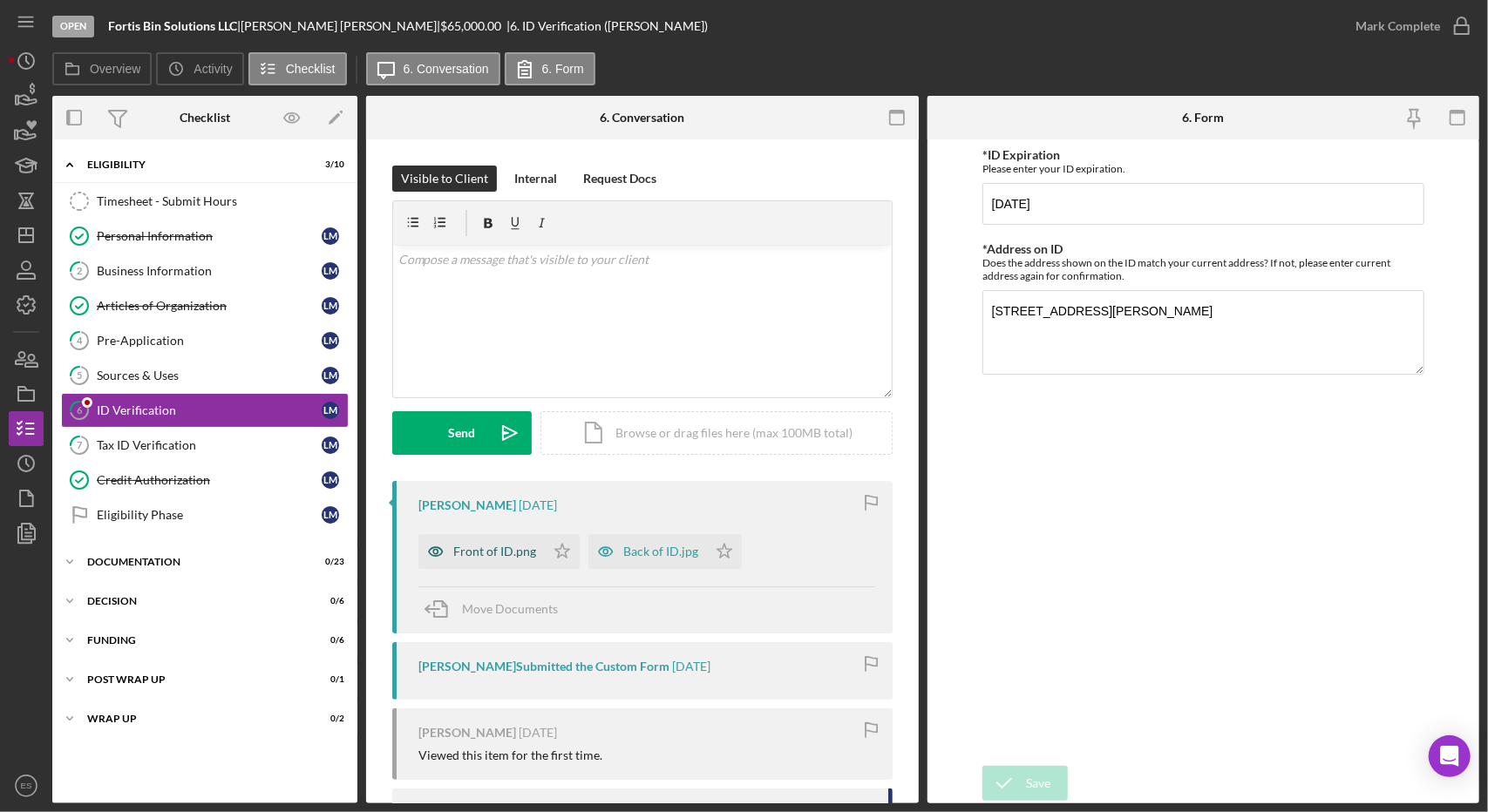
click at [527, 557] on div "Front of ID.png" at bounding box center [495, 551] width 83 height 14
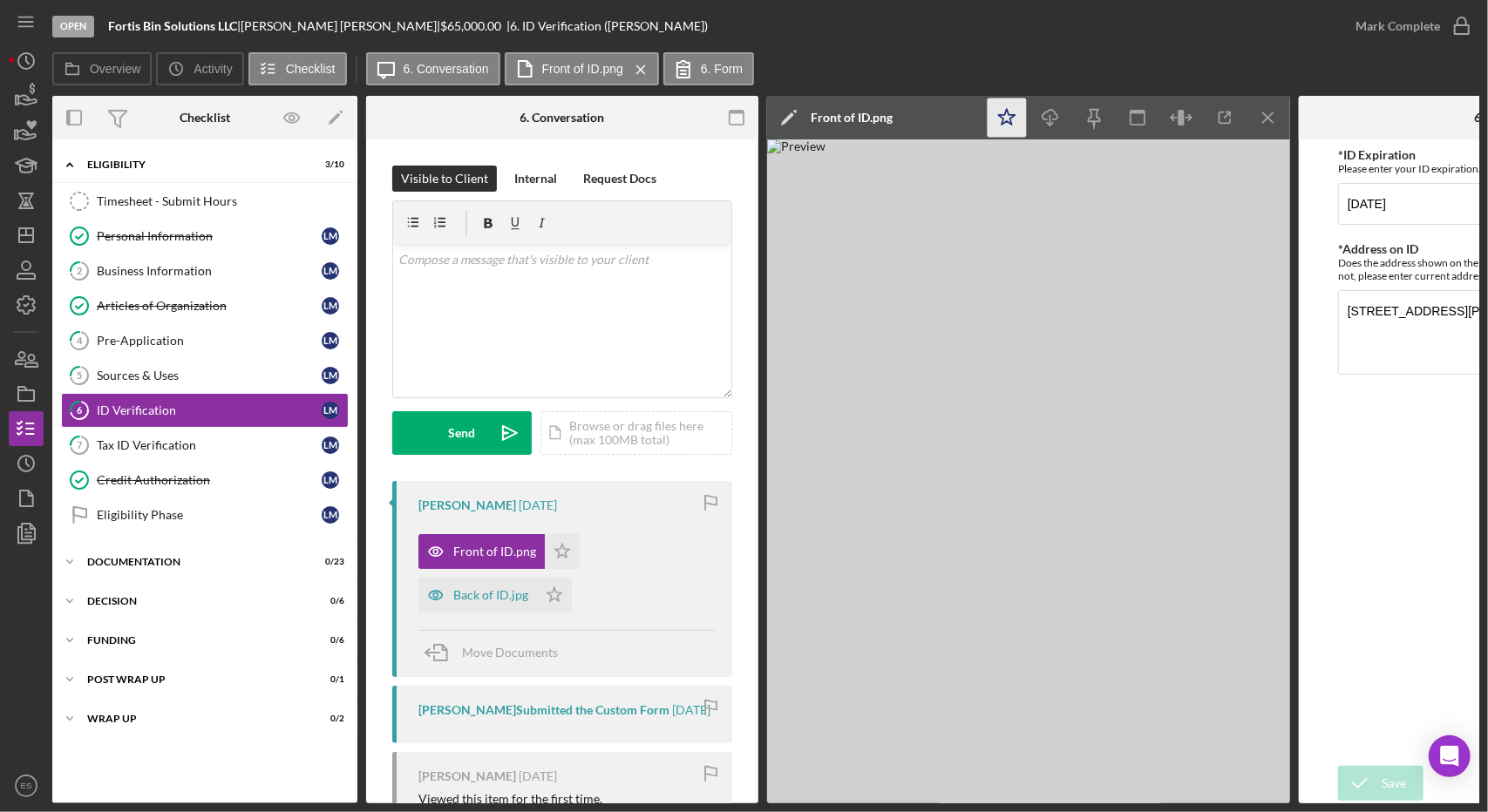
click at [1002, 114] on polygon "button" at bounding box center [1008, 116] width 16 height 16
click at [79, 120] on icon "button" at bounding box center [74, 118] width 39 height 39
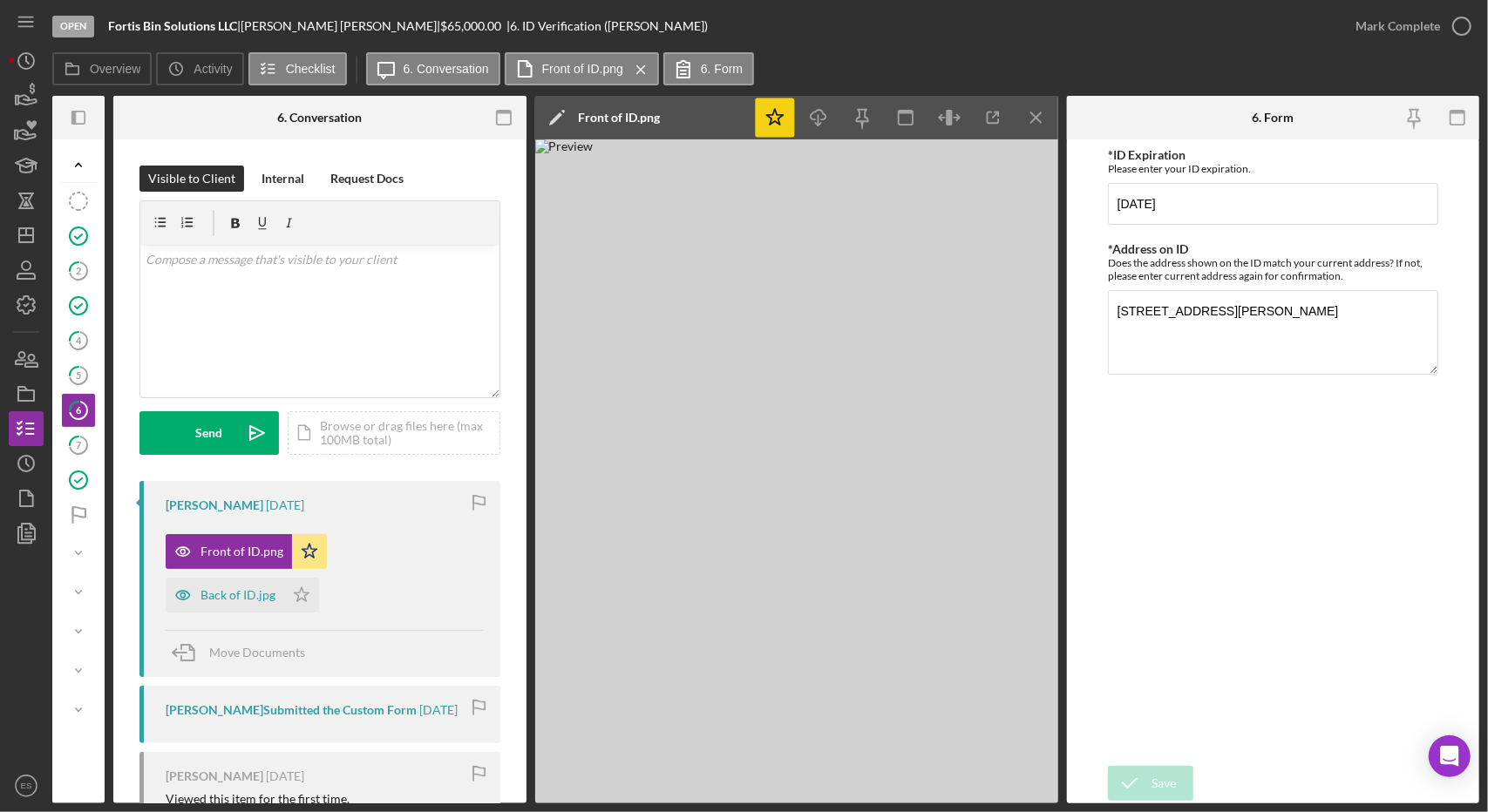
click at [705, 281] on img at bounding box center [796, 472] width 523 height 664
click at [540, 252] on img at bounding box center [796, 472] width 523 height 664
click at [253, 599] on div "Back of ID.jpg" at bounding box center [238, 595] width 75 height 14
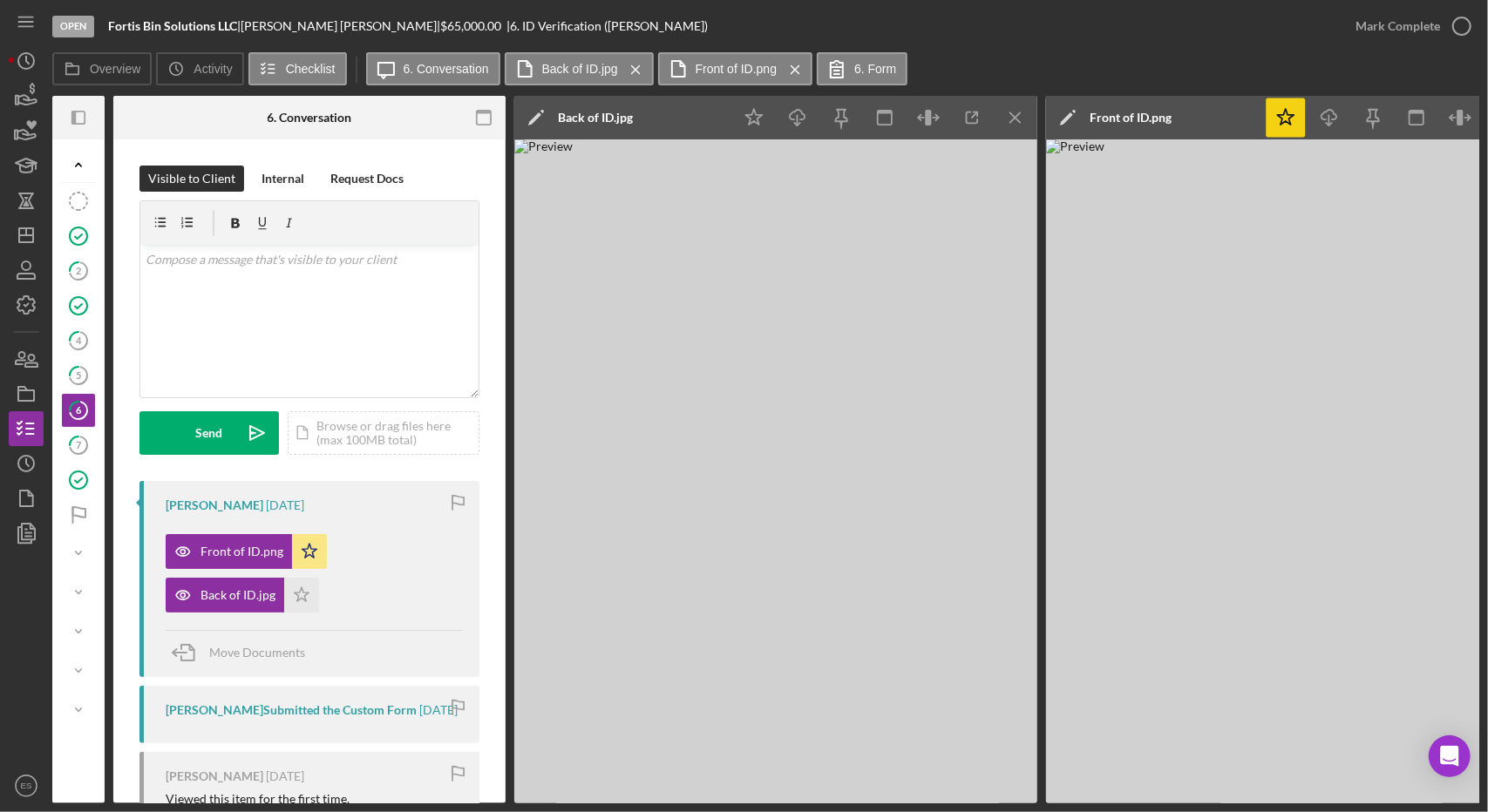
click at [1037, 118] on div "Icon/Star Icon/Download Icon/Menu Close" at bounding box center [885, 118] width 305 height 44
click at [1017, 117] on icon "Icon/Menu Close" at bounding box center [1016, 118] width 39 height 39
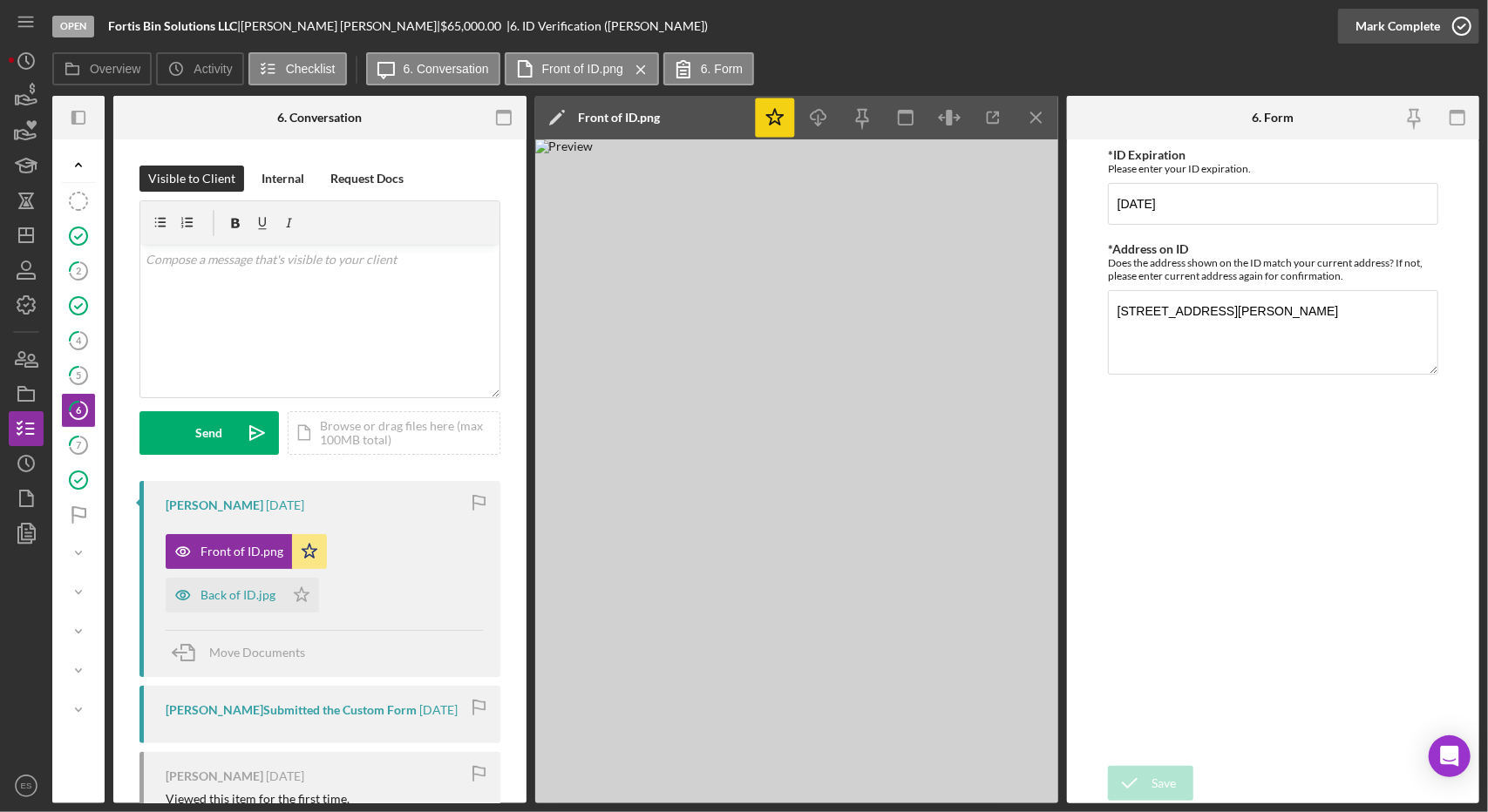
click at [1397, 36] on div "Mark Complete" at bounding box center [1398, 26] width 85 height 35
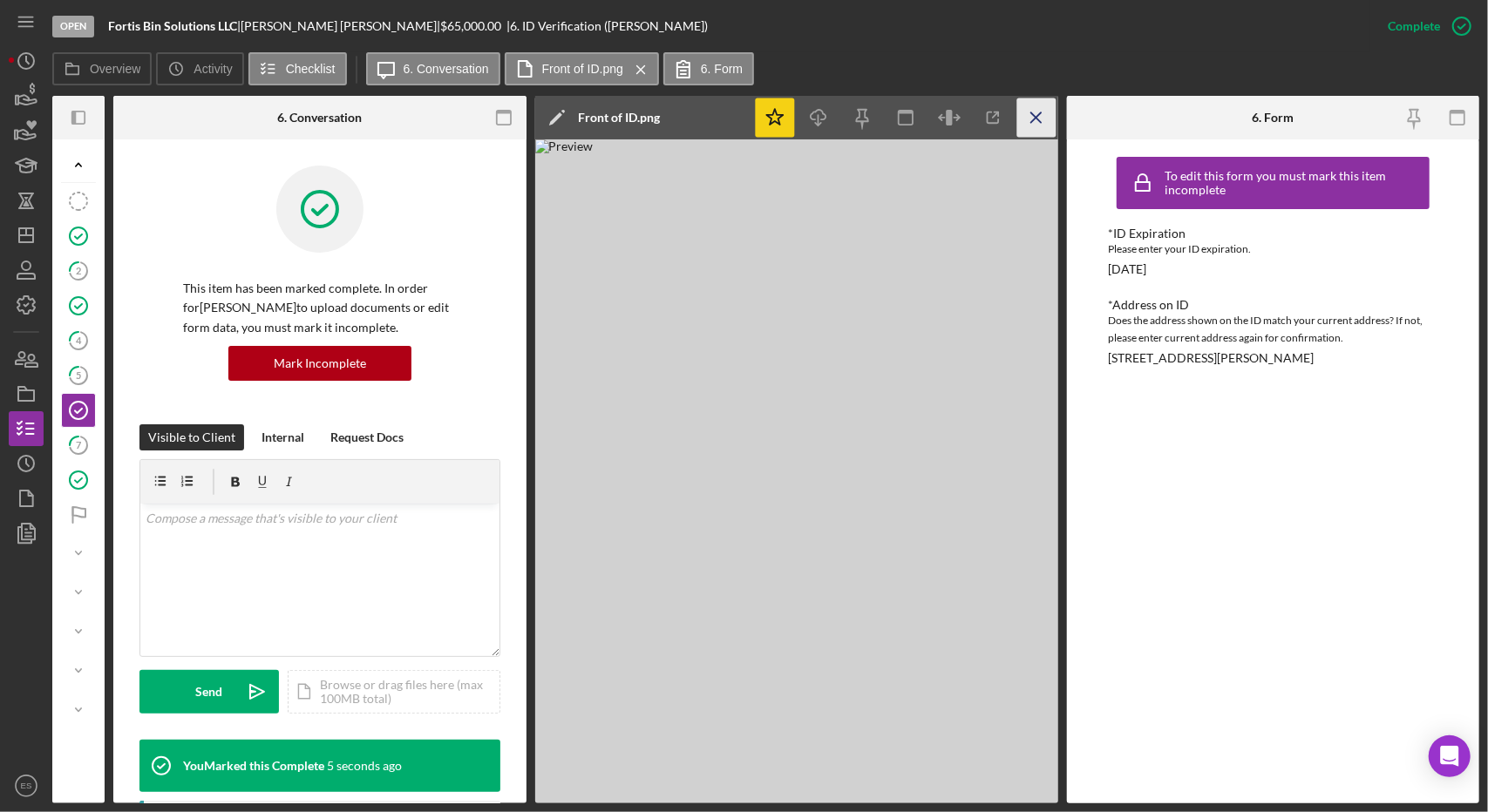
click at [1046, 127] on icon "Icon/Menu Close" at bounding box center [1036, 118] width 39 height 39
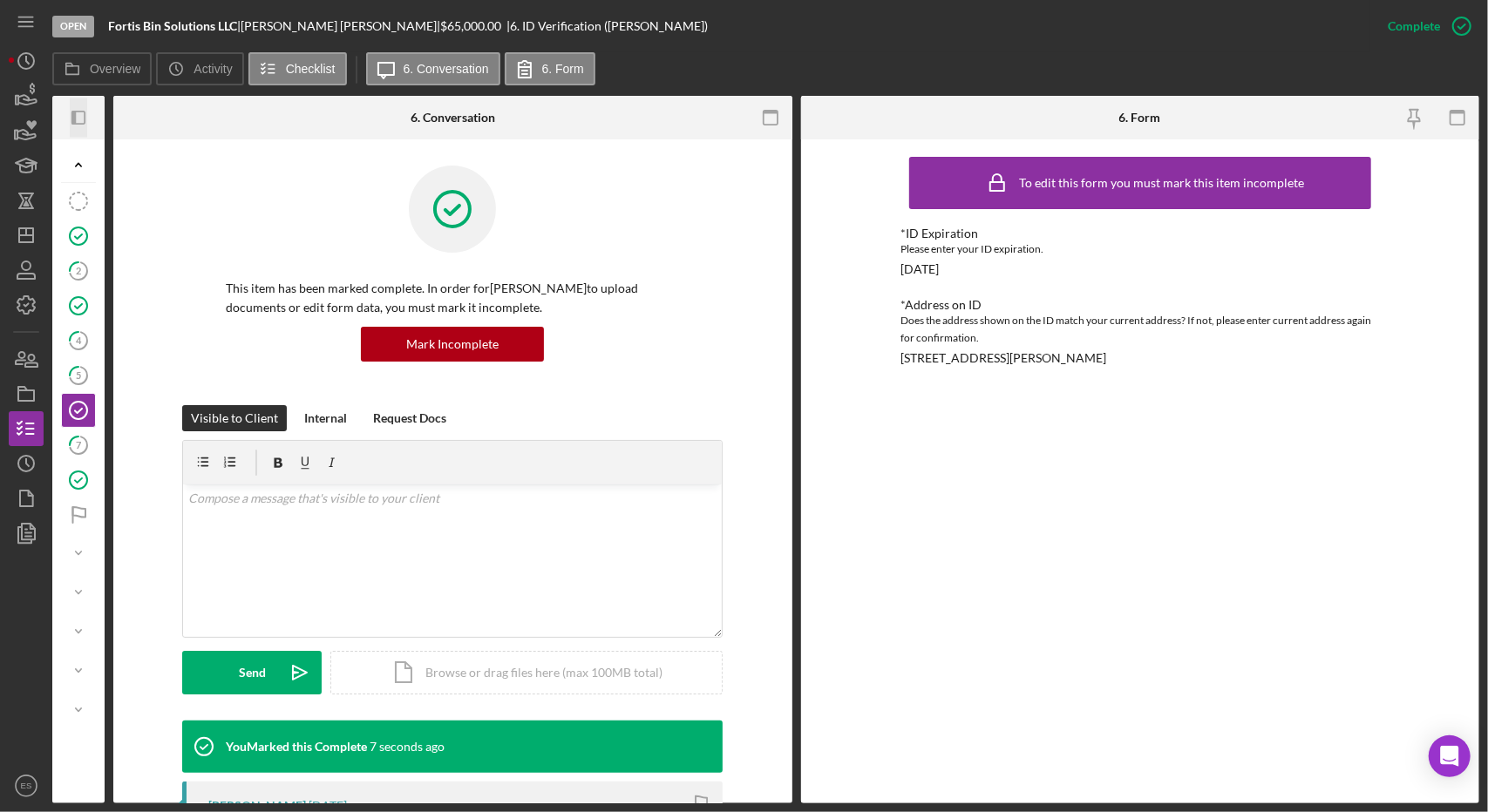
click at [77, 123] on rect "button" at bounding box center [78, 117] width 12 height 12
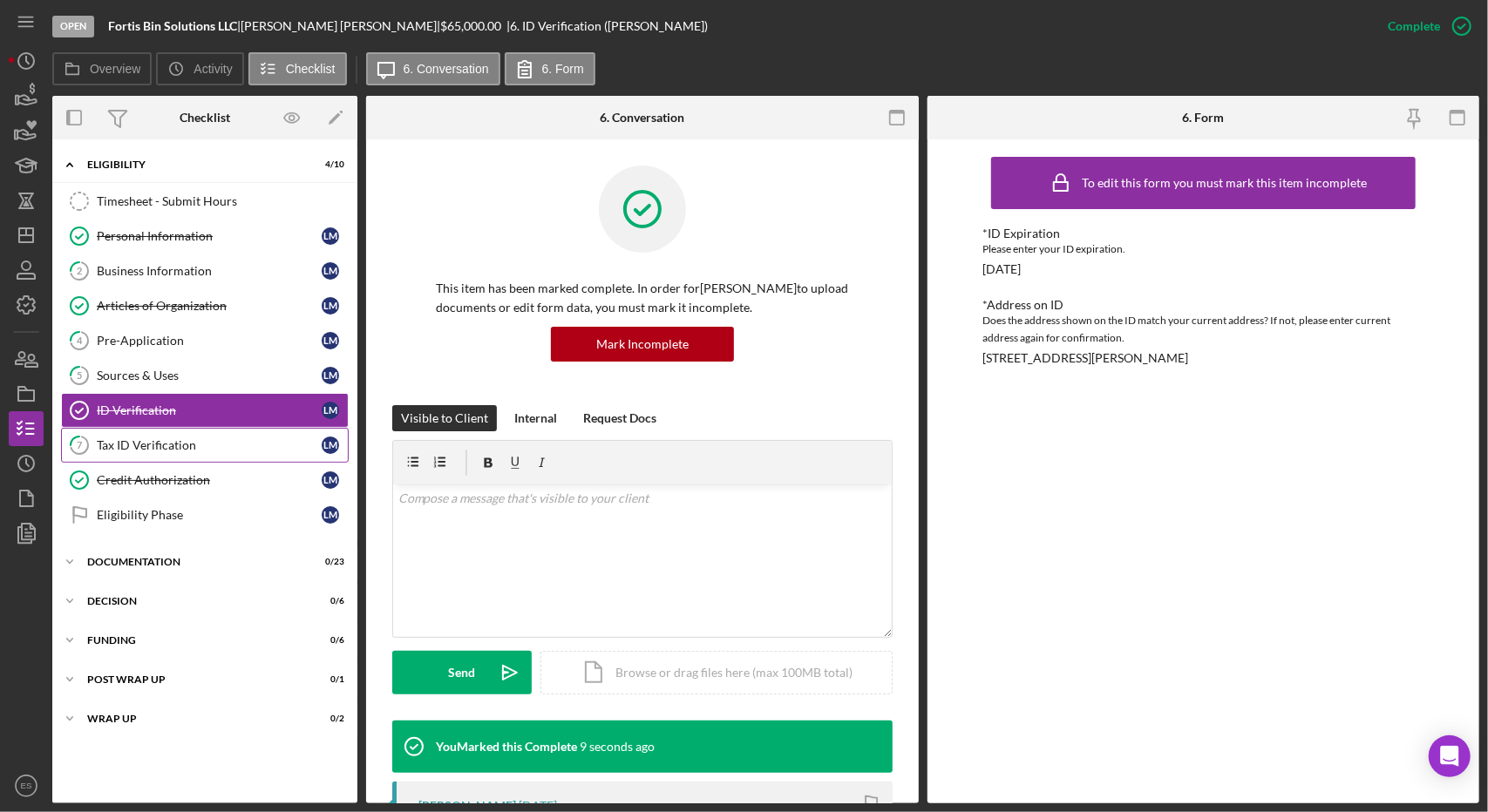
click at [207, 447] on div "Tax ID Verification" at bounding box center [209, 444] width 225 height 14
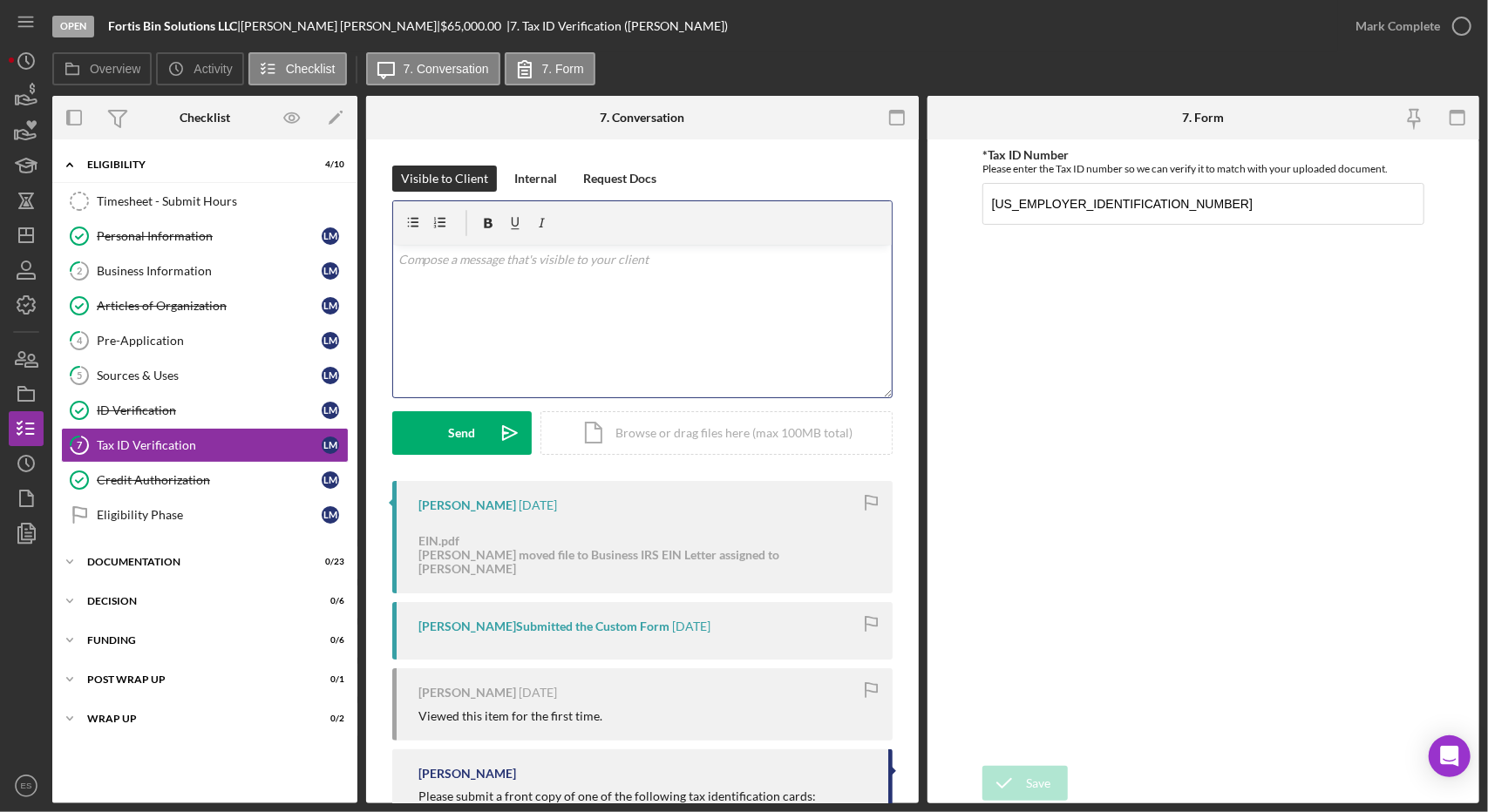
click at [549, 280] on div "v Color teal Color pink Remove color Add row above Add row below Add column bef…" at bounding box center [643, 320] width 498 height 152
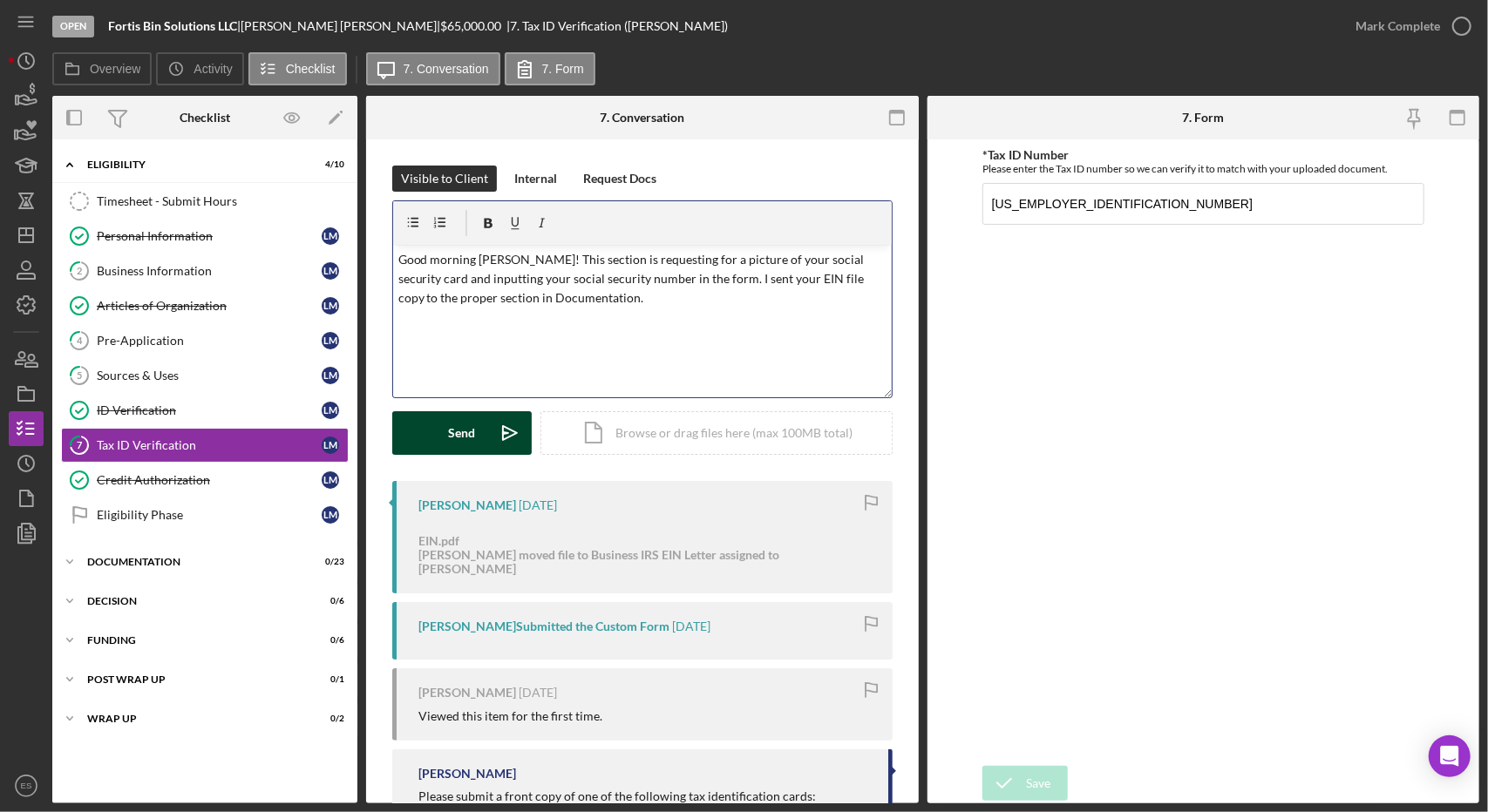
click at [474, 418] on div "Send" at bounding box center [463, 433] width 27 height 44
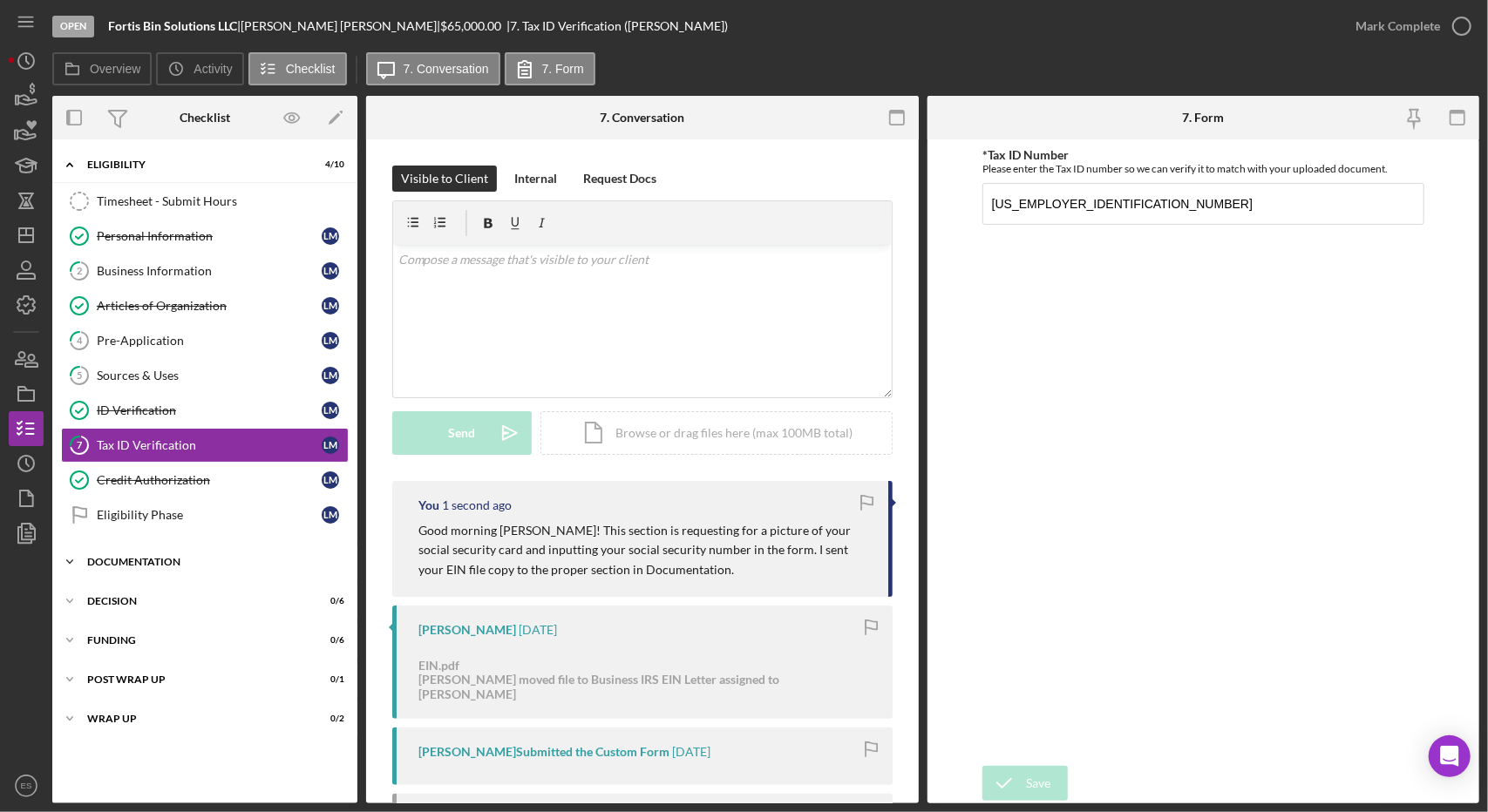
click at [159, 567] on div "Icon/Expander Documentation 0 / 23" at bounding box center [204, 562] width 305 height 35
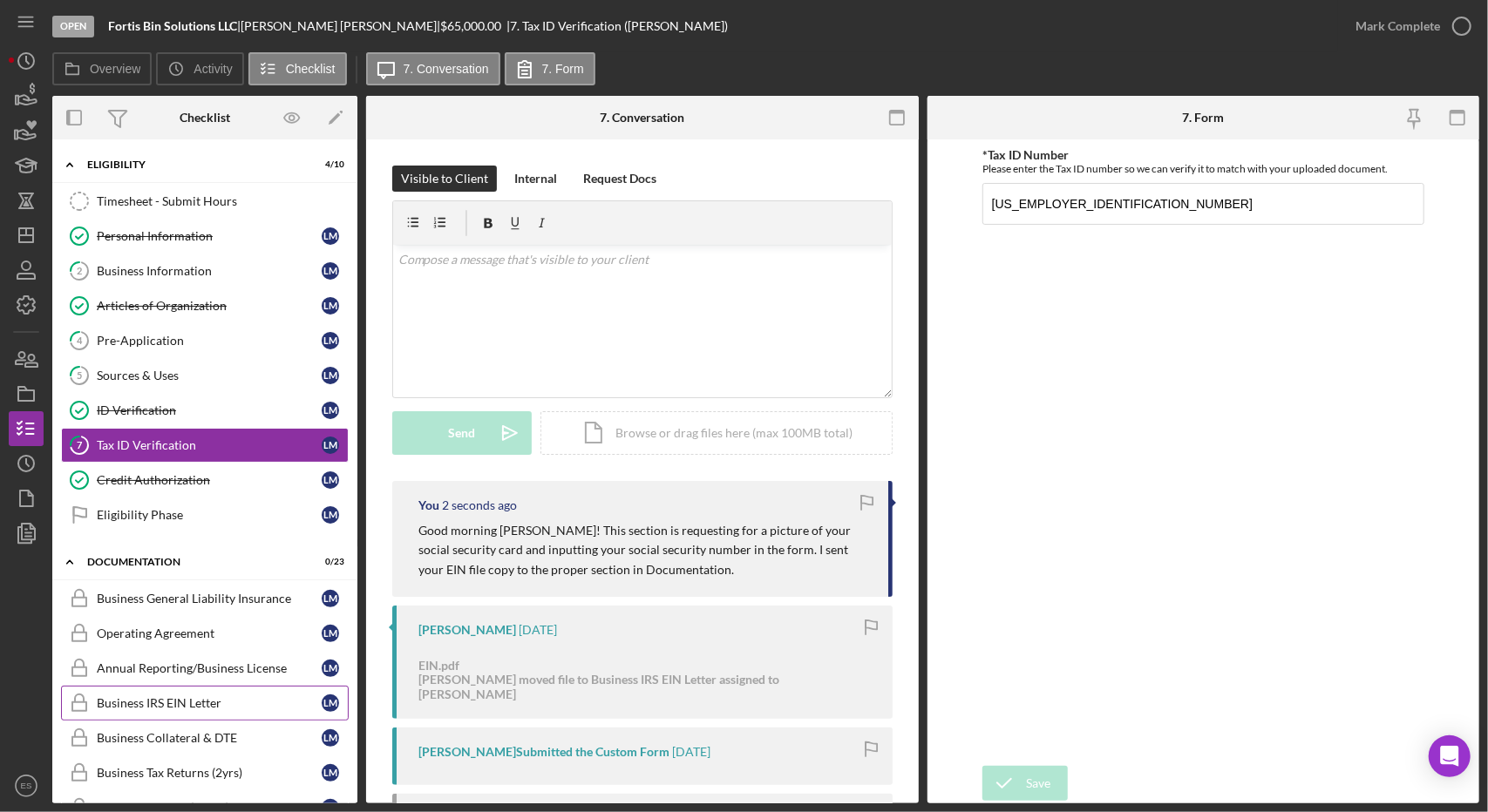
click at [171, 696] on div "Business IRS EIN Letter" at bounding box center [209, 703] width 225 height 14
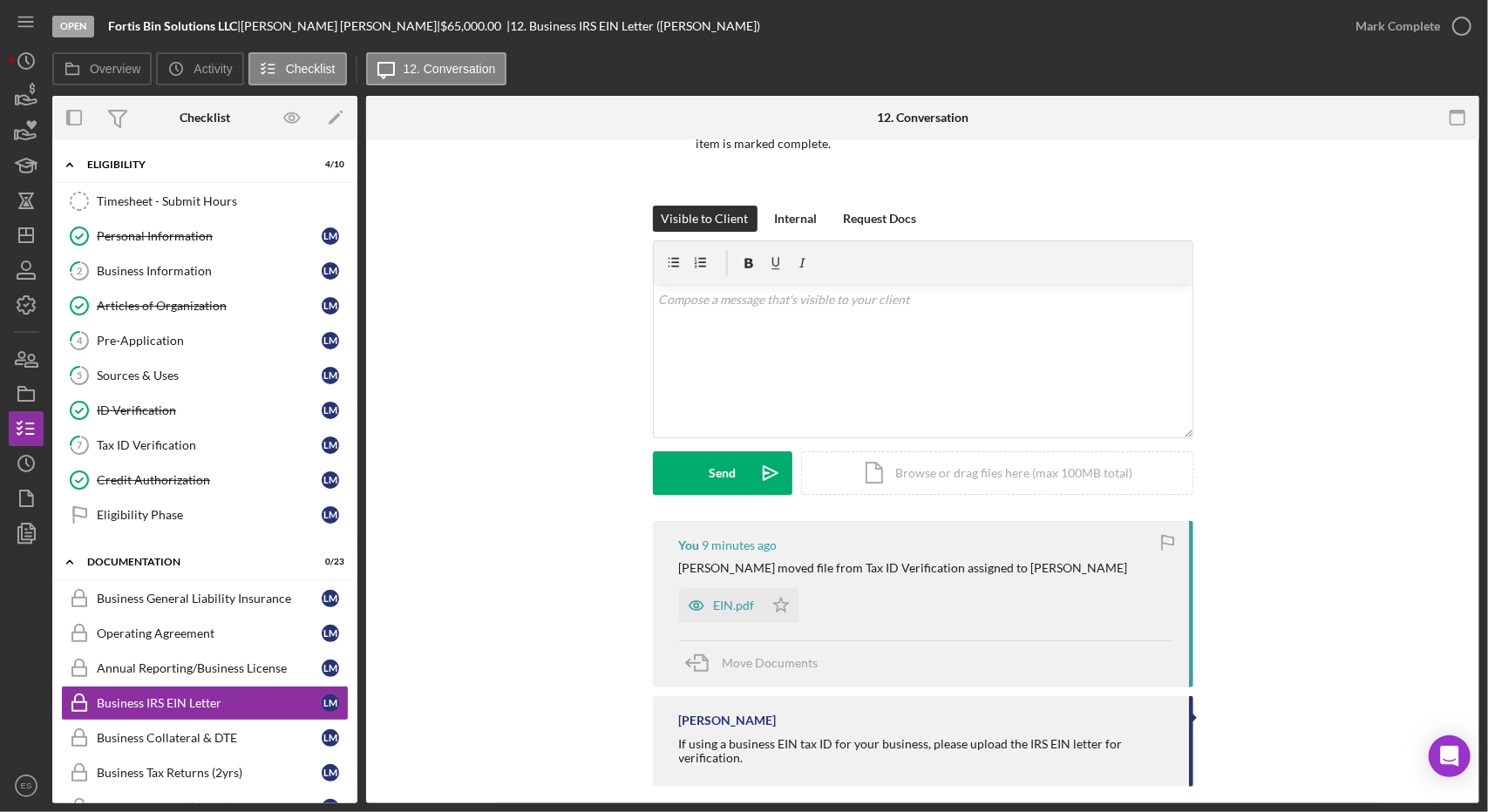
scroll to position [184, 0]
click at [778, 602] on icon "Icon/Star" at bounding box center [781, 605] width 35 height 35
click at [1442, 11] on icon "button" at bounding box center [1462, 26] width 44 height 44
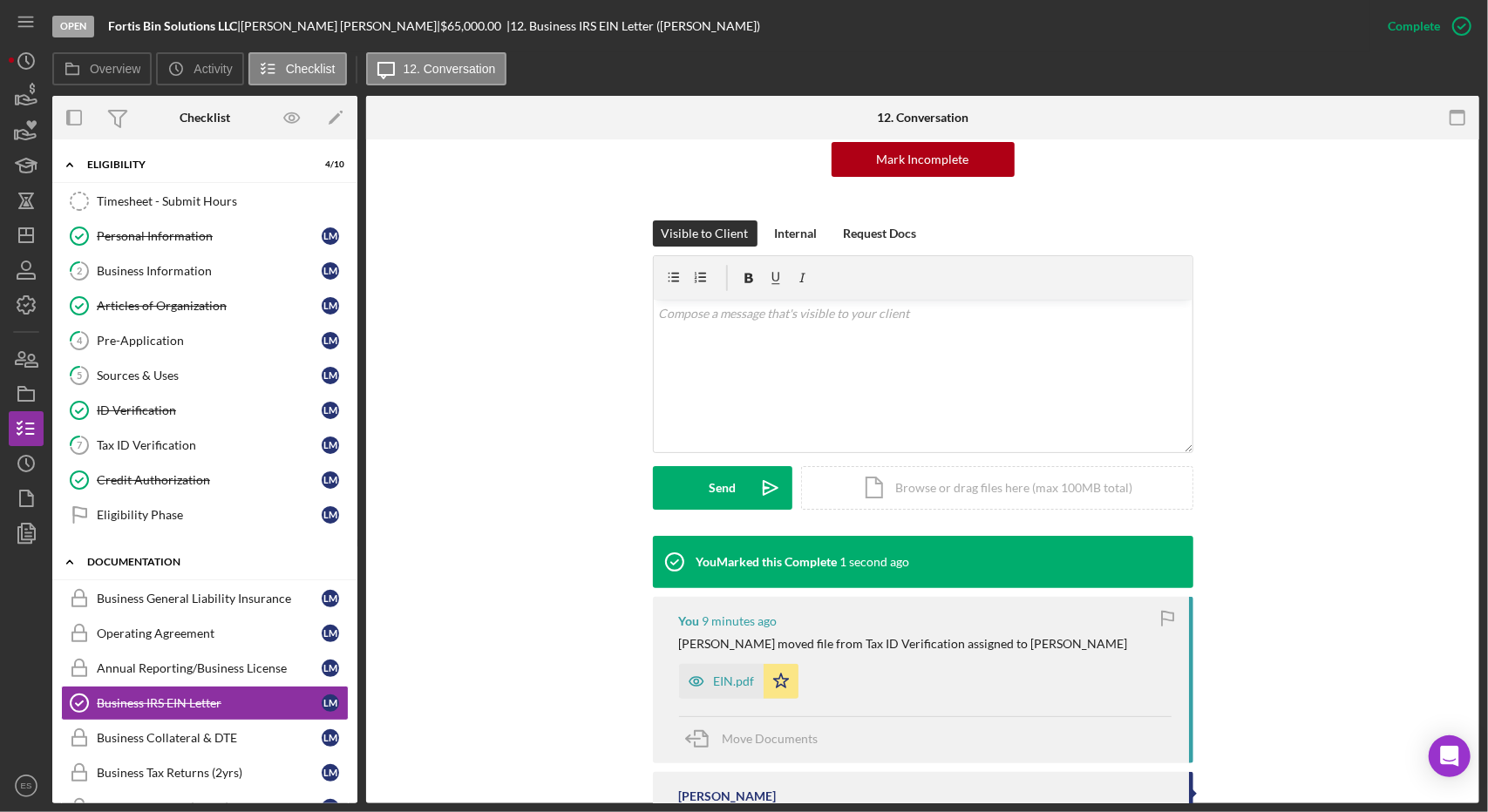
click at [146, 567] on div "Icon/Expander Documentation 1 / 23" at bounding box center [204, 562] width 305 height 36
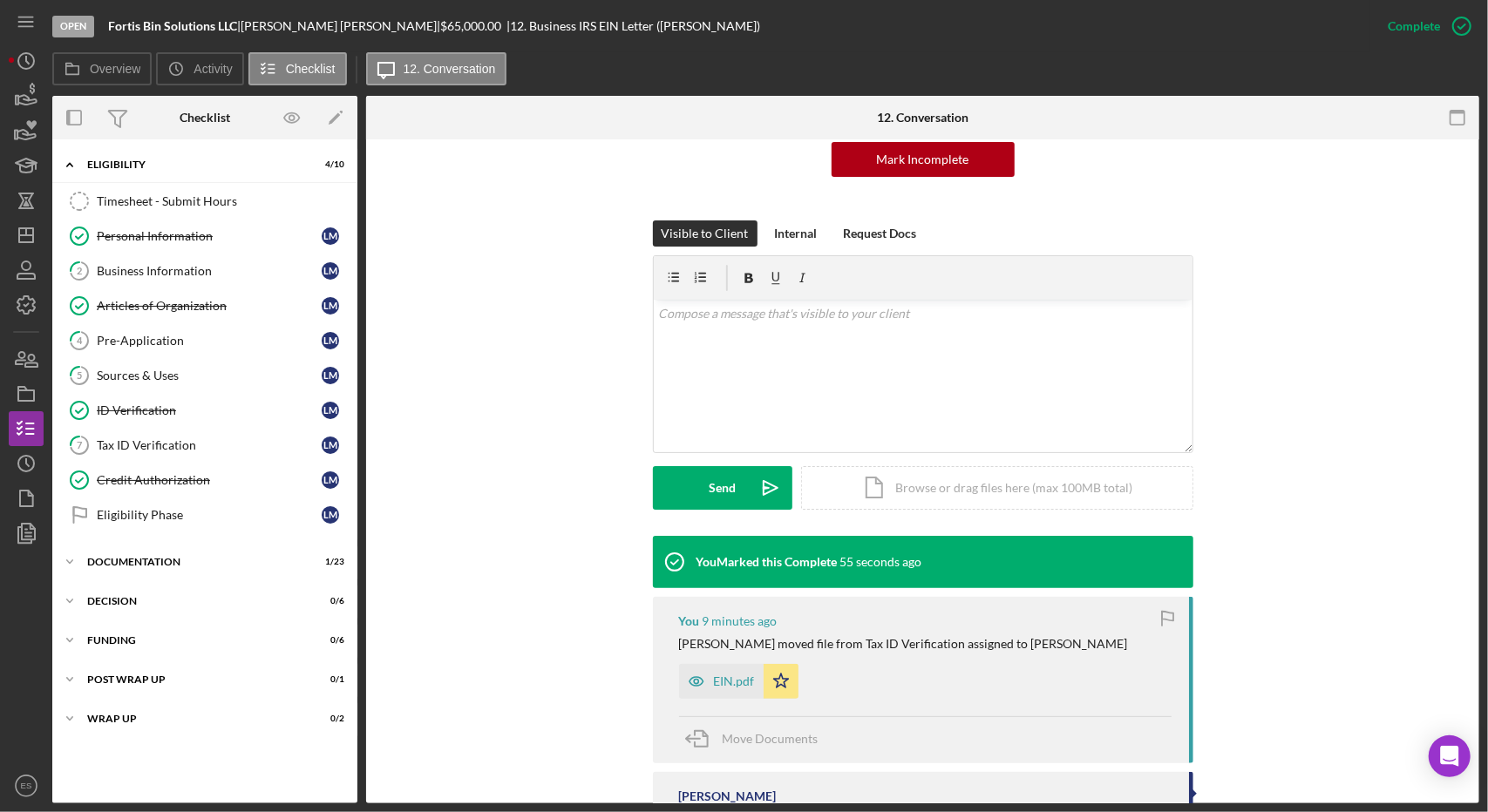
click at [18, 631] on div at bounding box center [26, 660] width 35 height 218
click at [178, 276] on div "Business Information" at bounding box center [209, 270] width 225 height 14
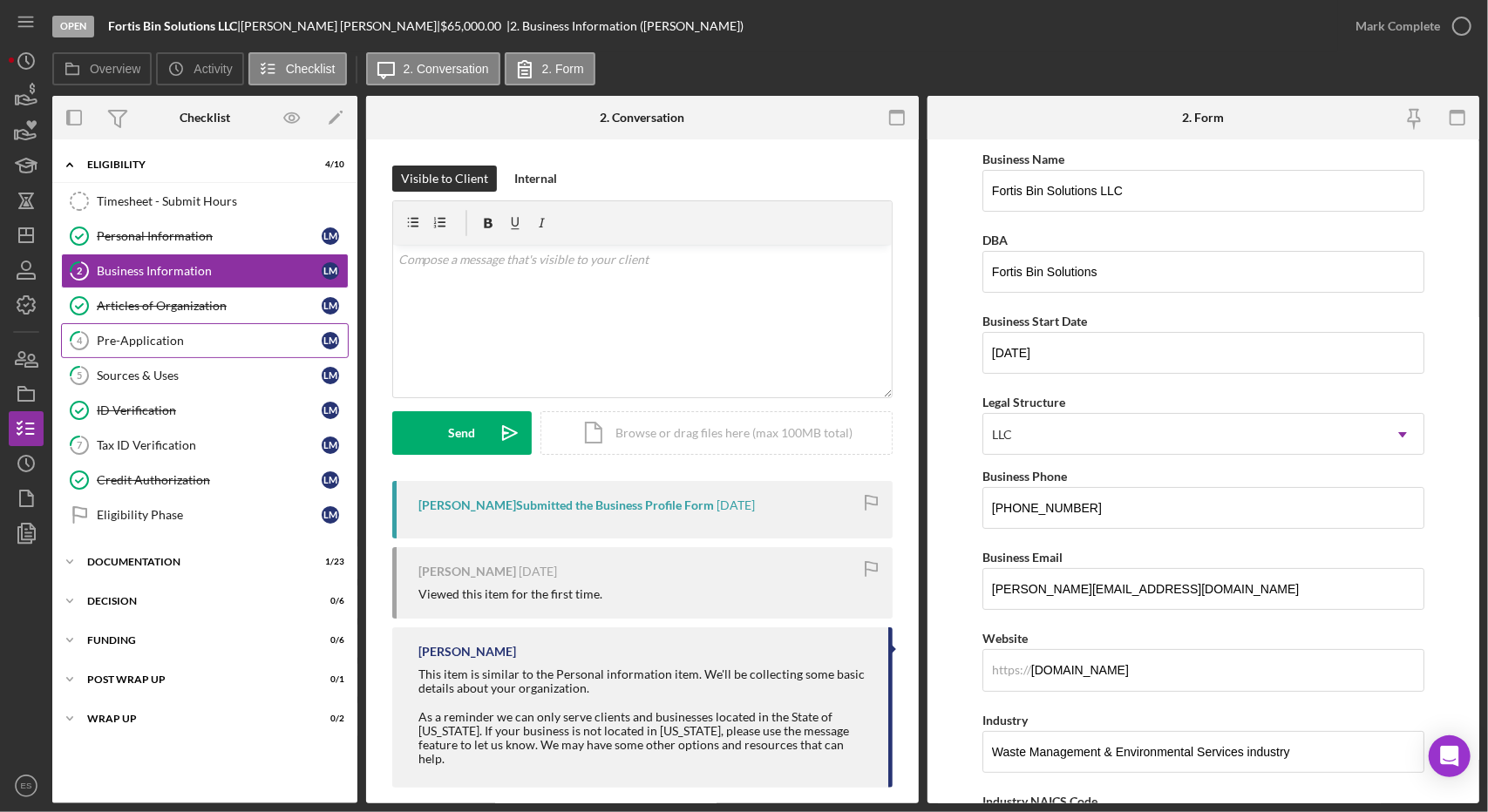
click at [174, 334] on div "Pre-Application" at bounding box center [209, 340] width 225 height 14
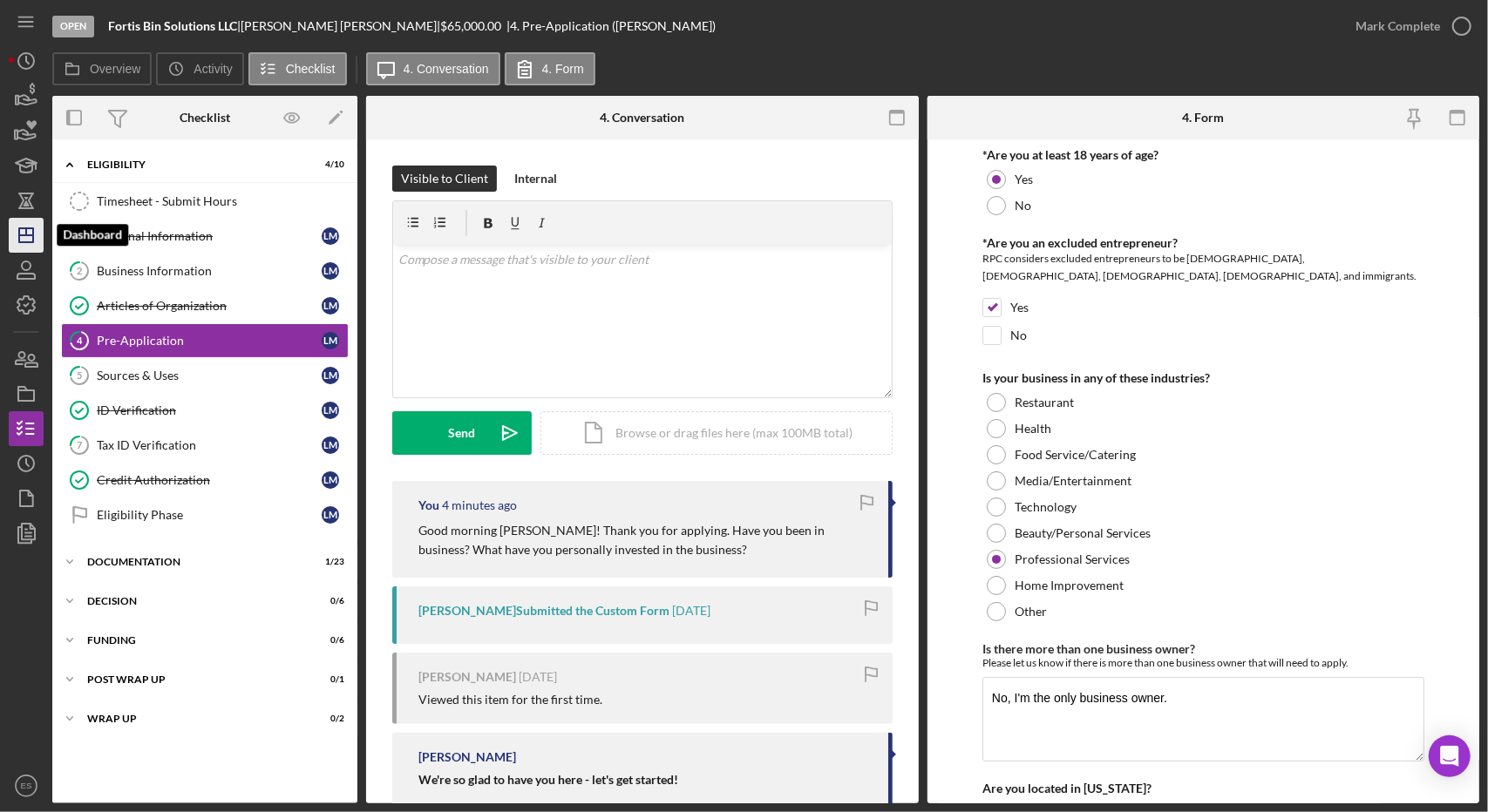
click at [26, 234] on line "button" at bounding box center [26, 232] width 0 height 7
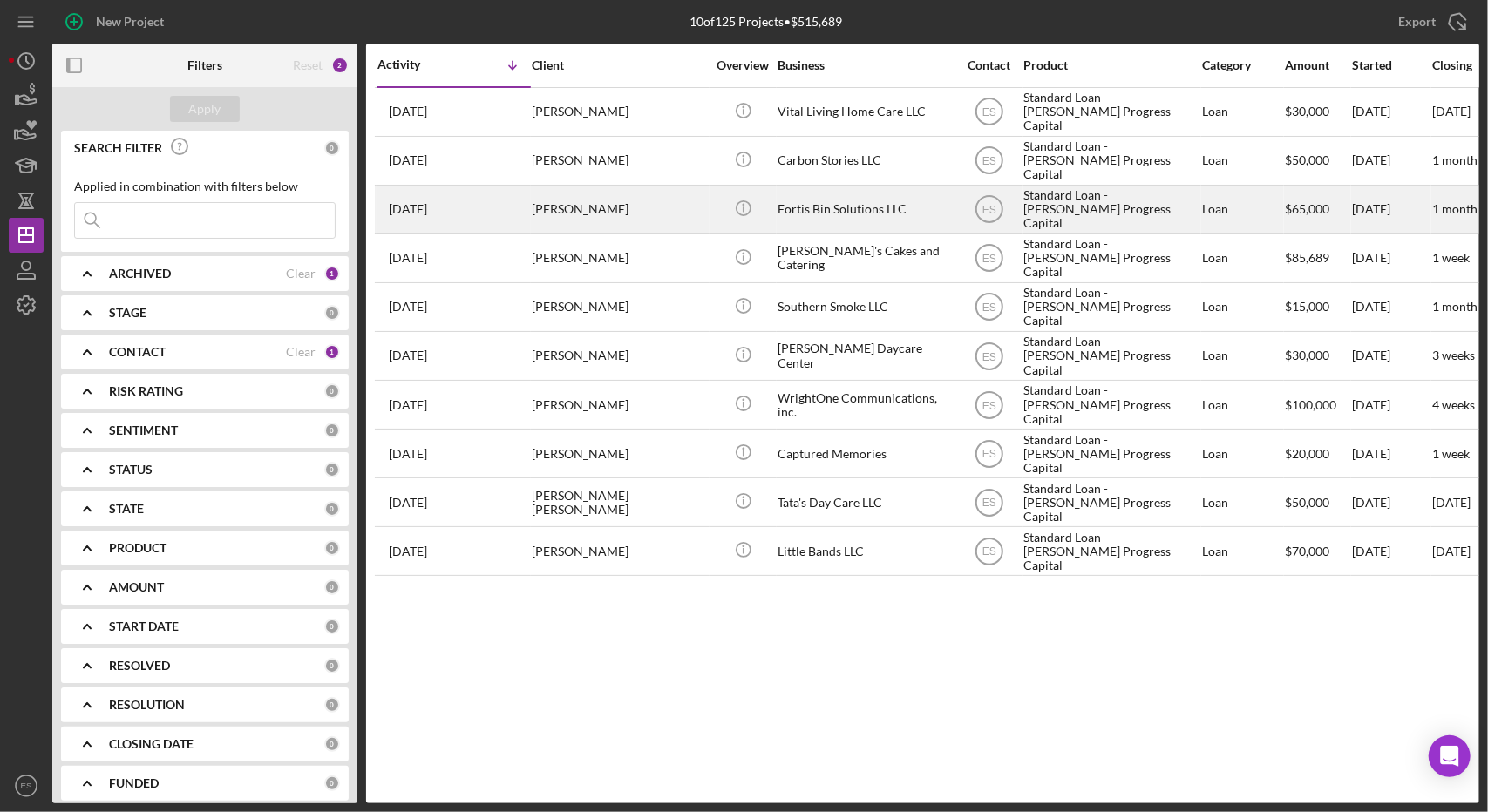
click at [940, 212] on div "Fortis Bin Solutions LLC" at bounding box center [865, 209] width 174 height 47
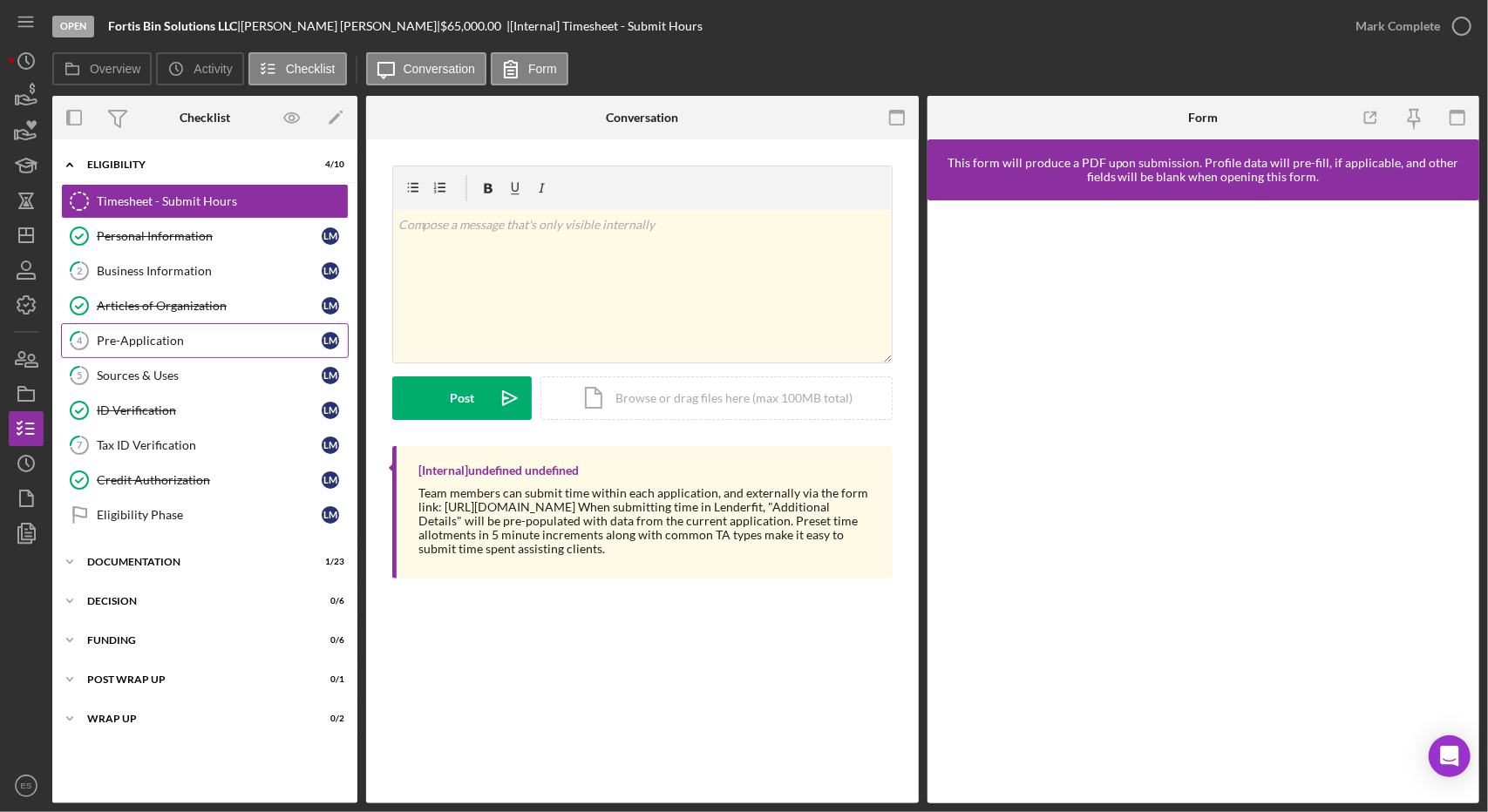
click at [190, 342] on div "Pre-Application" at bounding box center [209, 340] width 225 height 14
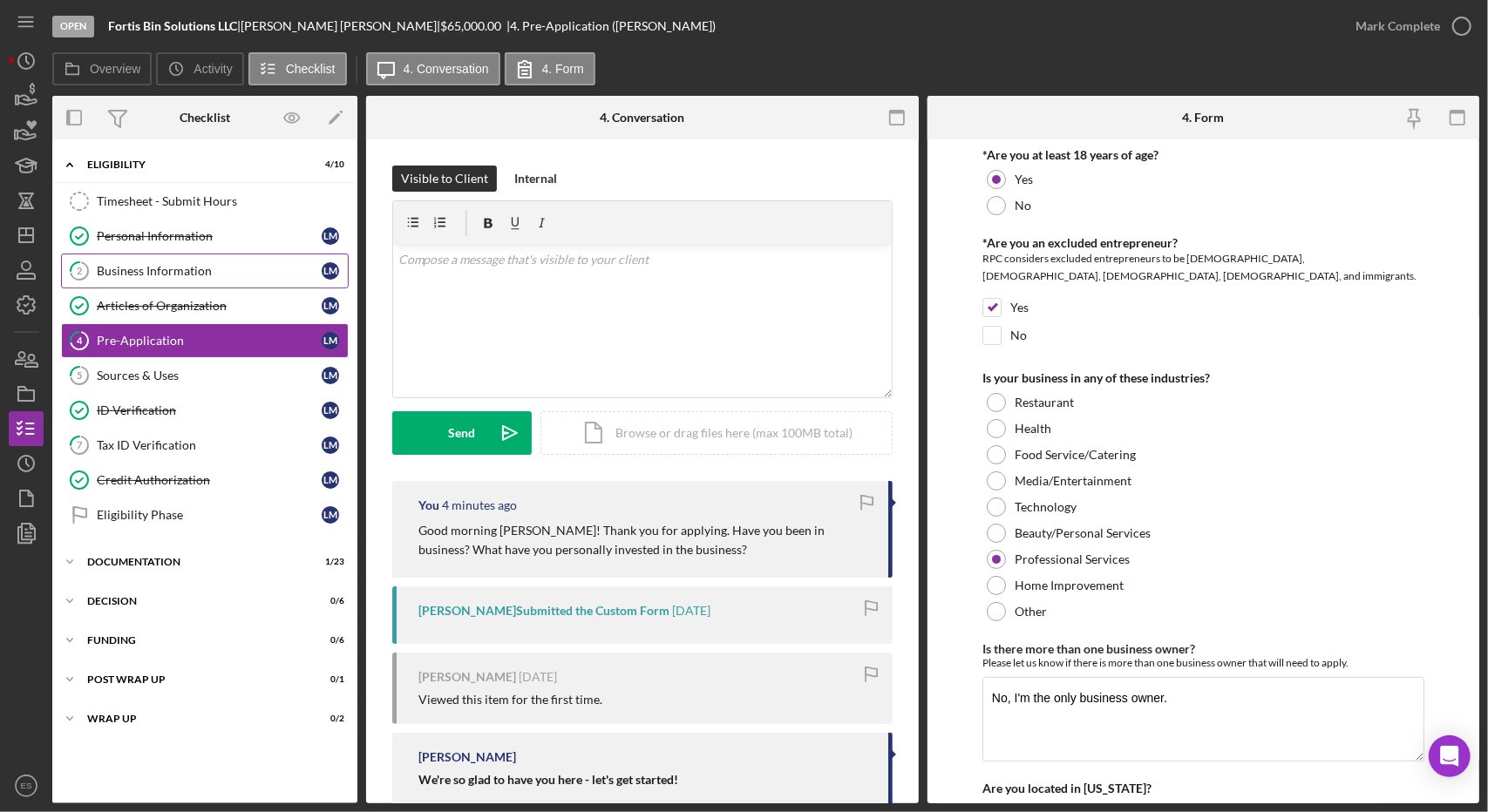
click at [84, 260] on icon "2" at bounding box center [79, 271] width 44 height 44
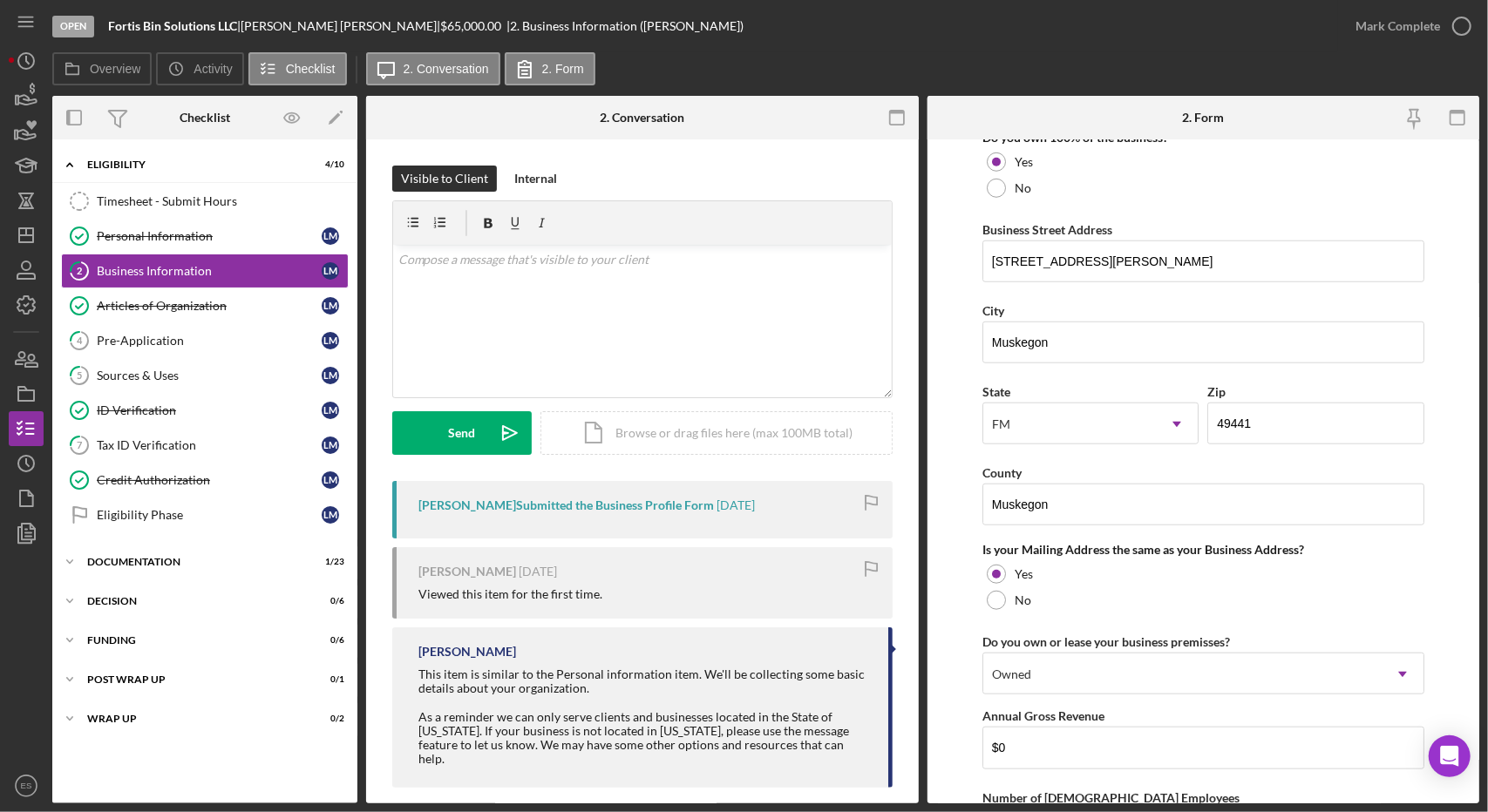
scroll to position [962, 0]
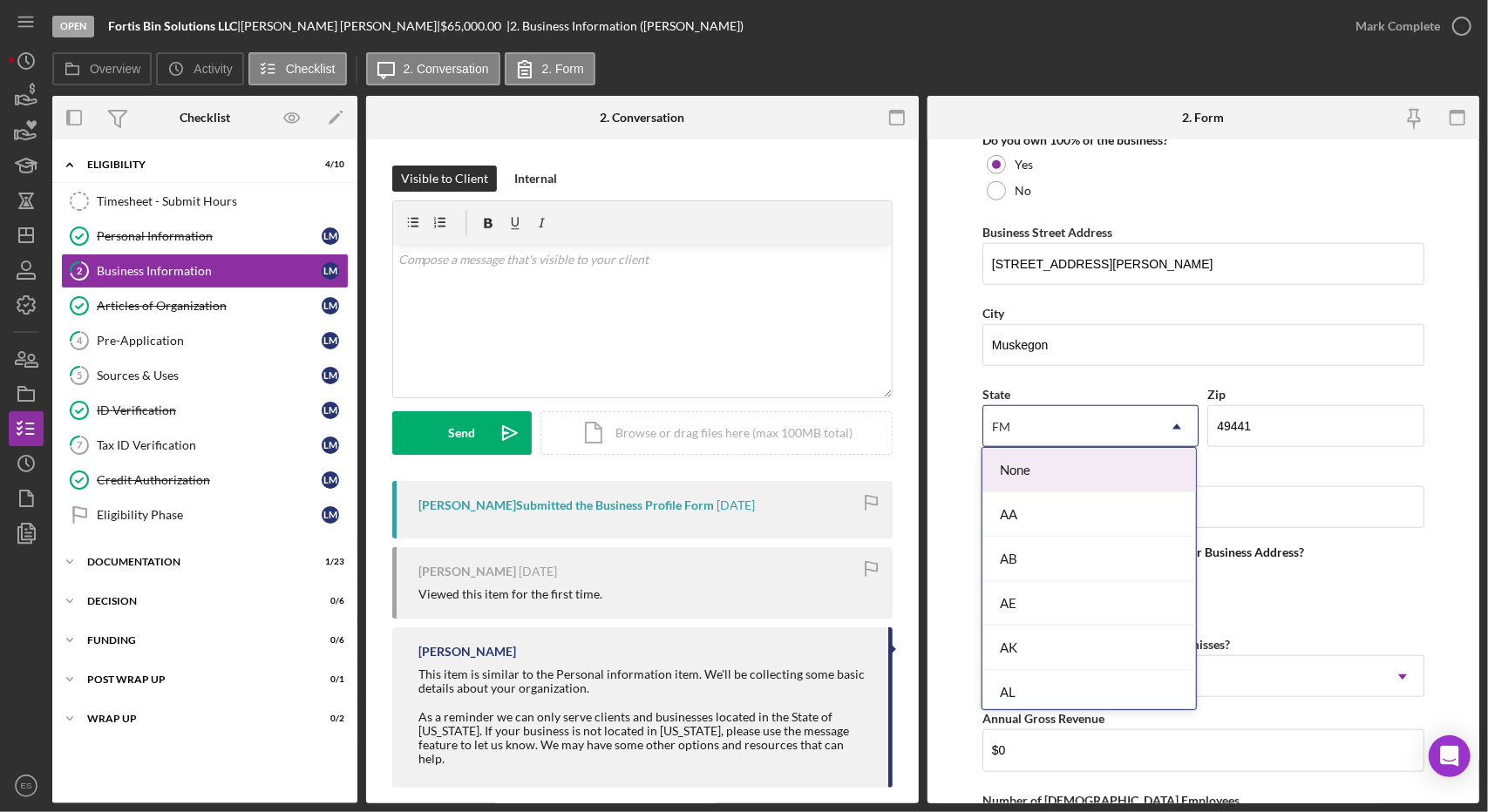
click at [1052, 431] on div "FM" at bounding box center [1069, 427] width 173 height 40
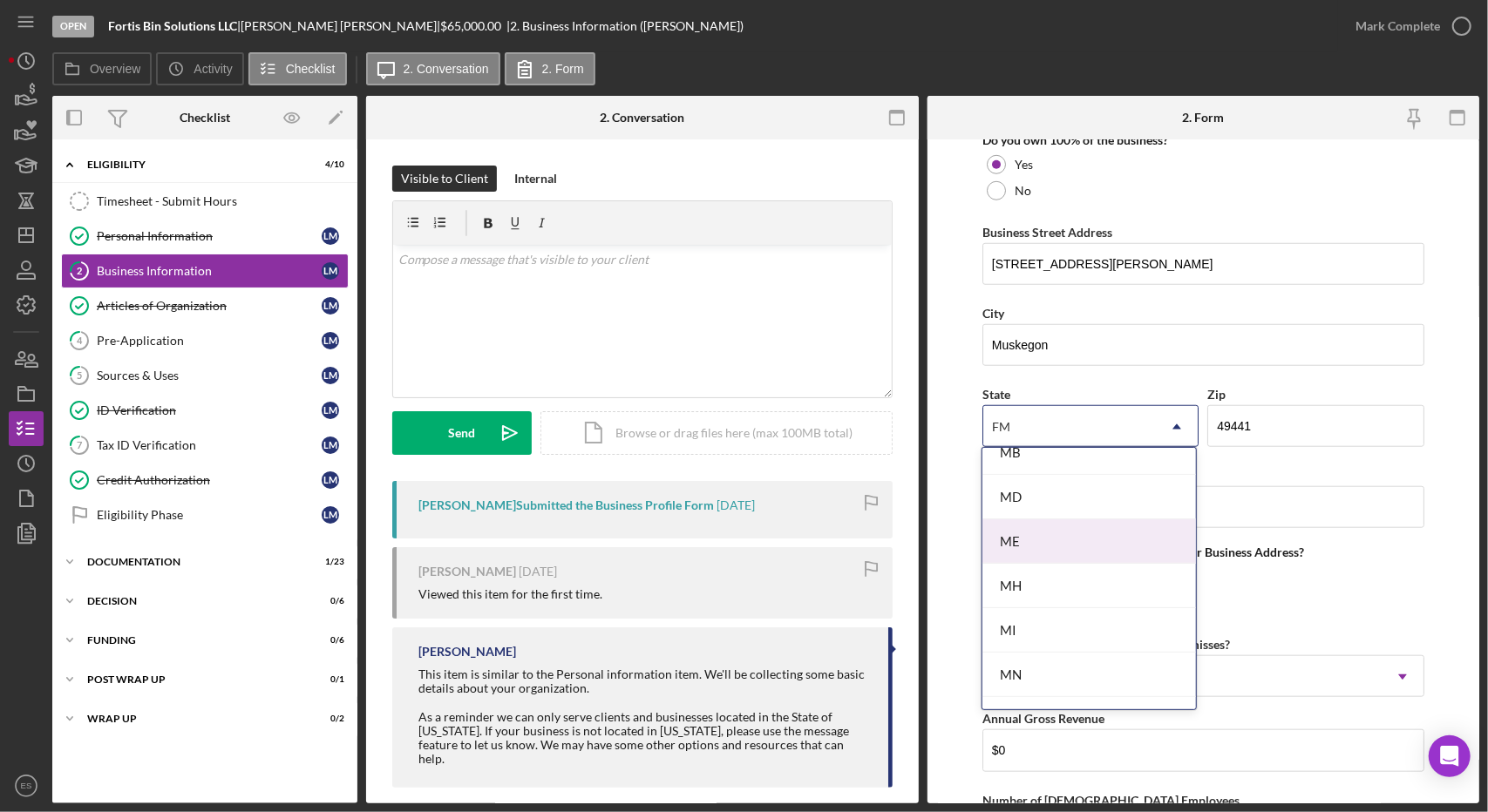
scroll to position [1307, 0]
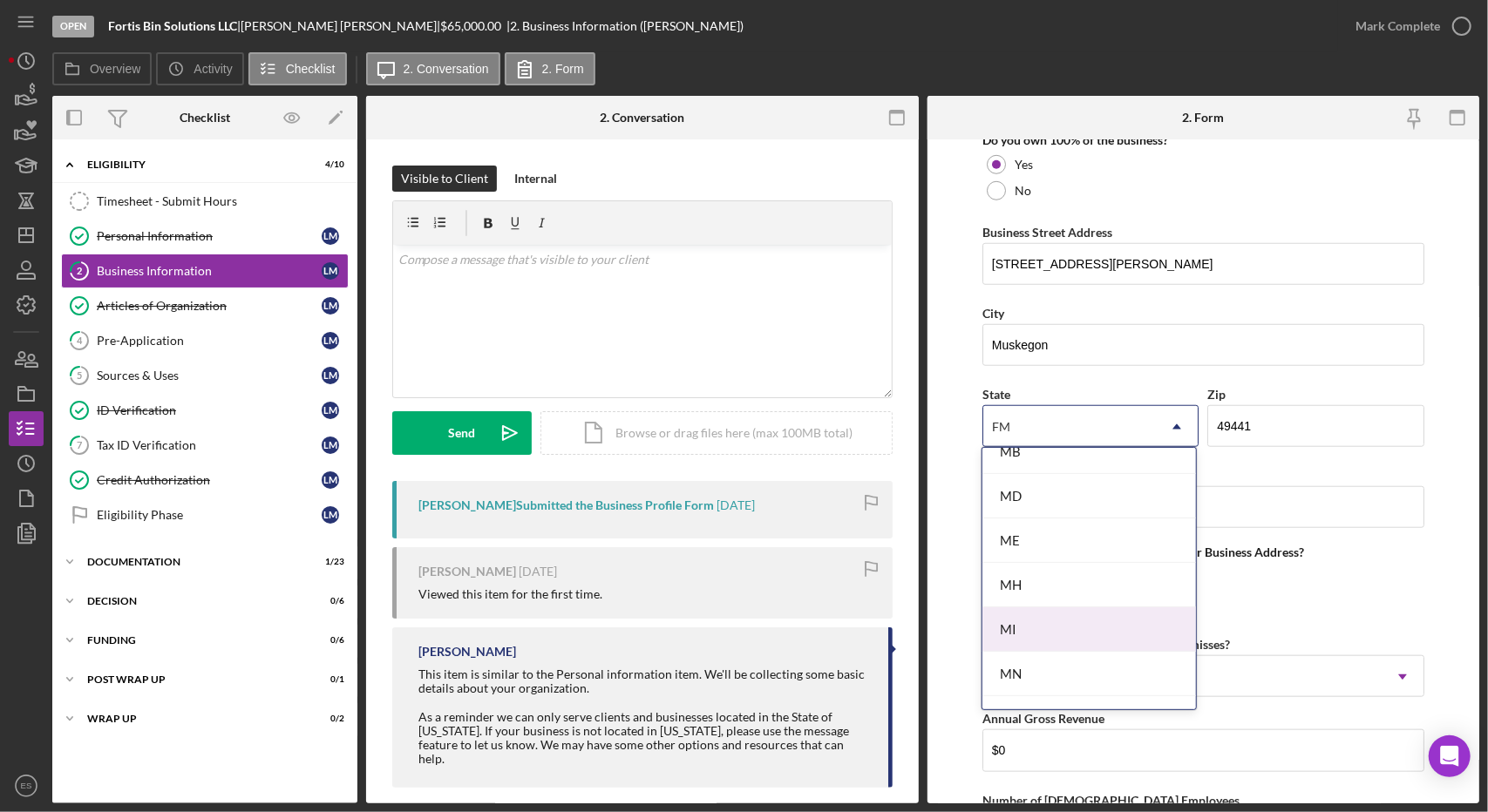
click at [1032, 630] on div "MI" at bounding box center [1088, 630] width 213 height 45
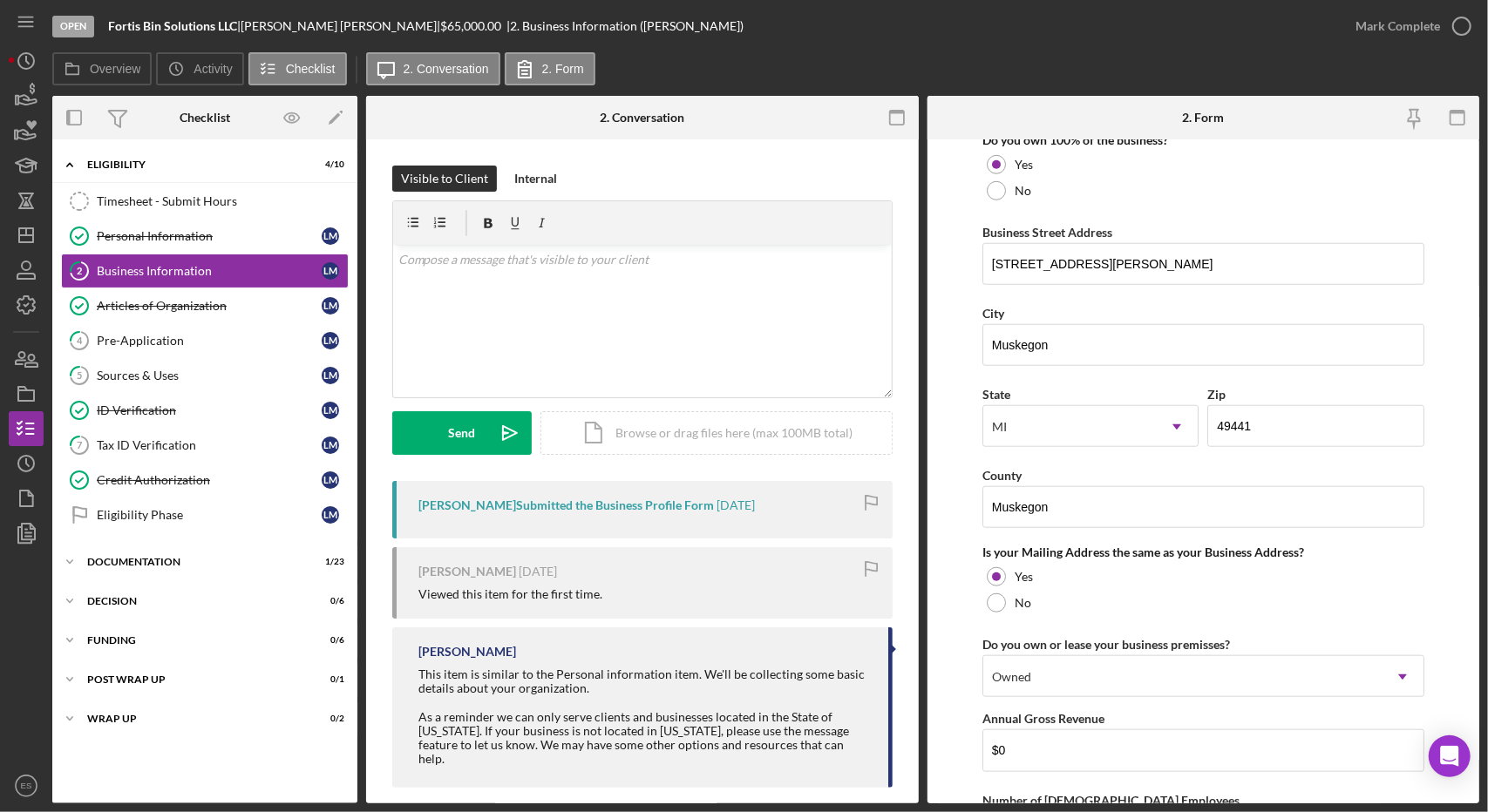
click at [943, 548] on form "Business Name Fortis Bin Solutions LLC DBA Fortis Bin Solutions Business Start …" at bounding box center [1204, 472] width 553 height 664
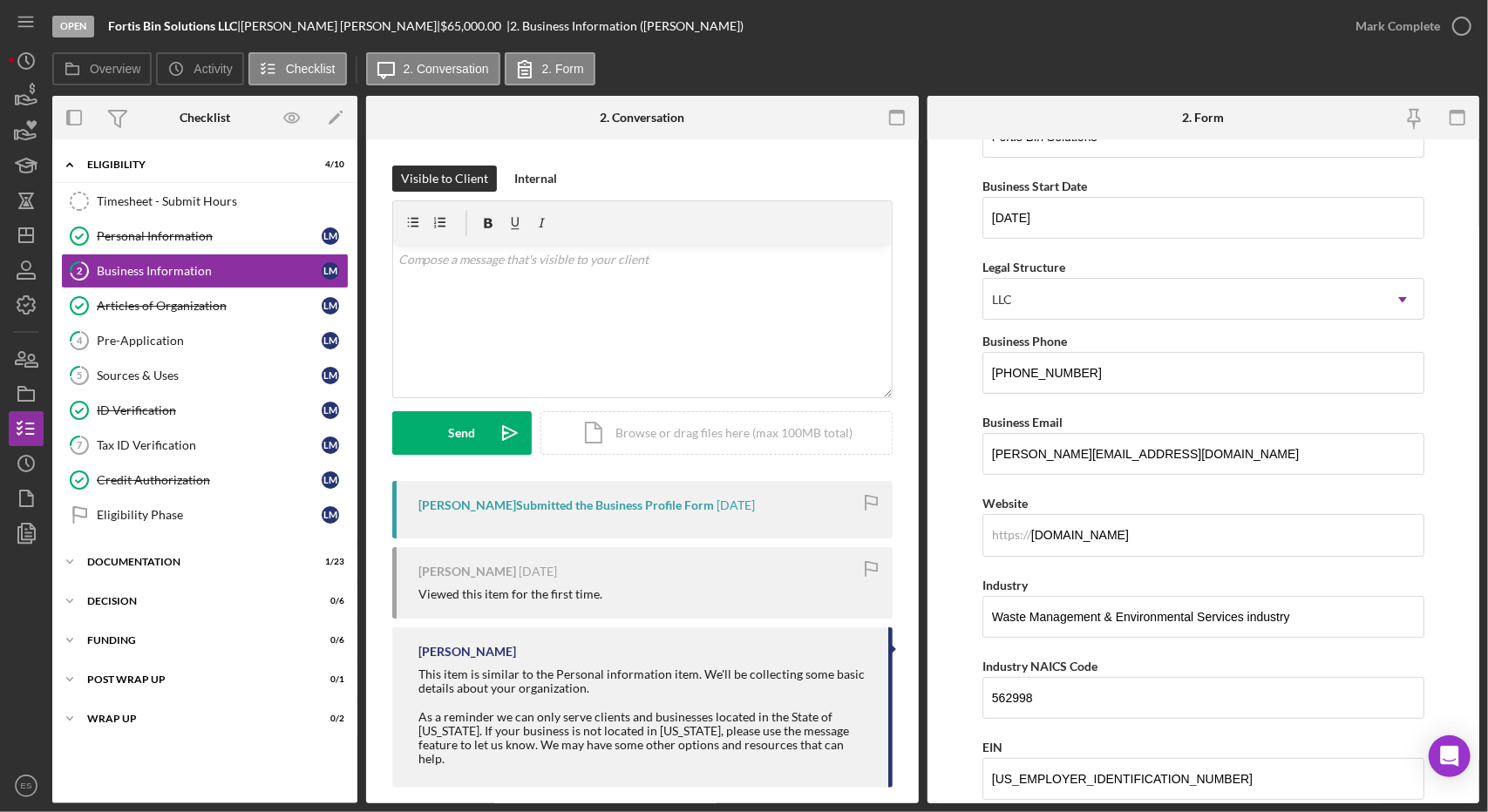
scroll to position [0, 0]
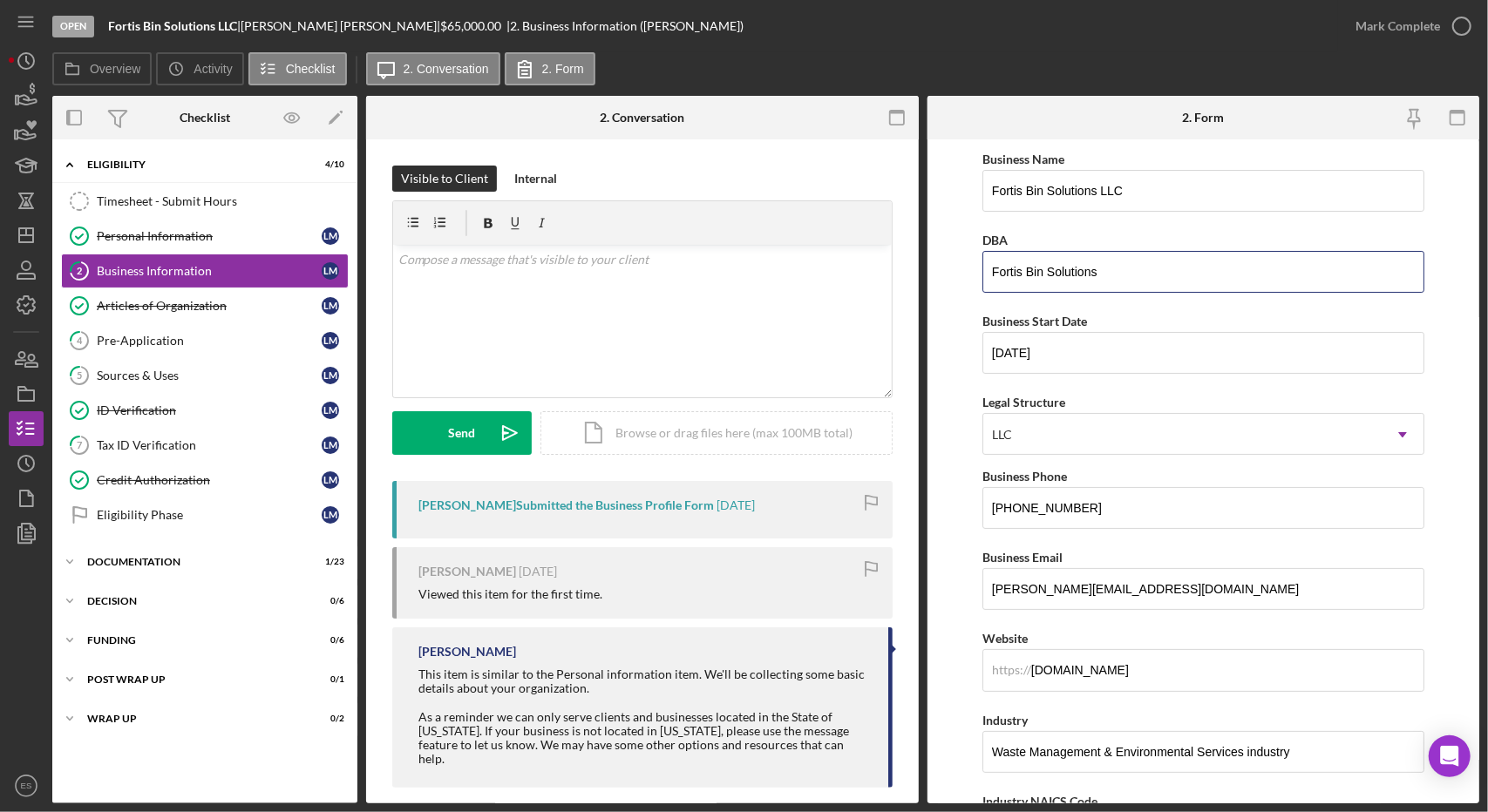
drag, startPoint x: 1158, startPoint y: 288, endPoint x: 969, endPoint y: 304, distance: 189.7
click at [969, 304] on form "Business Name Fortis Bin Solutions LLC DBA Fortis Bin Solutions Business Start …" at bounding box center [1204, 472] width 553 height 664
click at [964, 313] on form "Business Name Fortis Bin Solutions LLC DBA Business Start Date [DATE] Legal Str…" at bounding box center [1204, 472] width 553 height 664
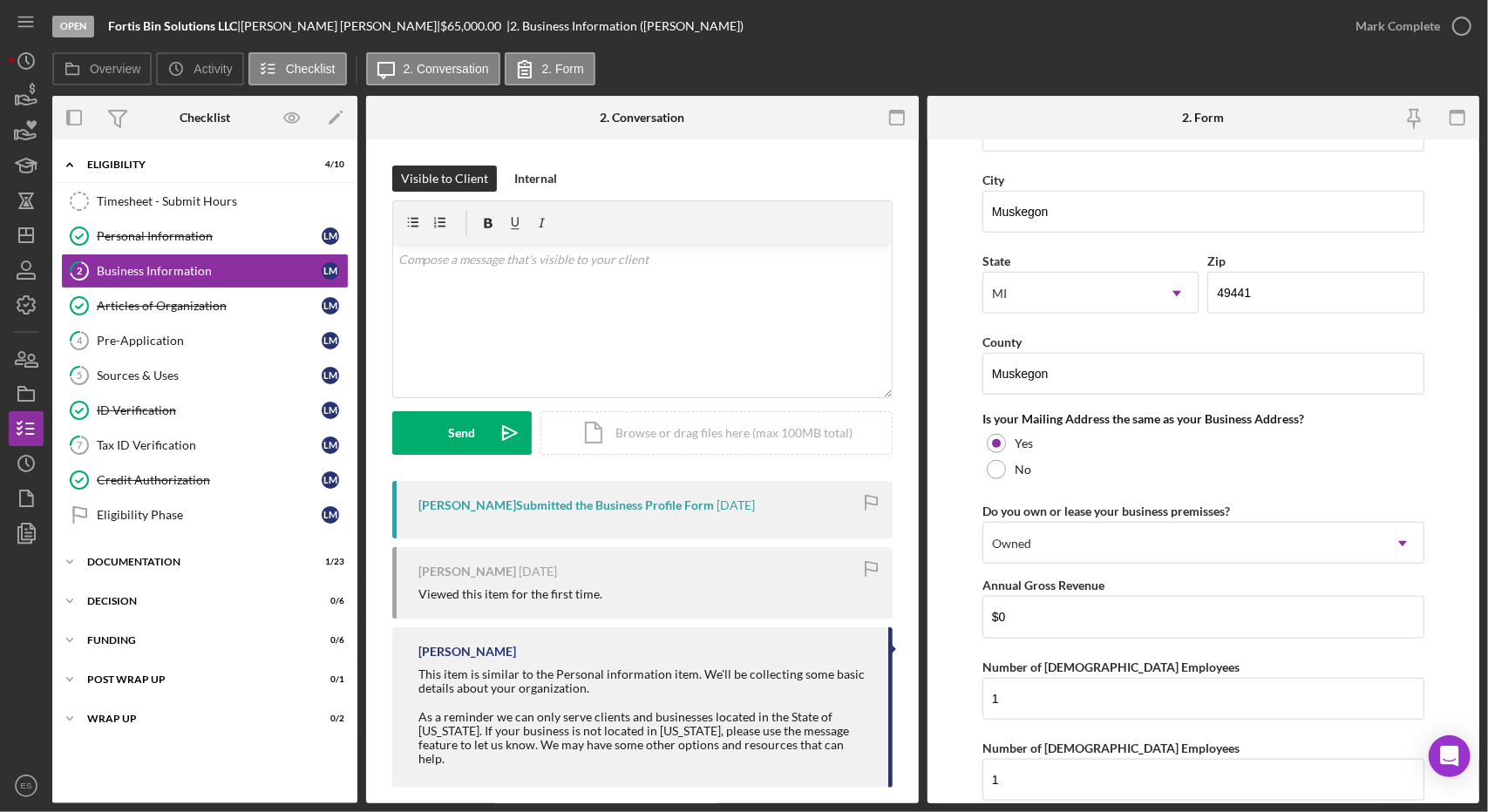
scroll to position [1260, 0]
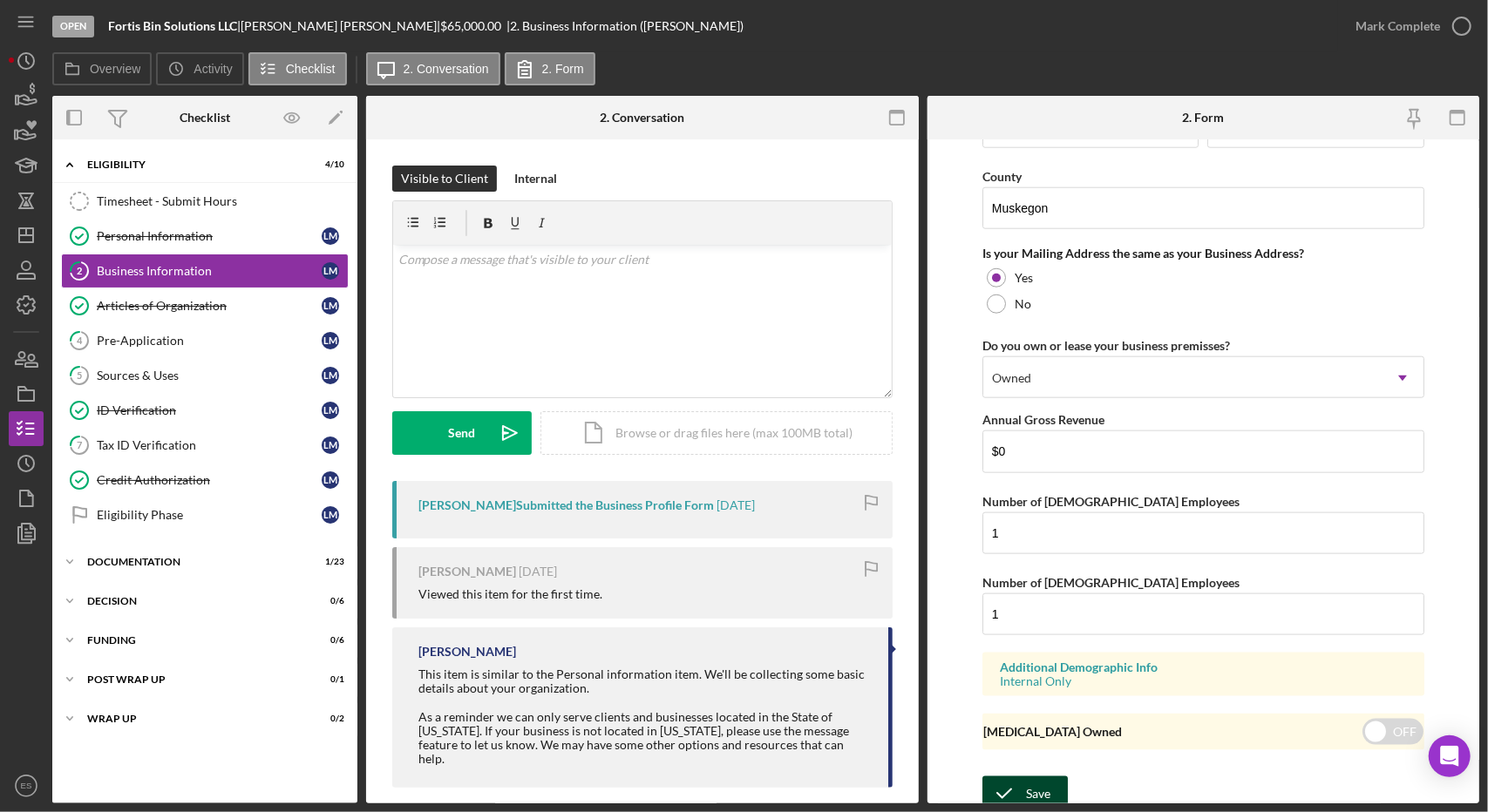
click at [1013, 776] on icon "submit" at bounding box center [1004, 794] width 44 height 44
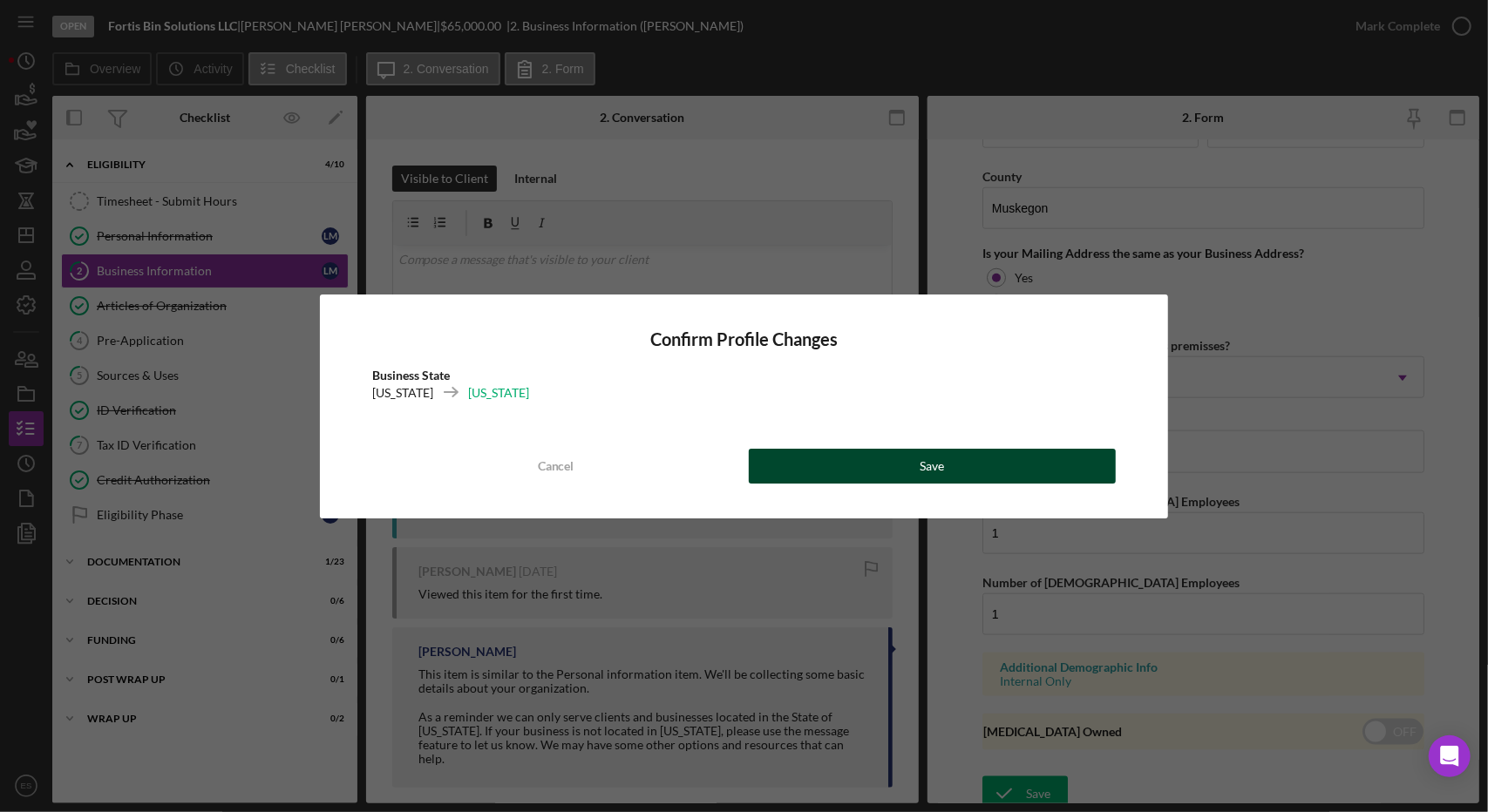
click at [904, 467] on button "Save" at bounding box center [932, 466] width 368 height 35
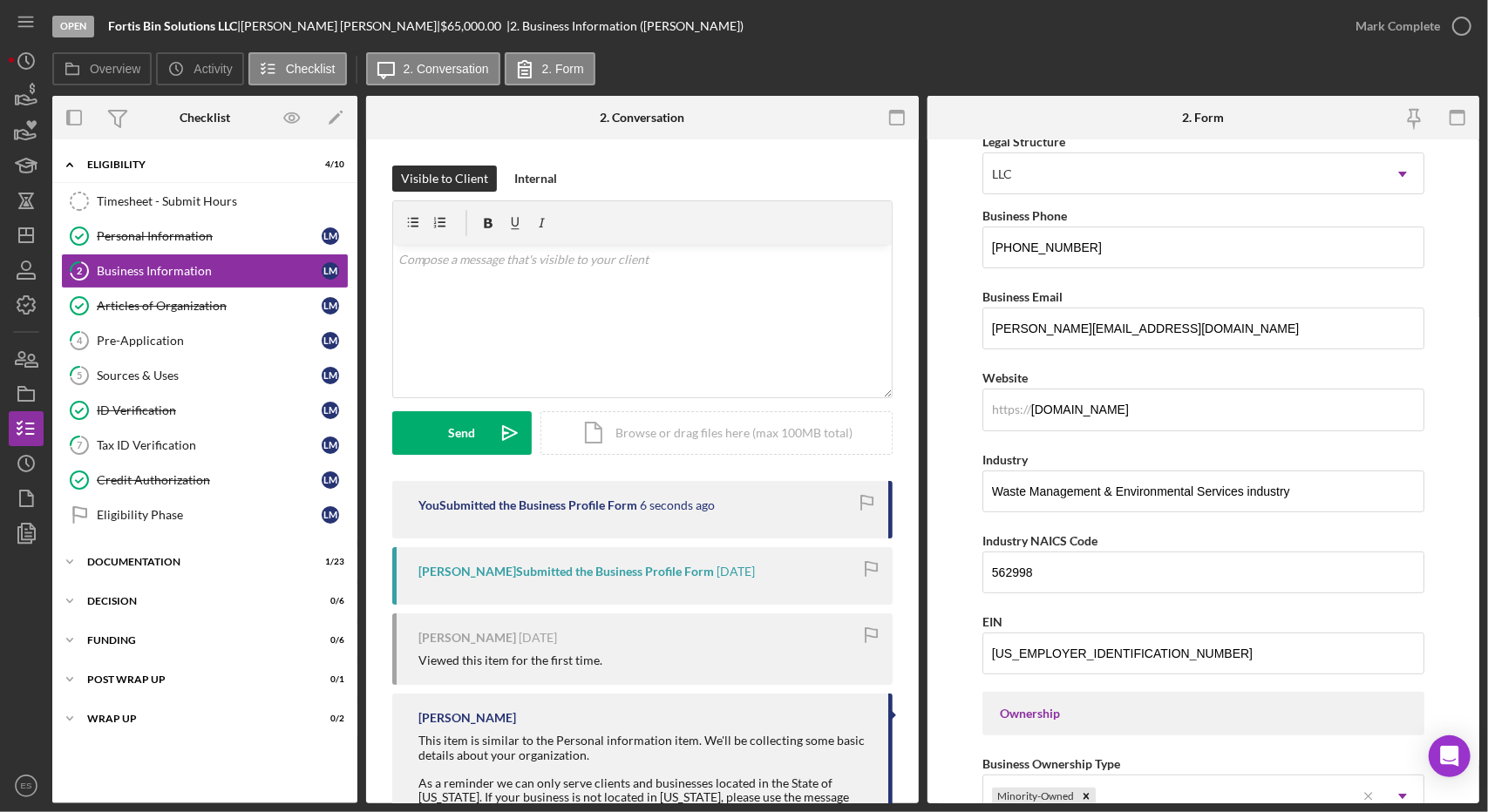
scroll to position [0, 0]
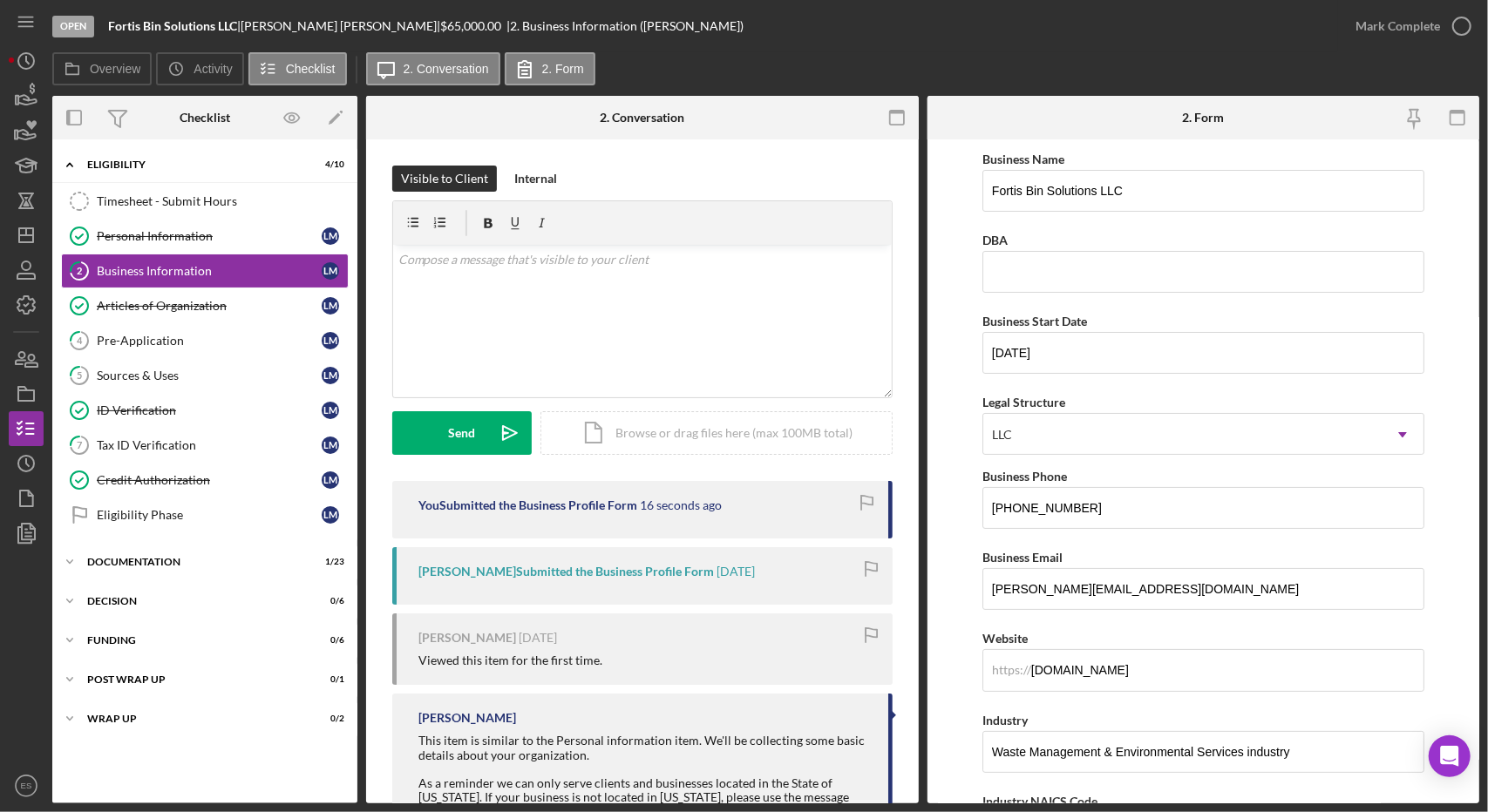
click at [960, 467] on form "Business Name Fortis Bin Solutions LLC DBA Business Start Date [DATE] Legal Str…" at bounding box center [1204, 472] width 553 height 664
click at [1411, 32] on div "Mark Complete" at bounding box center [1398, 26] width 85 height 35
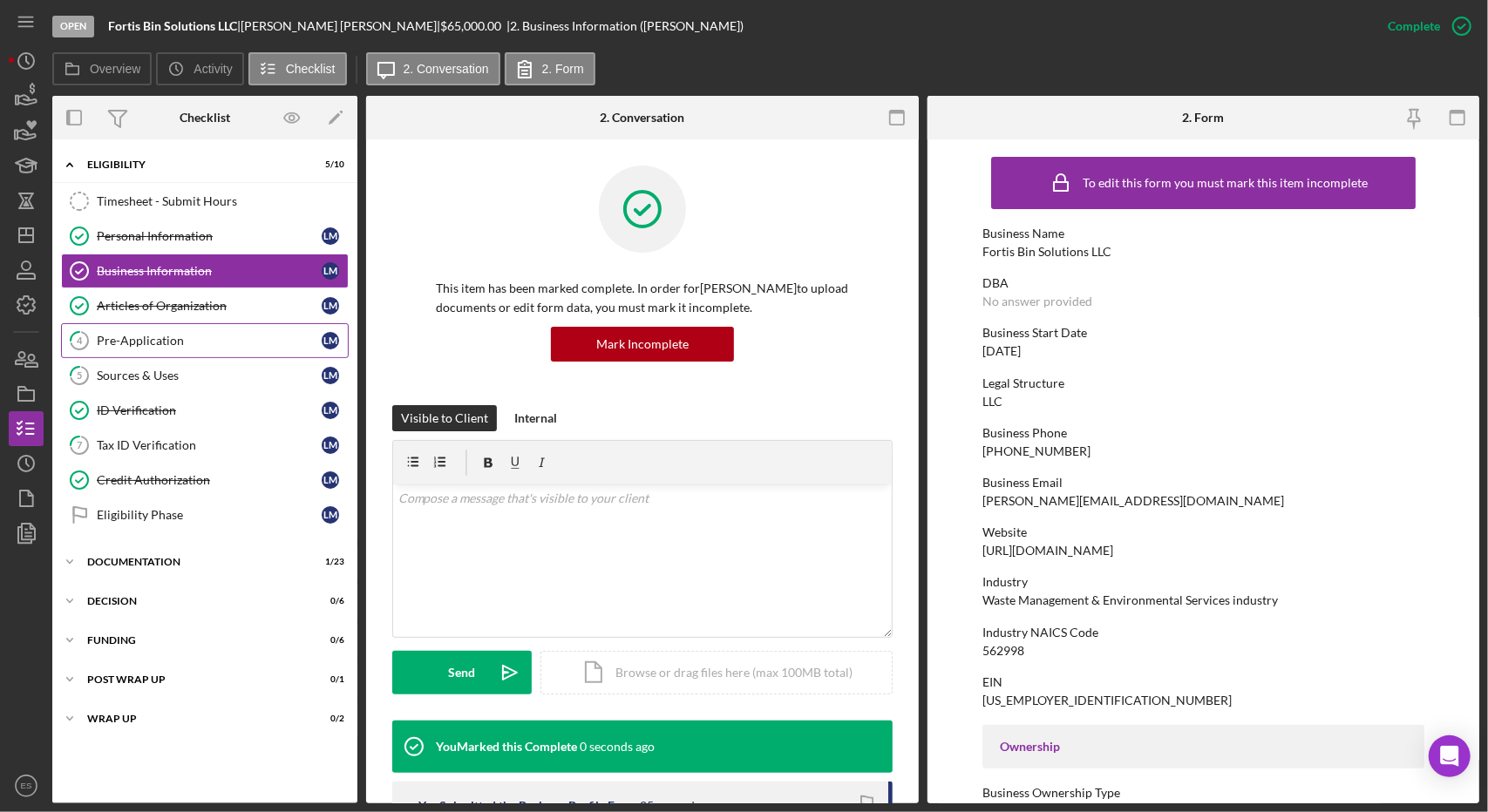
click at [226, 347] on link "4 Pre-Application [PERSON_NAME]" at bounding box center [204, 340] width 288 height 35
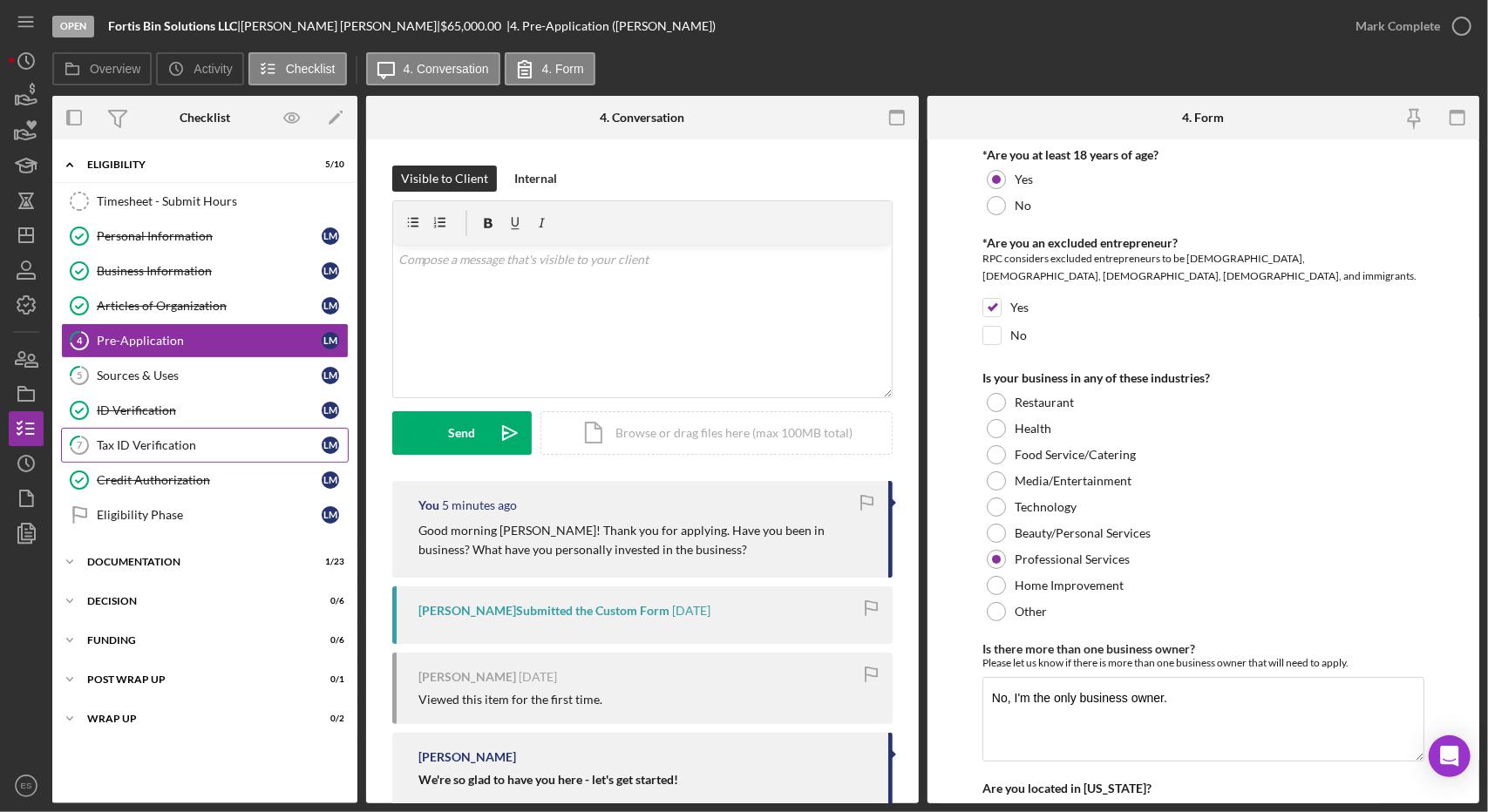
click at [203, 438] on div "Tax ID Verification" at bounding box center [209, 444] width 225 height 14
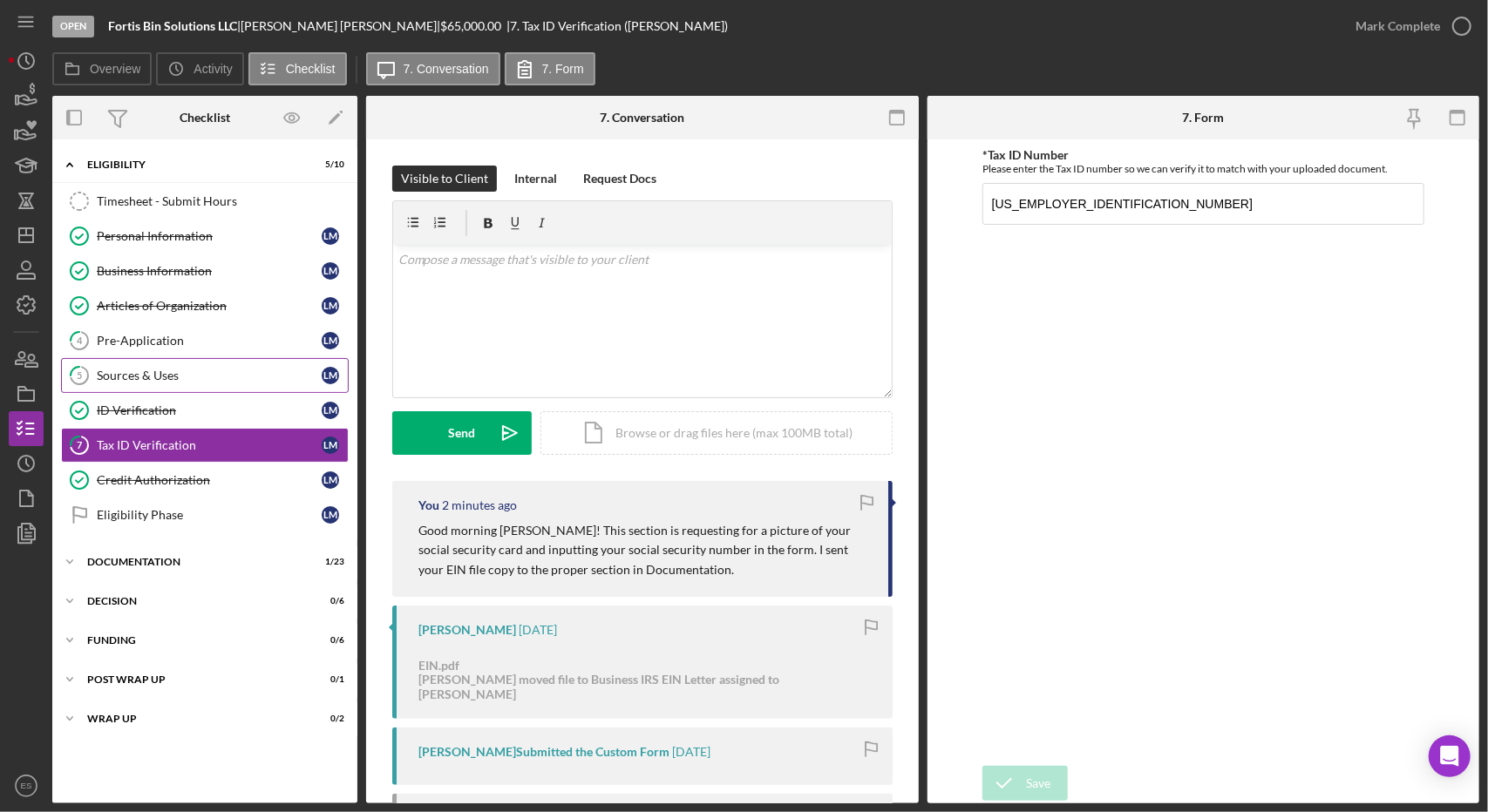
click at [164, 361] on link "5 Sources & Uses [PERSON_NAME]" at bounding box center [204, 376] width 288 height 35
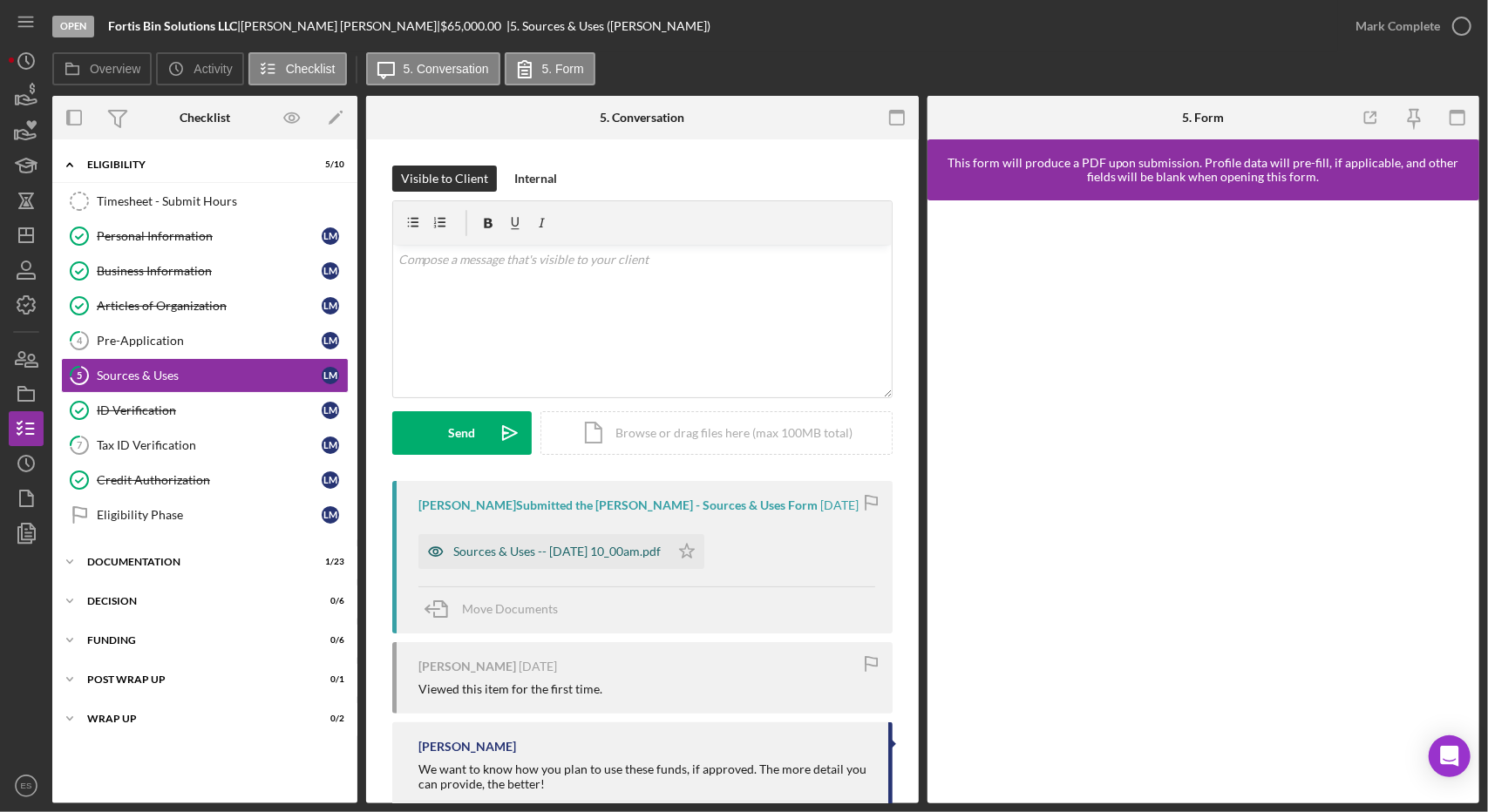
click at [634, 542] on div "Sources & Uses -- [DATE] 10_00am.pdf" at bounding box center [543, 552] width 251 height 35
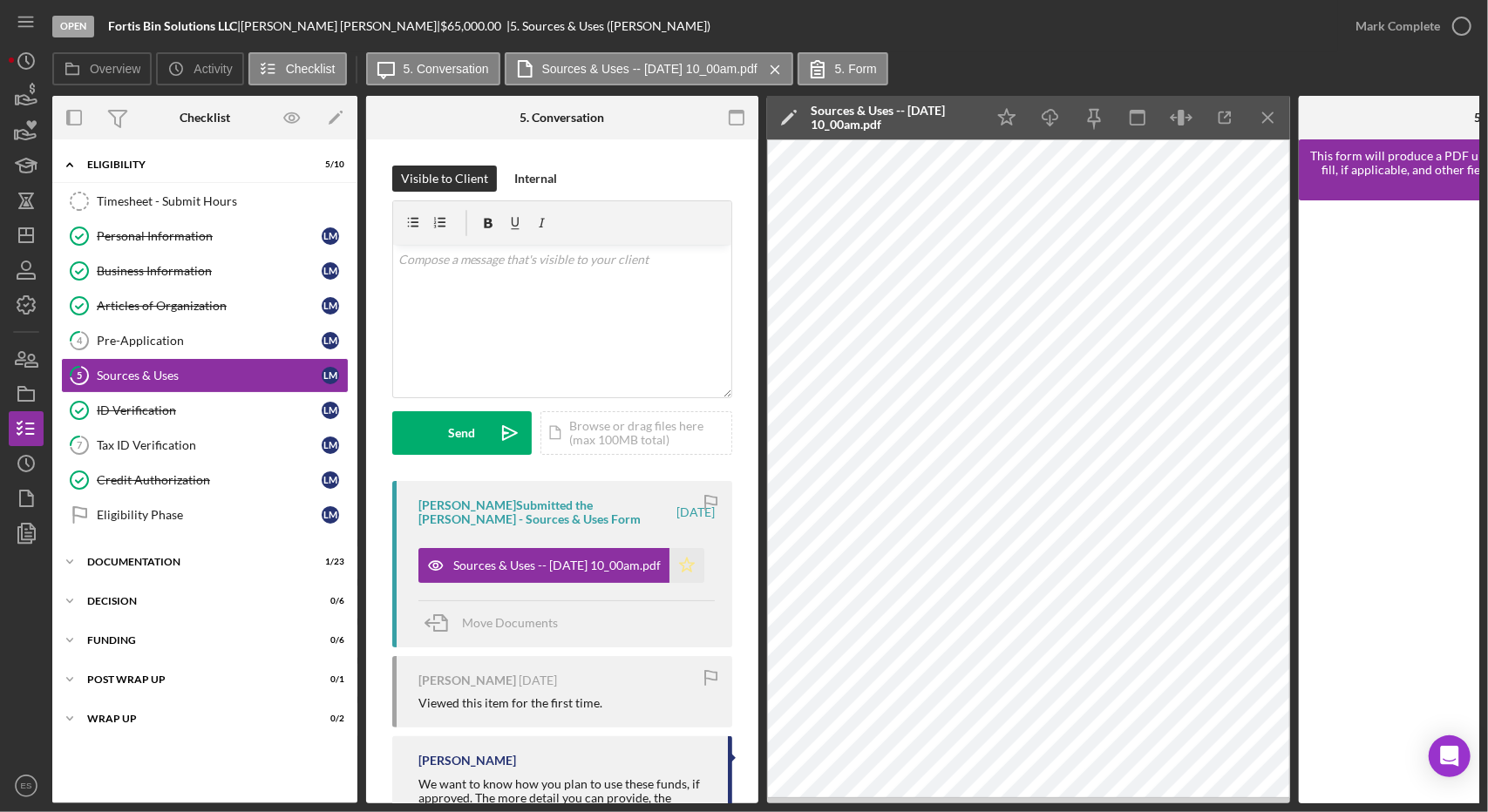
click at [687, 571] on polygon "button" at bounding box center [687, 564] width 15 height 14
click at [149, 205] on div "Timesheet - Submit Hours" at bounding box center [222, 201] width 251 height 14
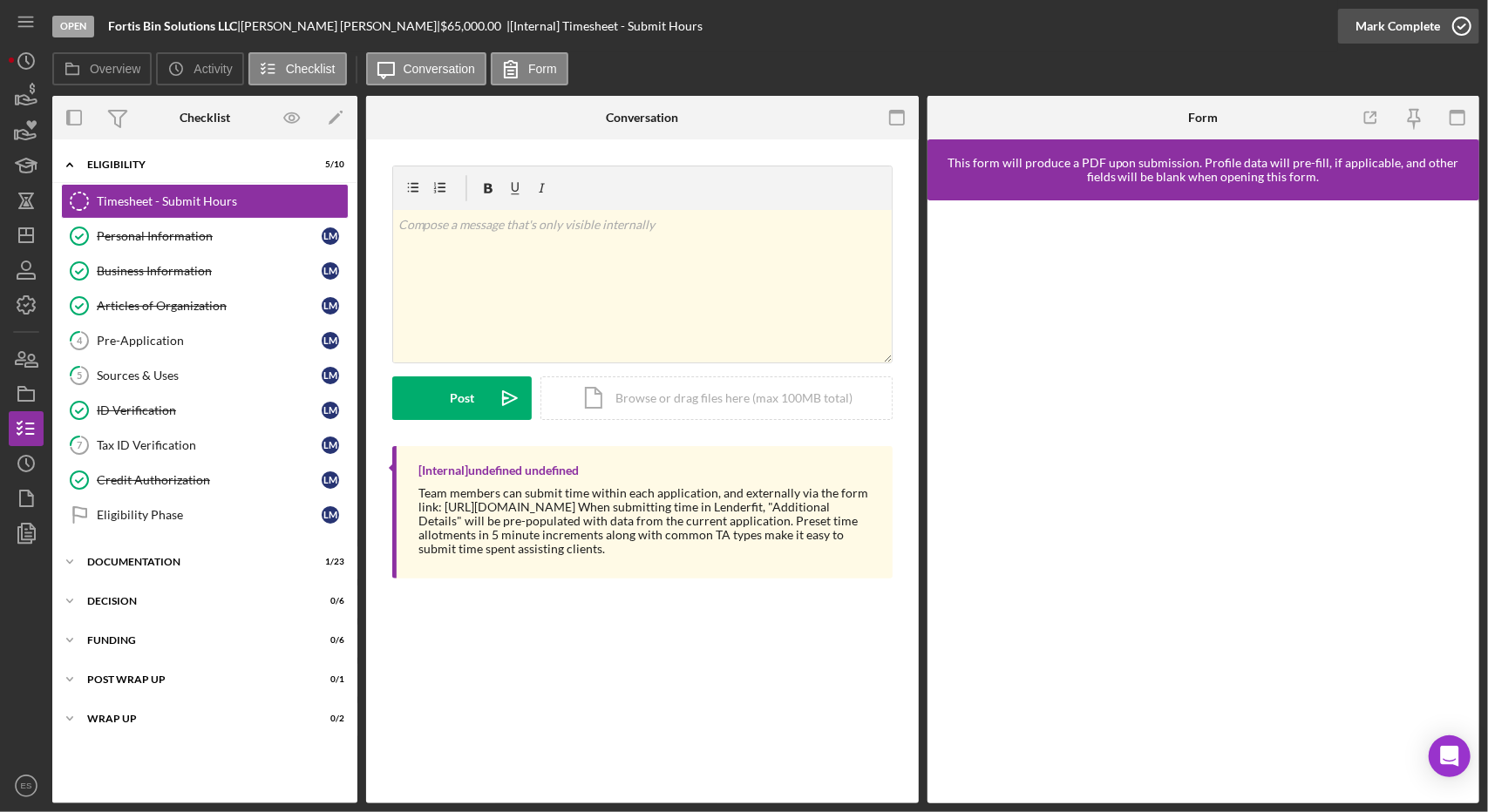
click at [1421, 27] on div "Mark Complete" at bounding box center [1398, 26] width 85 height 35
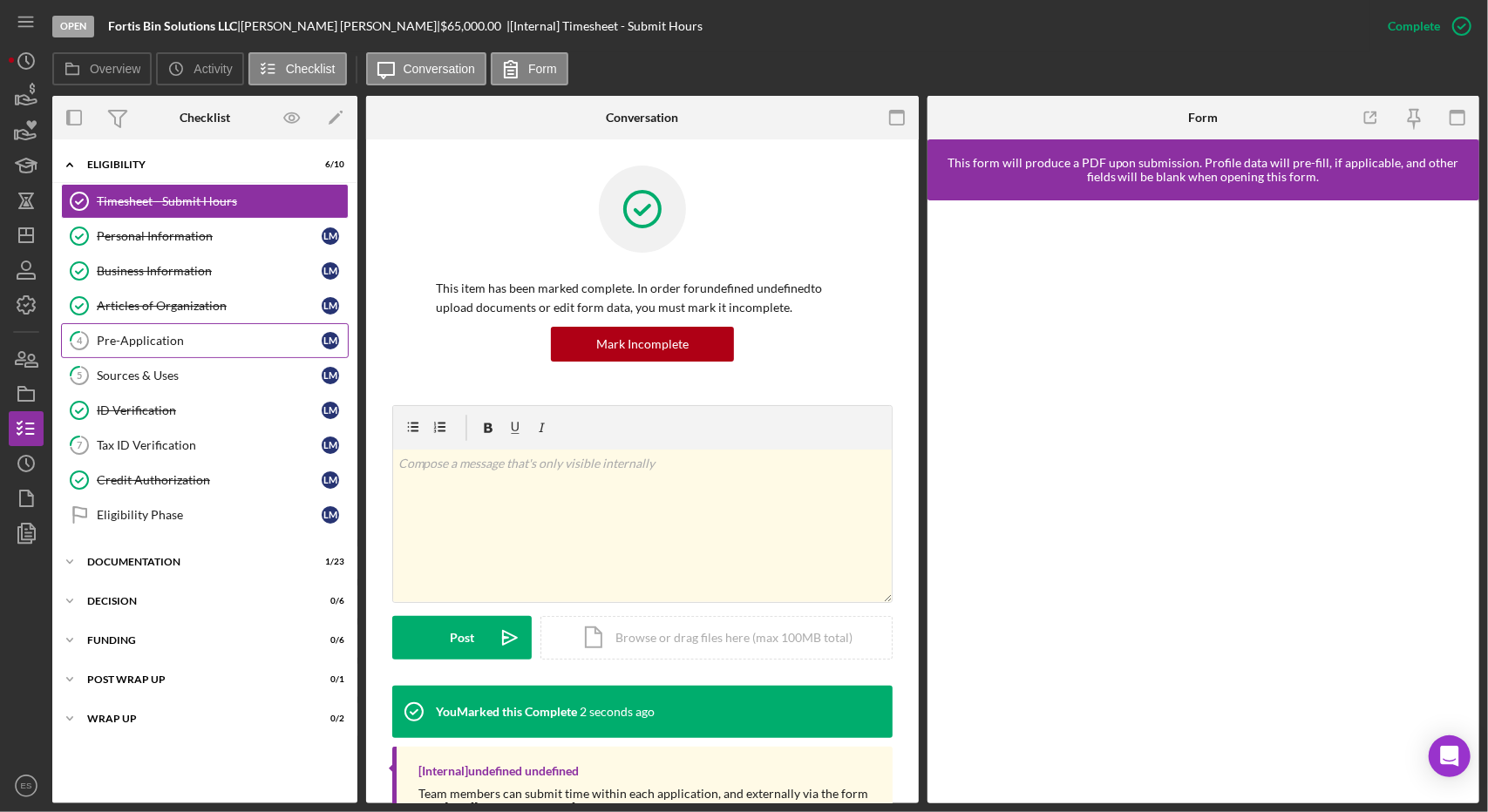
click at [184, 340] on div "Pre-Application" at bounding box center [209, 340] width 225 height 14
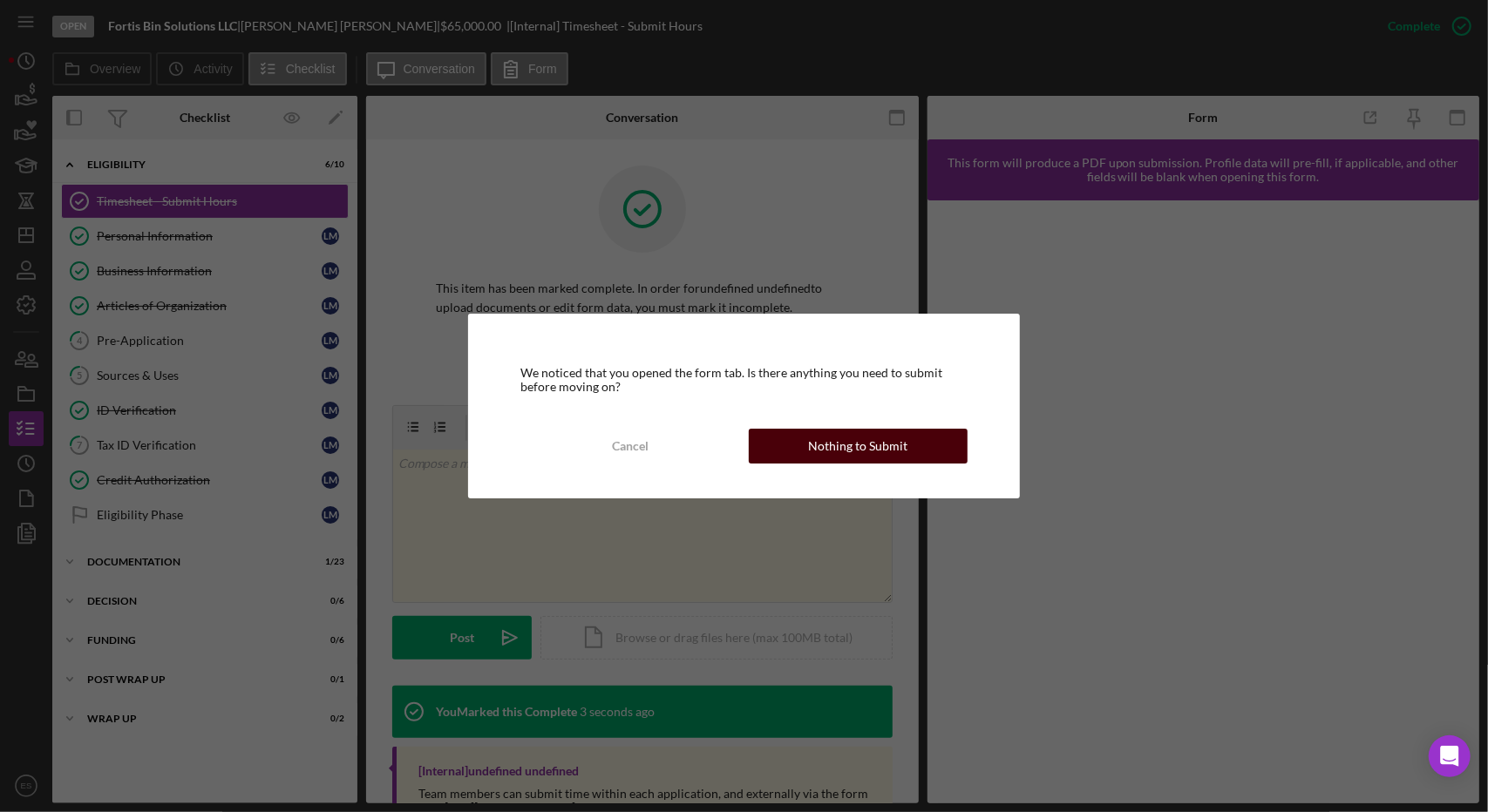
click at [817, 441] on div "Nothing to Submit" at bounding box center [857, 446] width 100 height 35
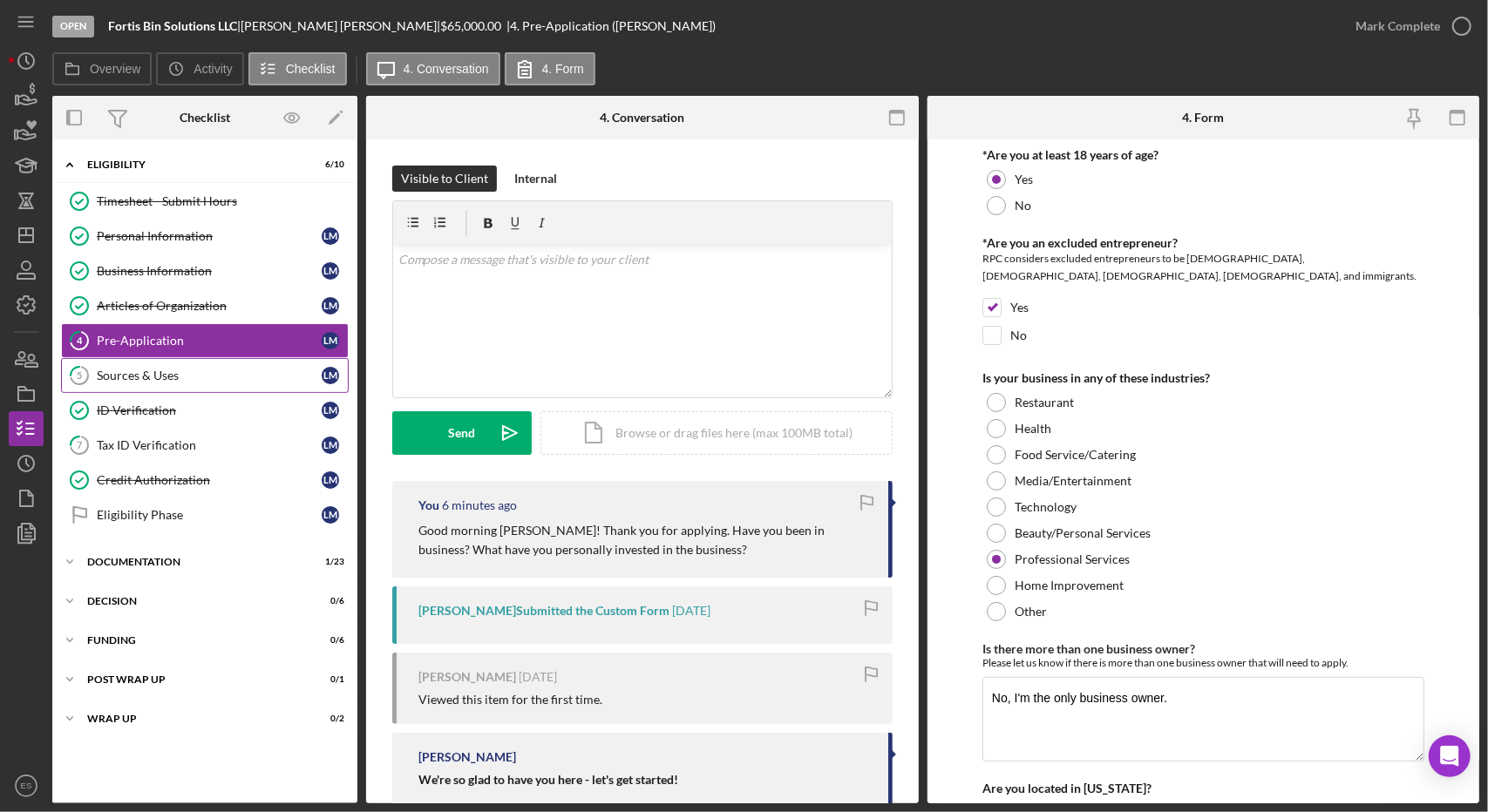
click at [263, 369] on div "Sources & Uses" at bounding box center [209, 375] width 225 height 14
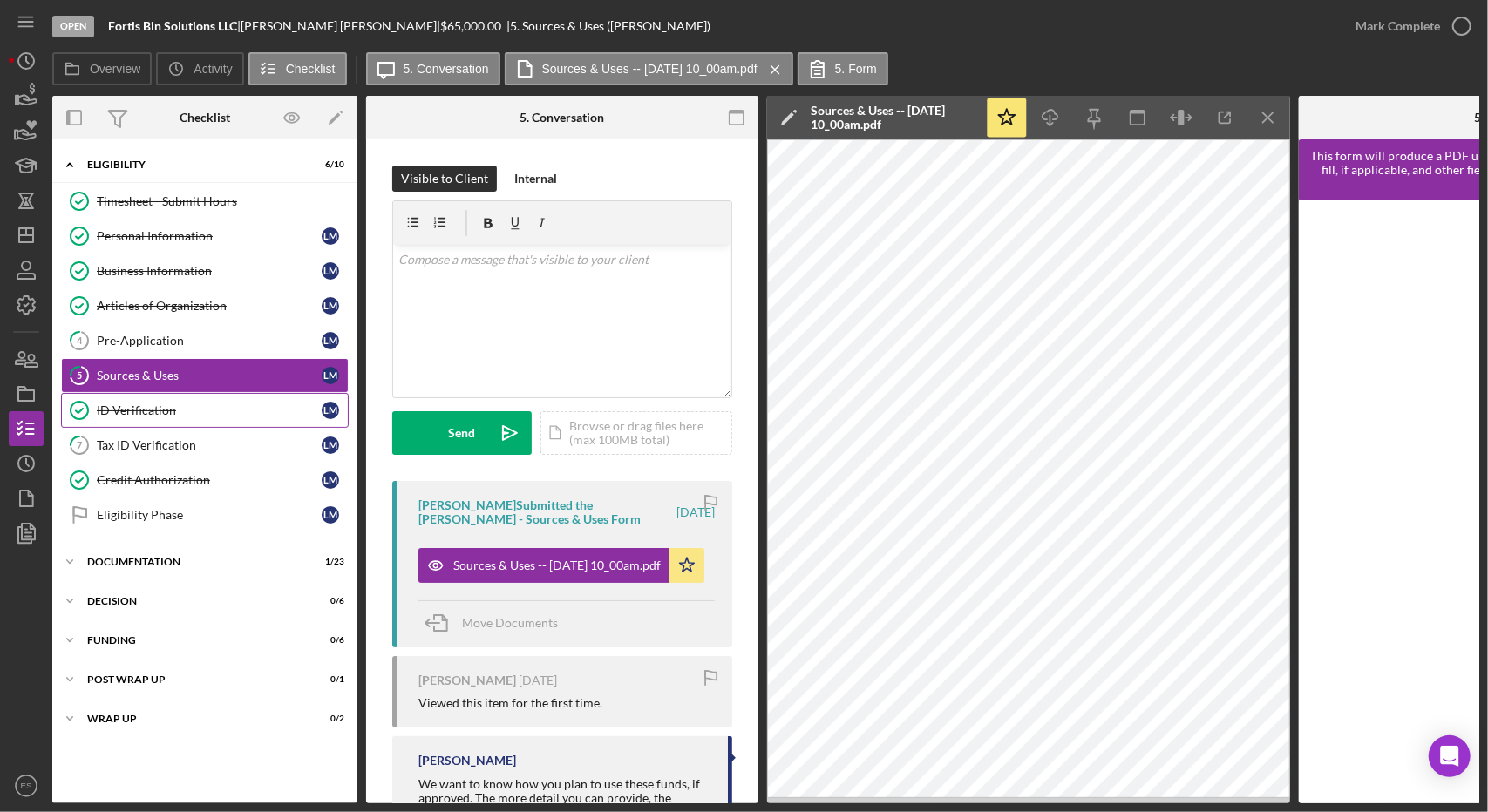
click at [165, 414] on link "ID Verification ID Verification [PERSON_NAME]" at bounding box center [204, 411] width 288 height 35
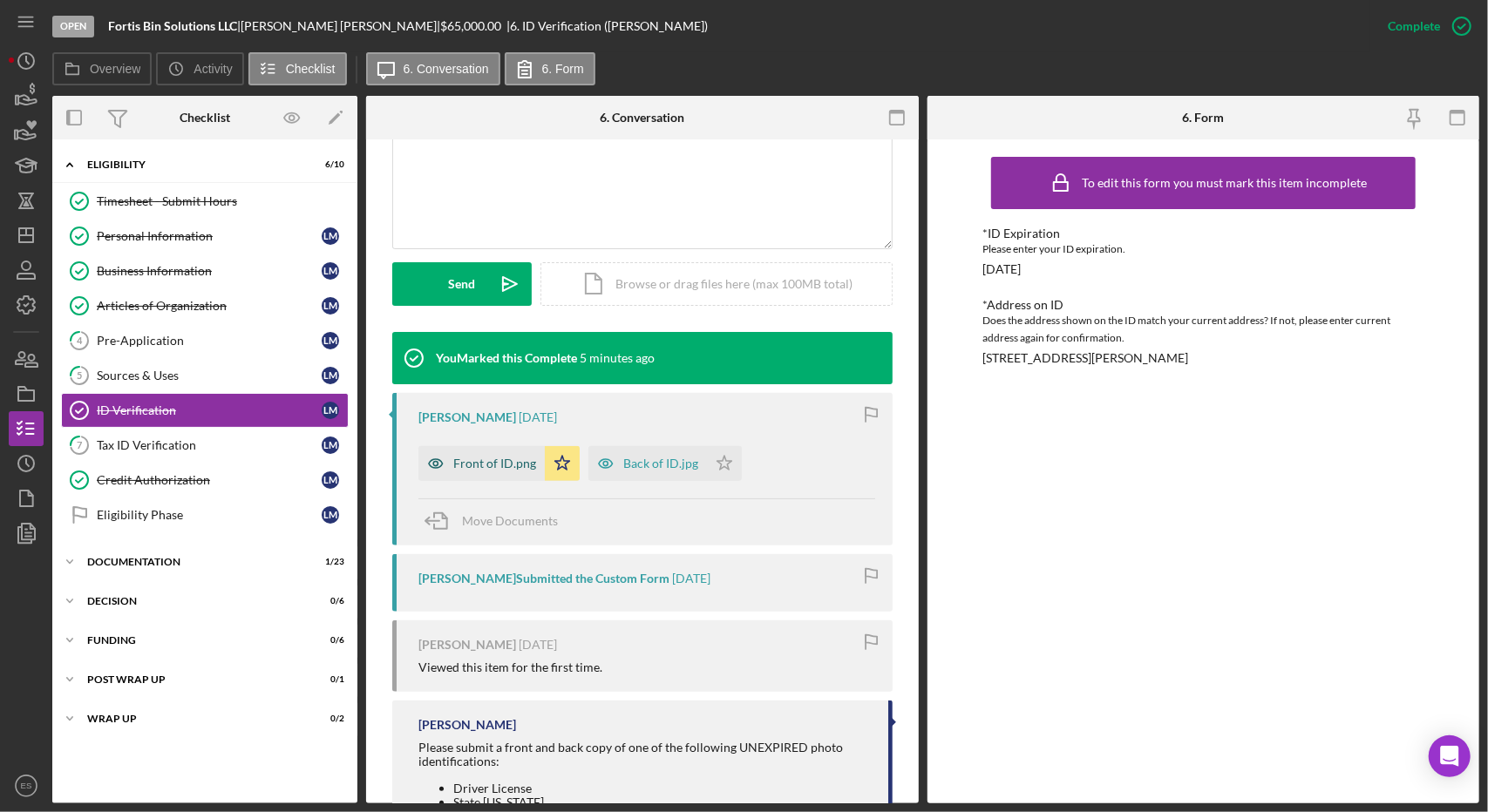
click at [457, 456] on div "Front of ID.png" at bounding box center [495, 463] width 83 height 14
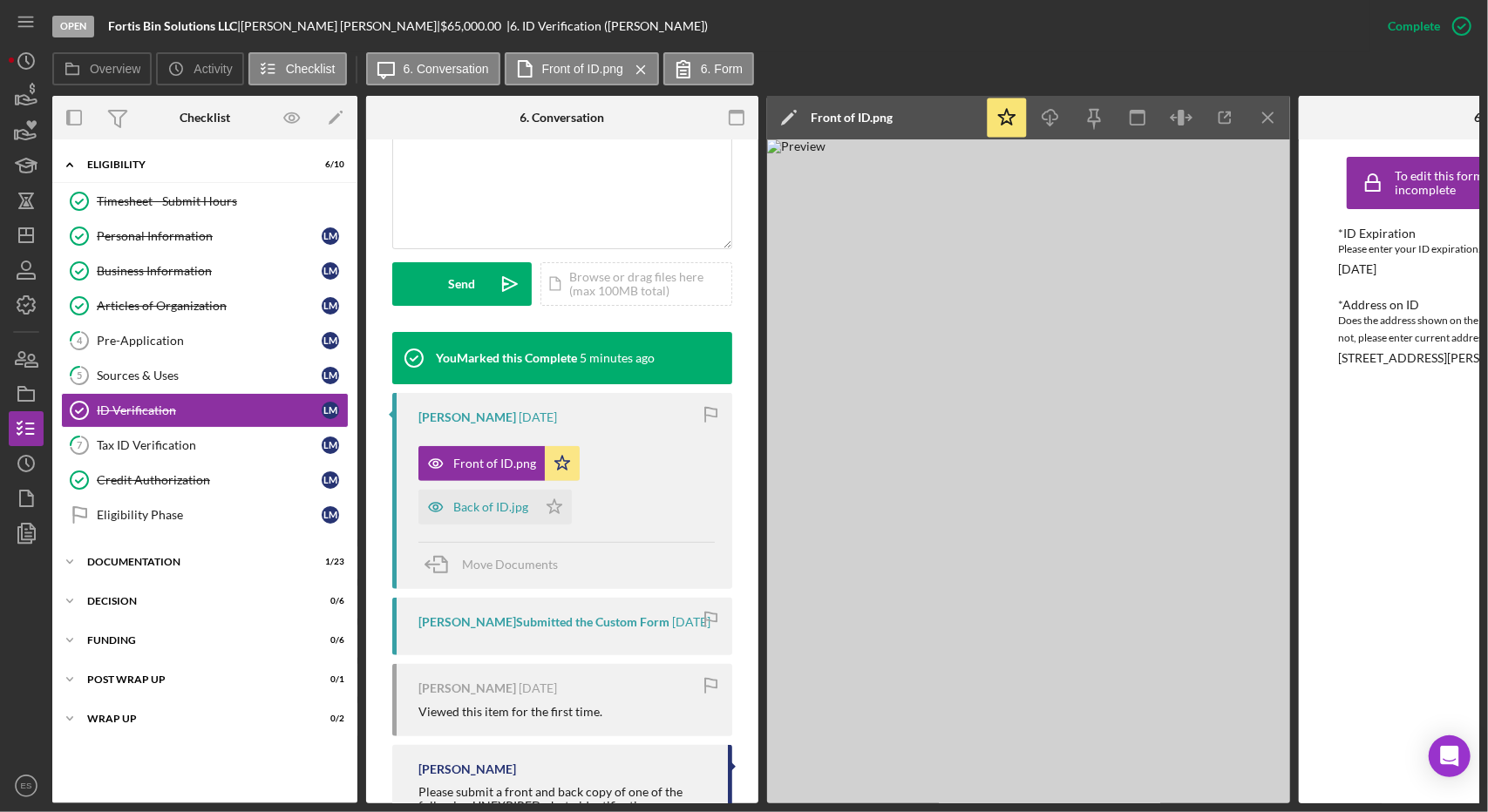
click at [883, 294] on img at bounding box center [1029, 472] width 523 height 664
click at [1273, 116] on icon "Icon/Menu Close" at bounding box center [1269, 118] width 39 height 39
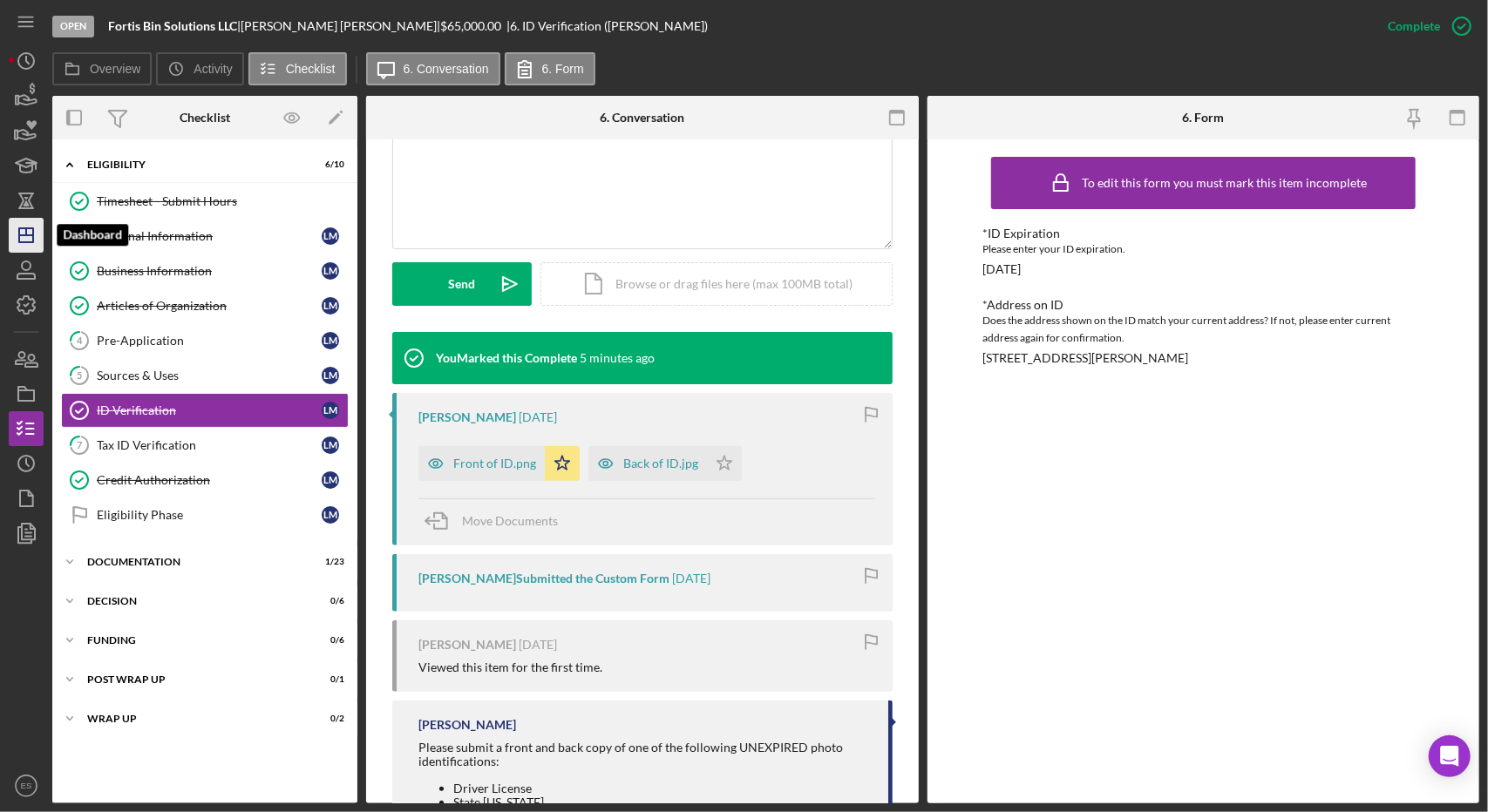
click at [24, 233] on icon "Icon/Dashboard" at bounding box center [26, 235] width 44 height 44
